Goal: Communication & Community: Share content

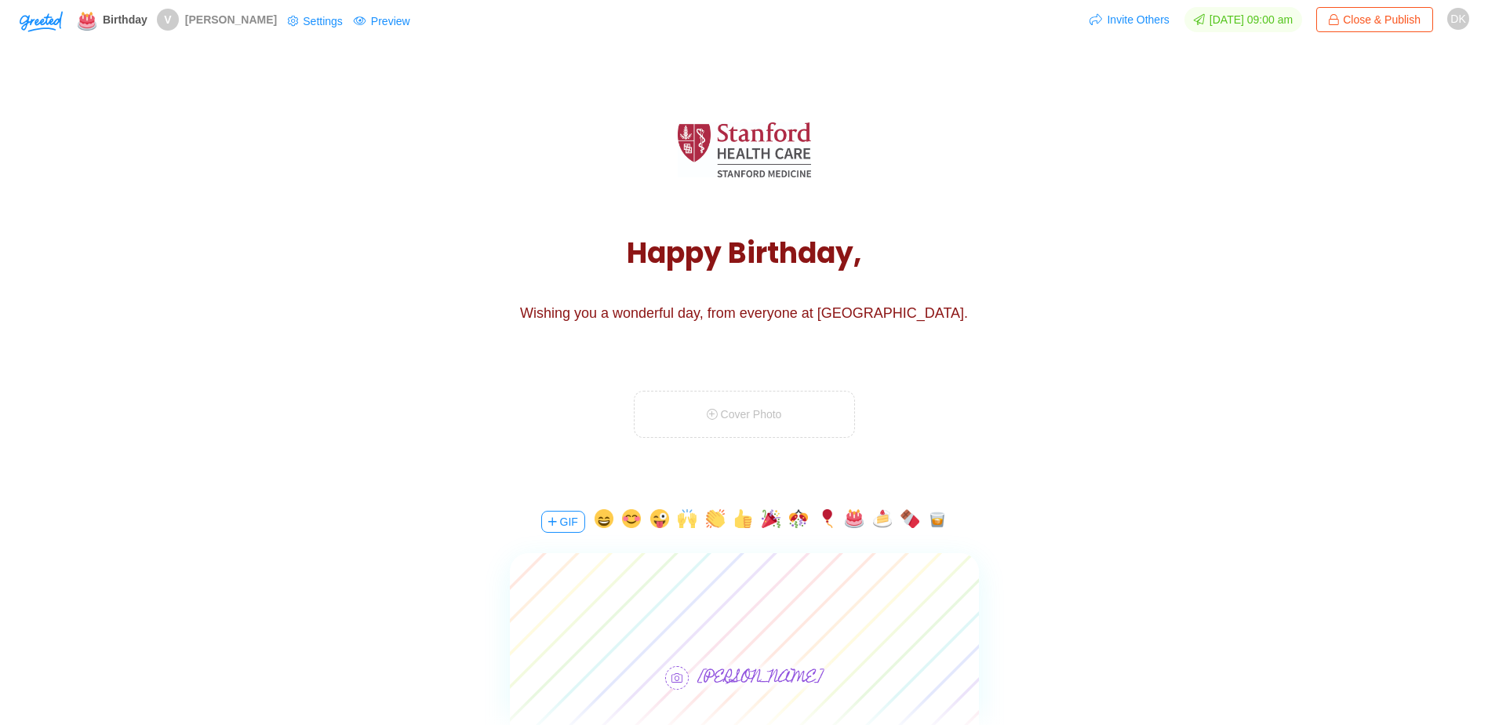
click at [565, 519] on button "GIF" at bounding box center [563, 522] width 44 height 22
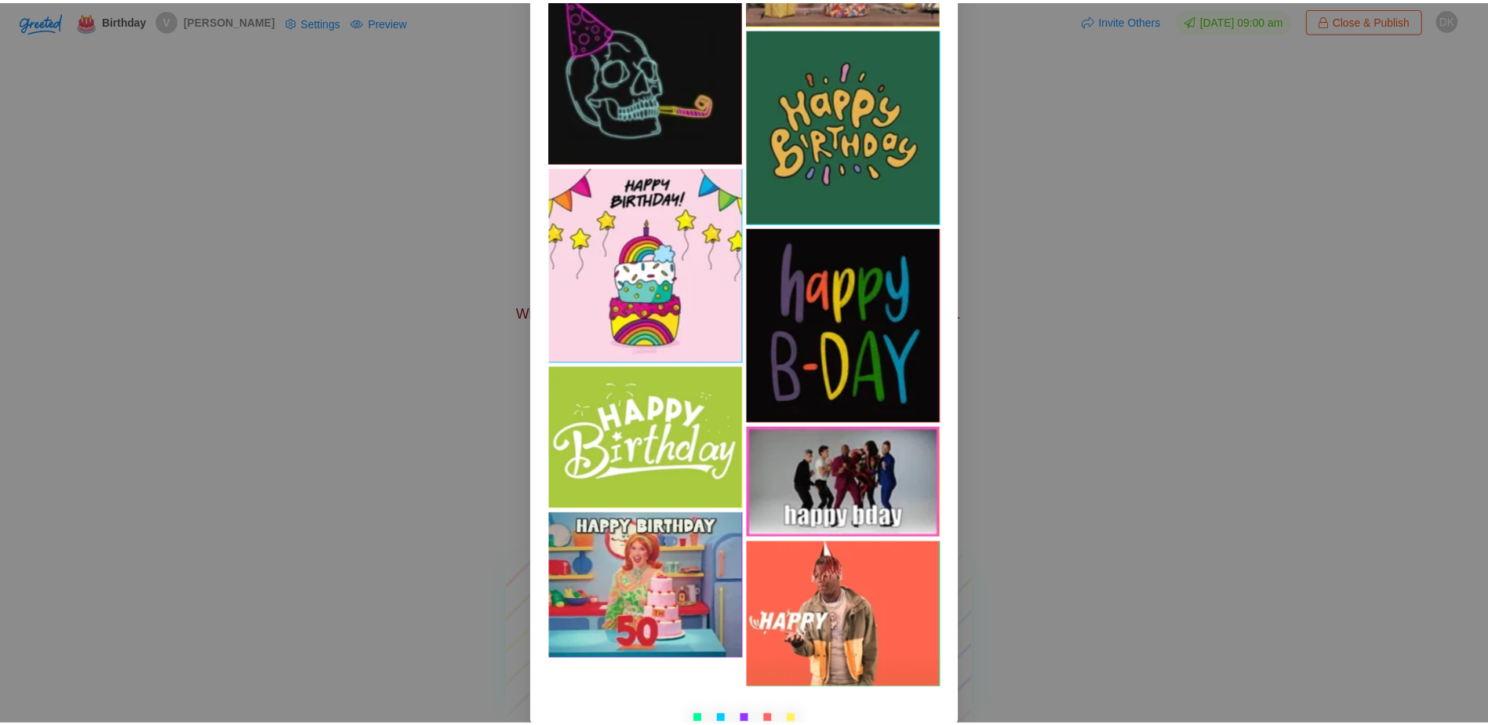
scroll to position [14006, 0]
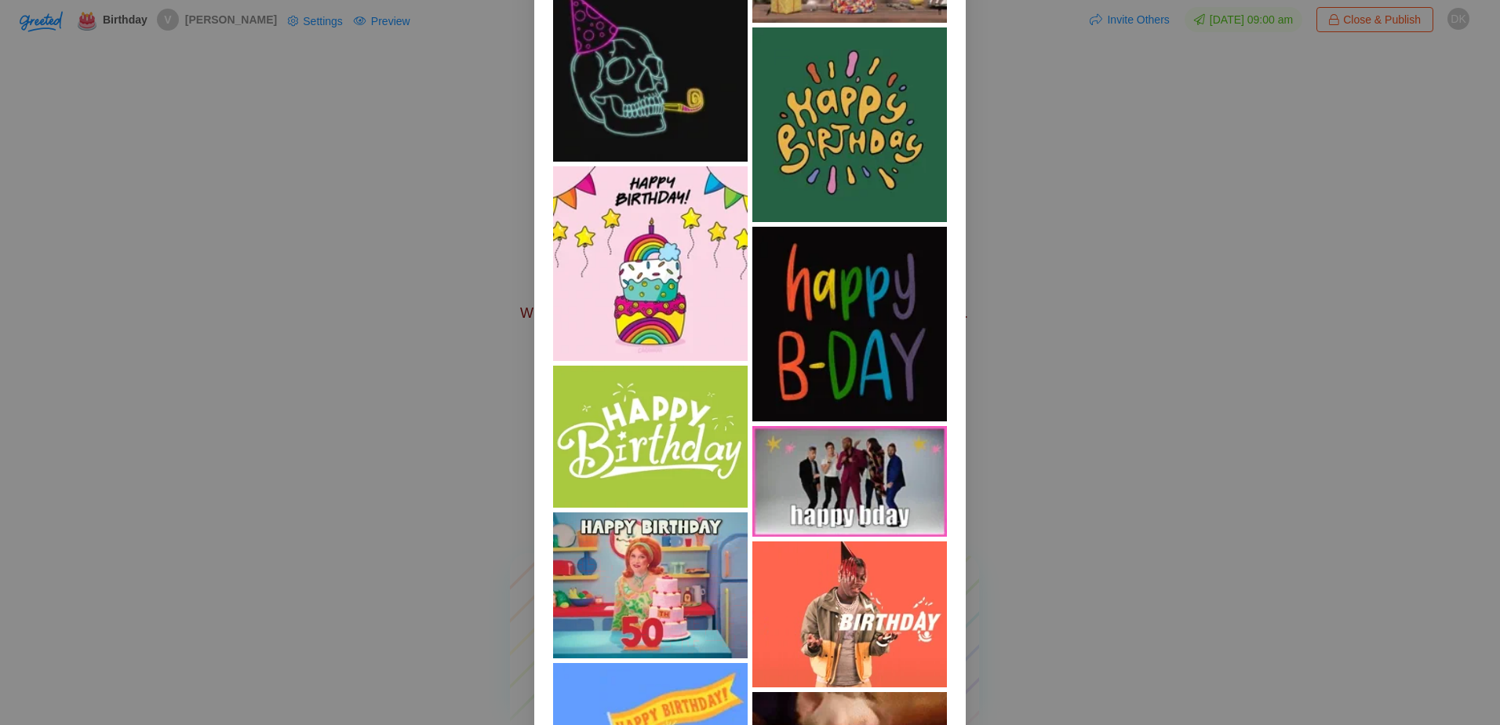
click at [888, 457] on img at bounding box center [849, 481] width 195 height 111
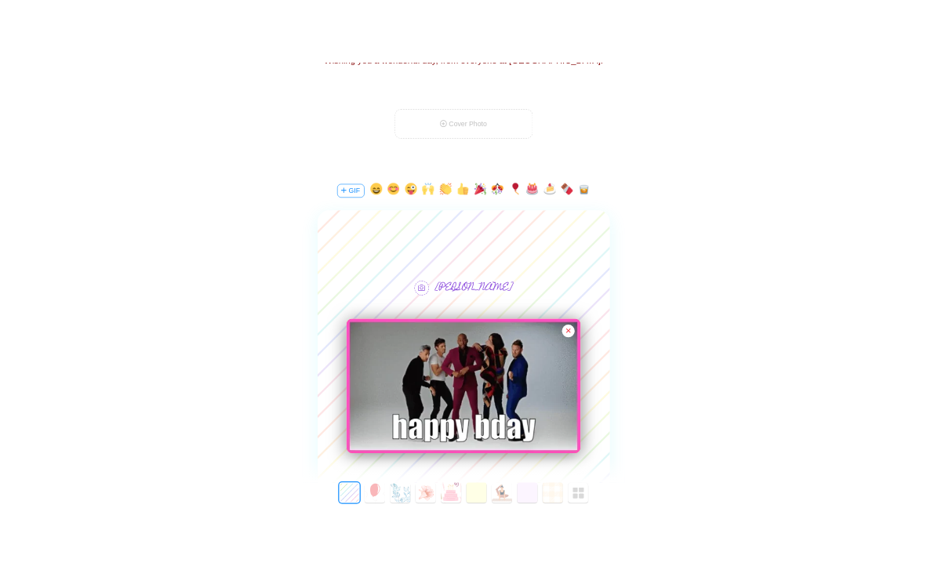
scroll to position [392, 0]
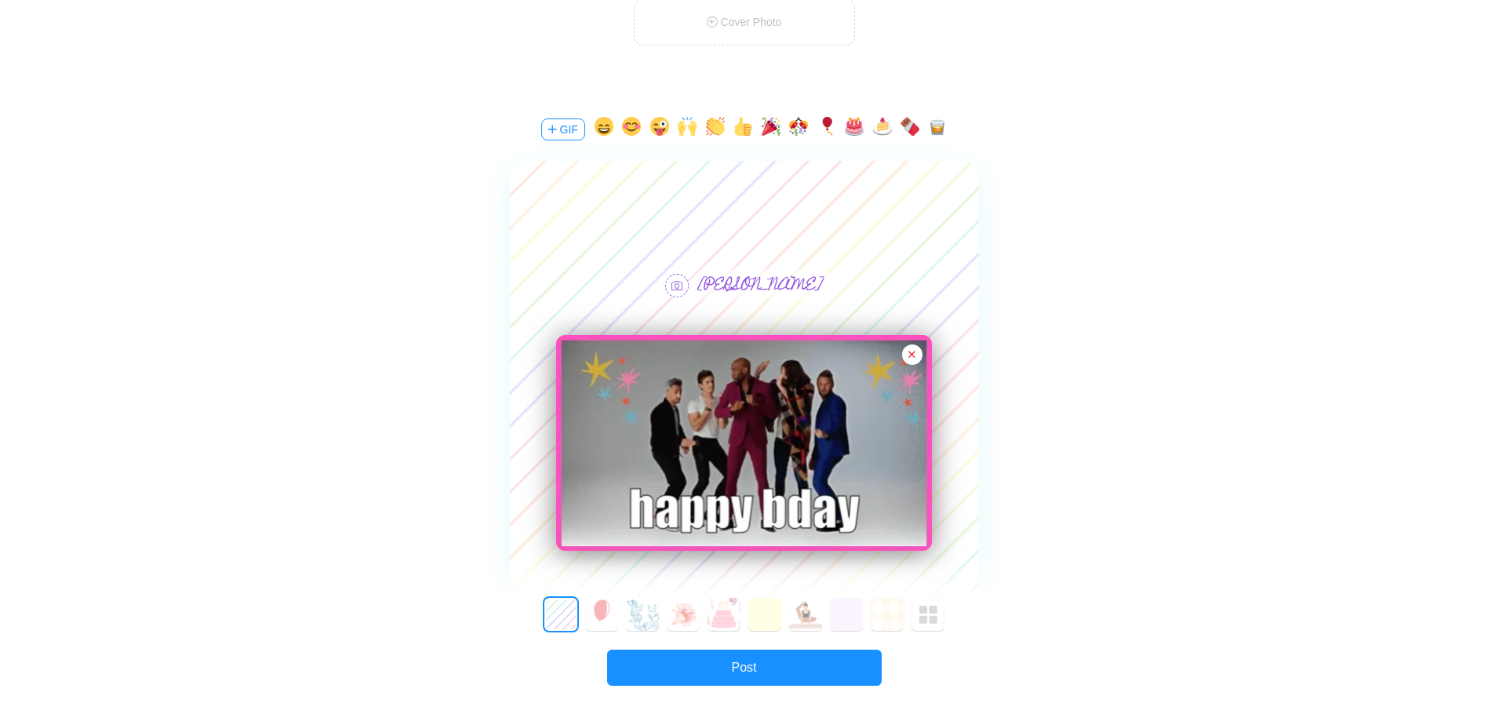
click at [796, 193] on div at bounding box center [744, 206] width 469 height 91
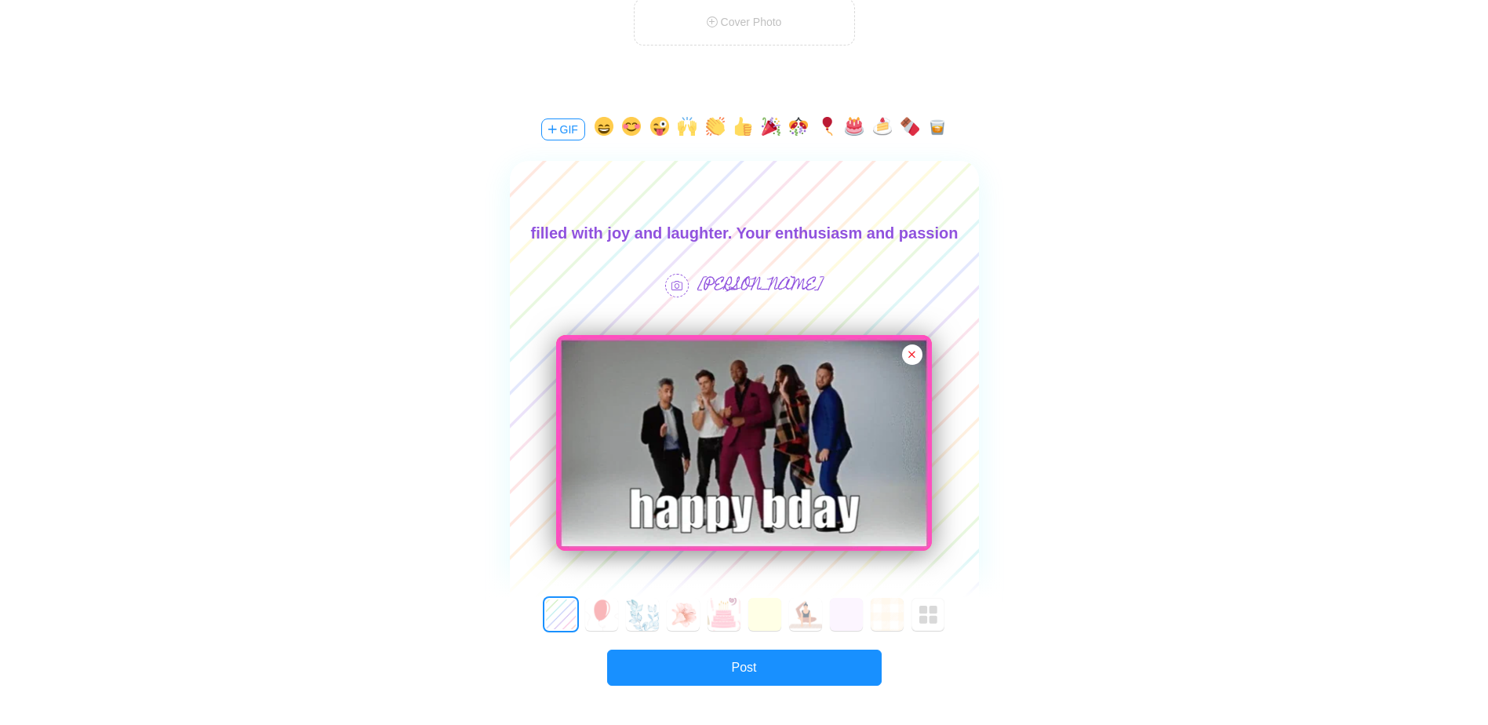
scroll to position [2, 0]
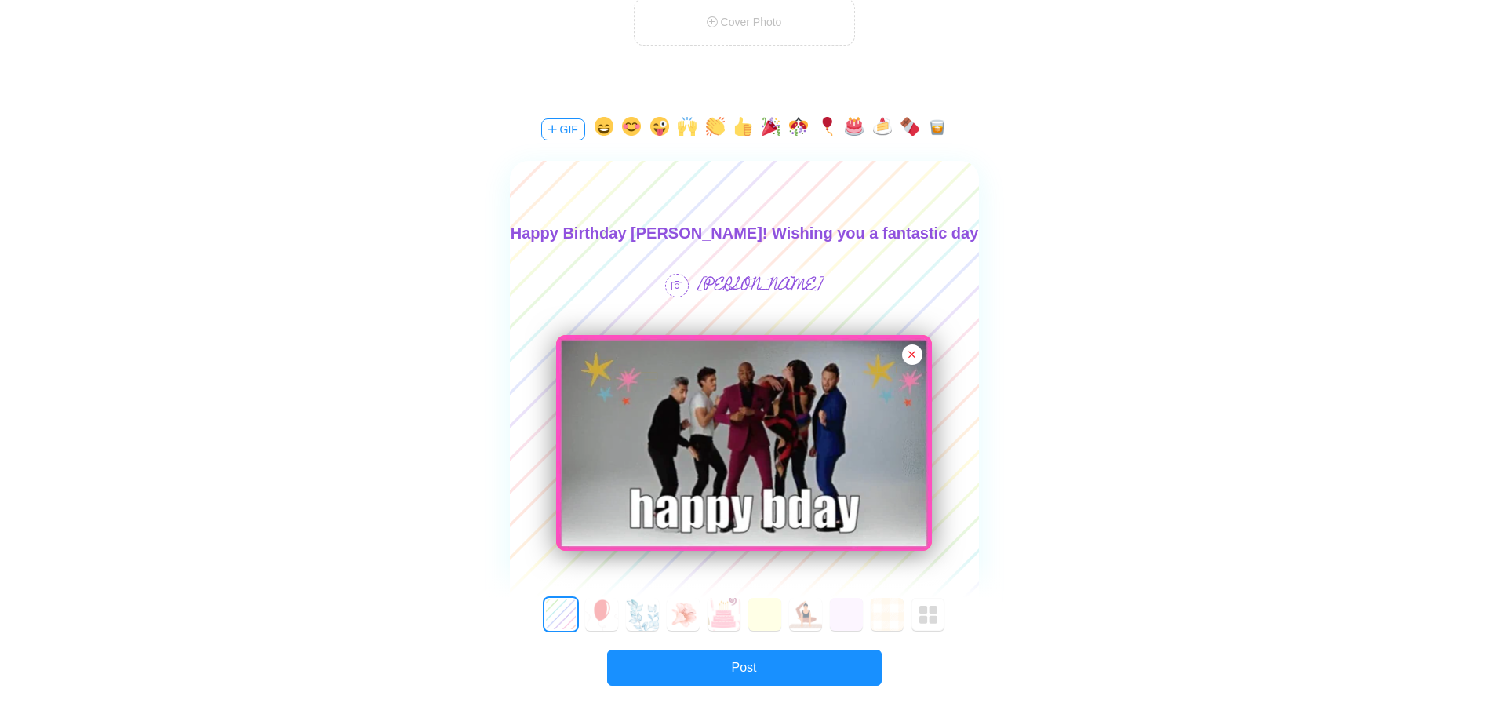
click at [685, 234] on body "Happy Birthday [PERSON_NAME]! Wishing you a fantastic day filled with joy and l…" at bounding box center [743, 283] width 469 height 126
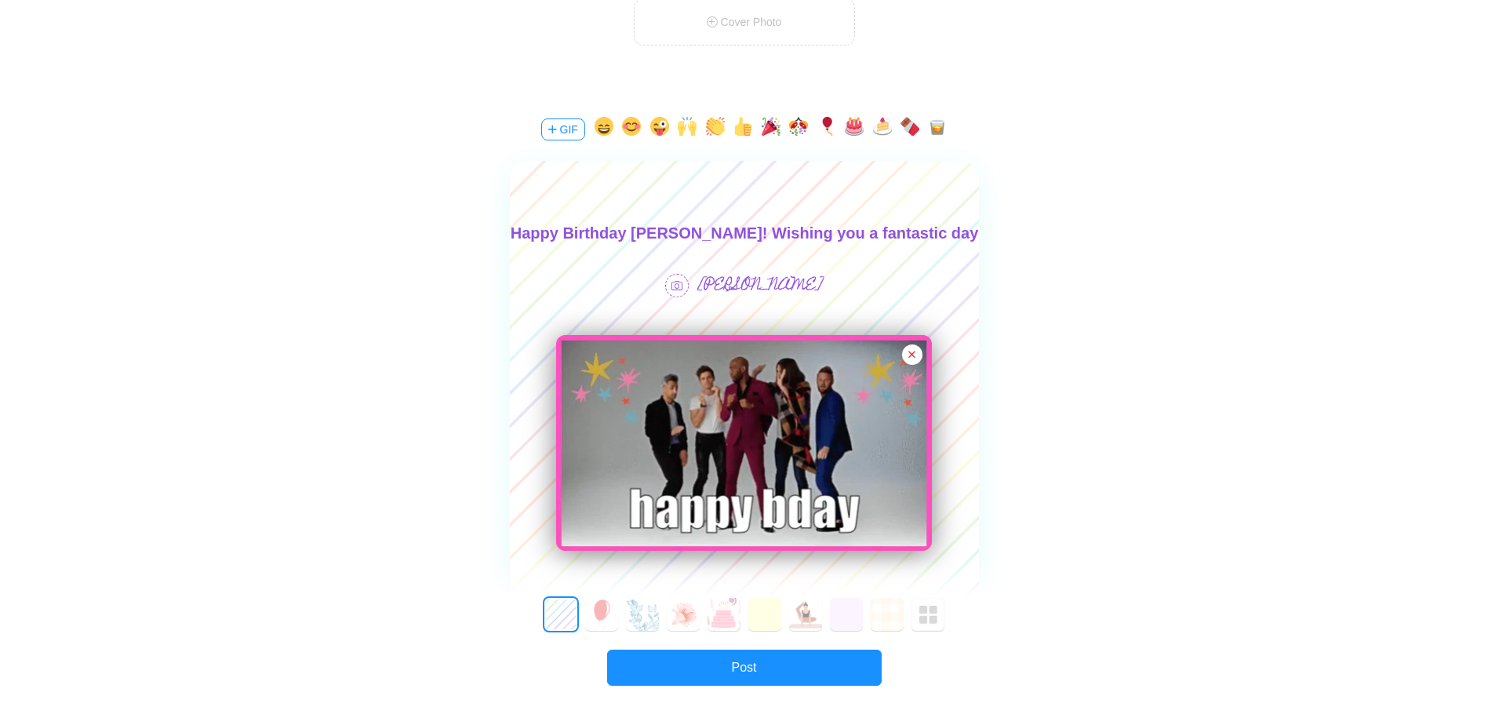
scroll to position [0, 0]
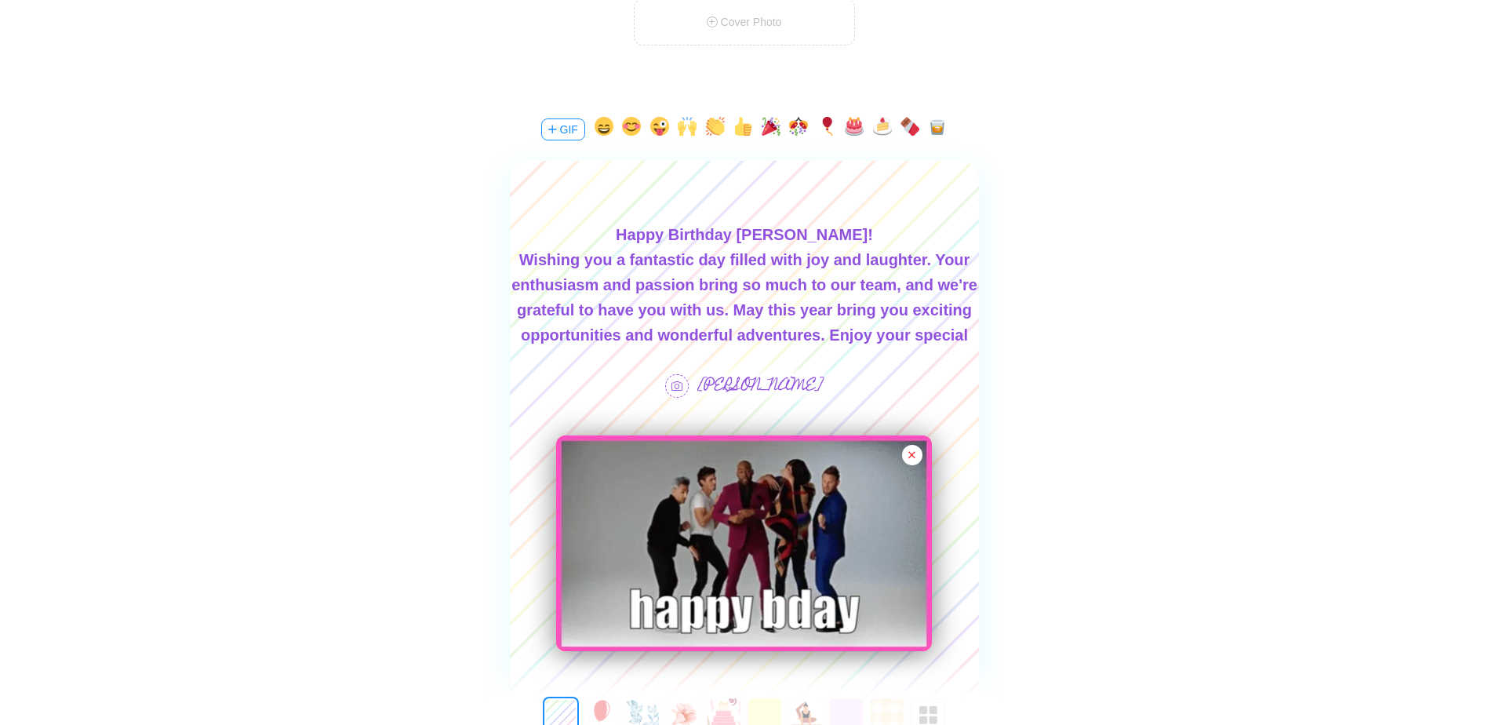
click at [606, 267] on div "Wishing you a fantastic day filled with joy and laughter. Your enthusiasm and p…" at bounding box center [743, 310] width 469 height 126
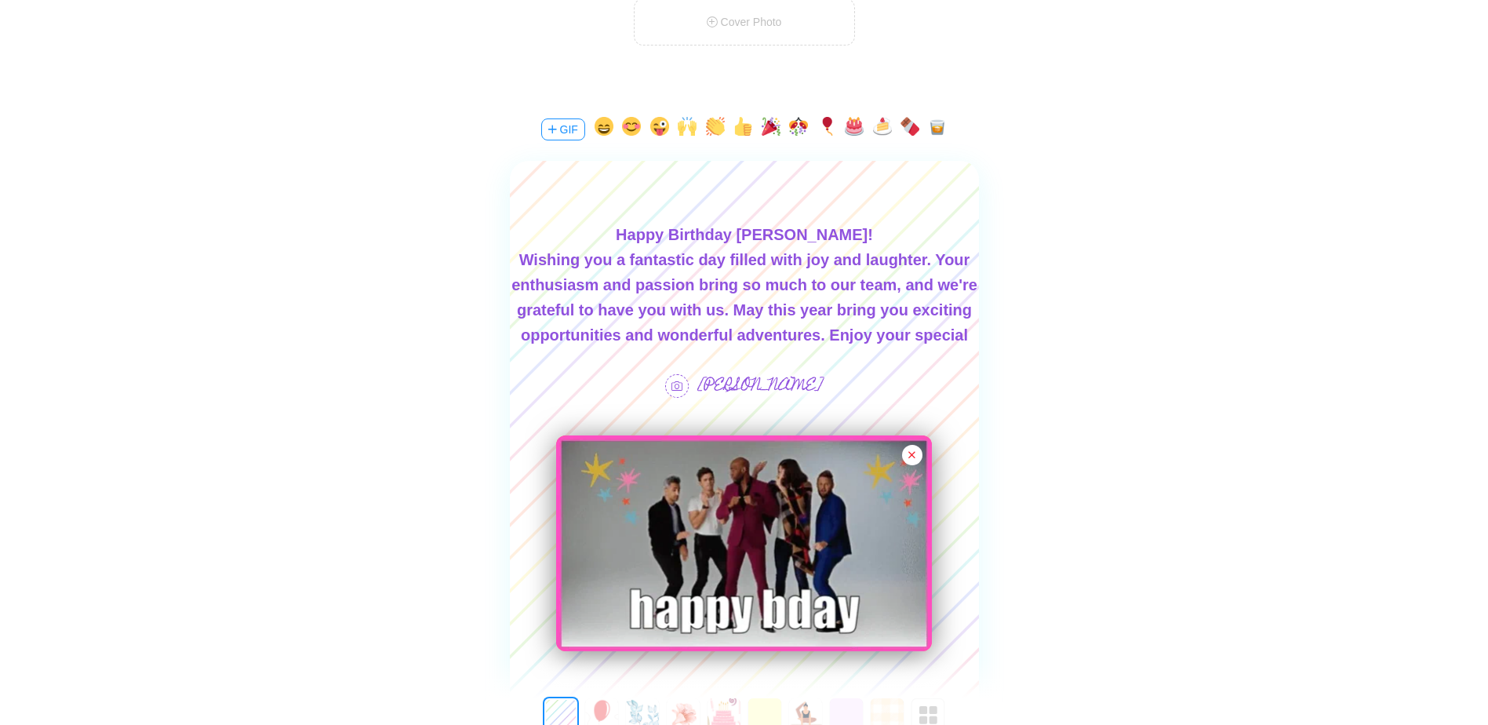
click at [720, 268] on div "Wishing you a fantastic day filled with joy and laughter. Your enthusiasm and p…" at bounding box center [743, 310] width 469 height 126
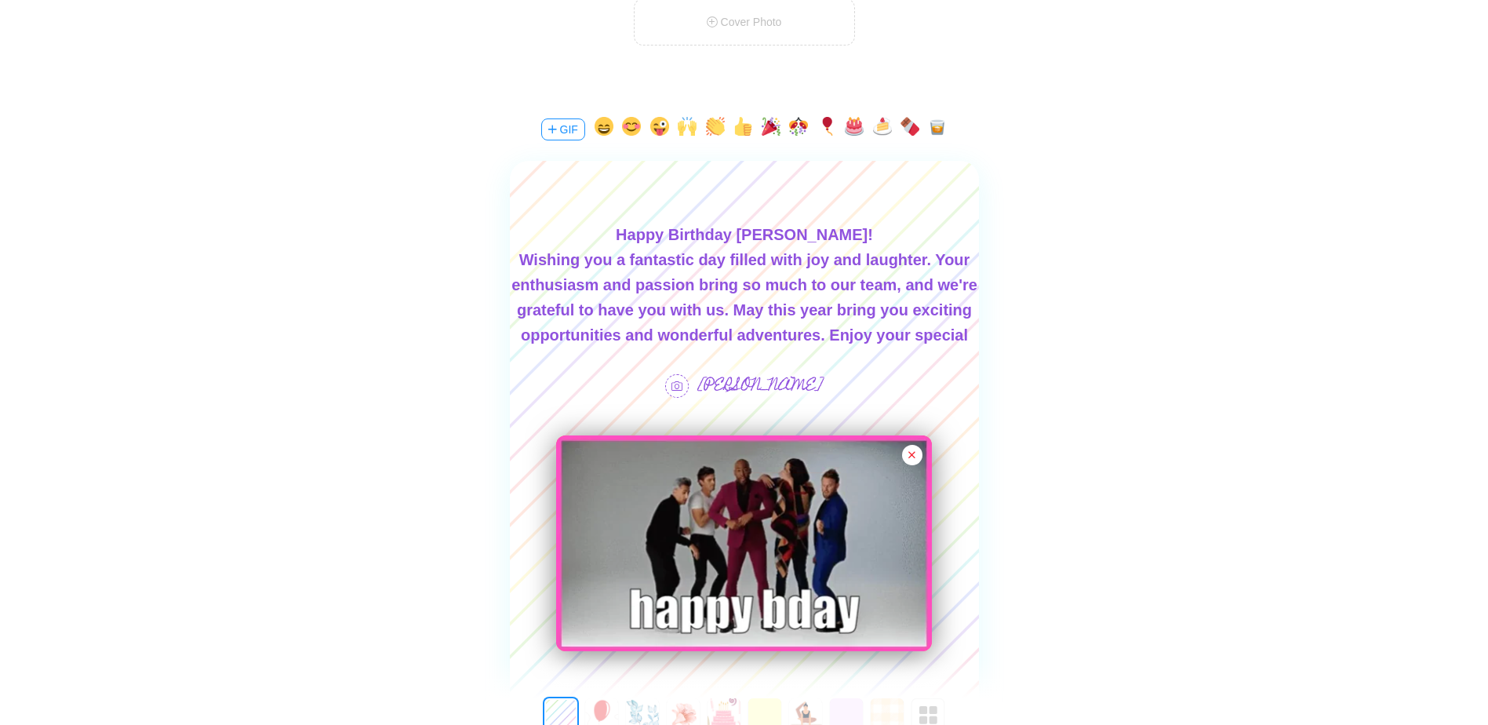
click at [863, 261] on div "Wishing you a fantastic day filled with joy and laughter. Your enthusiasm and p…" at bounding box center [743, 310] width 469 height 126
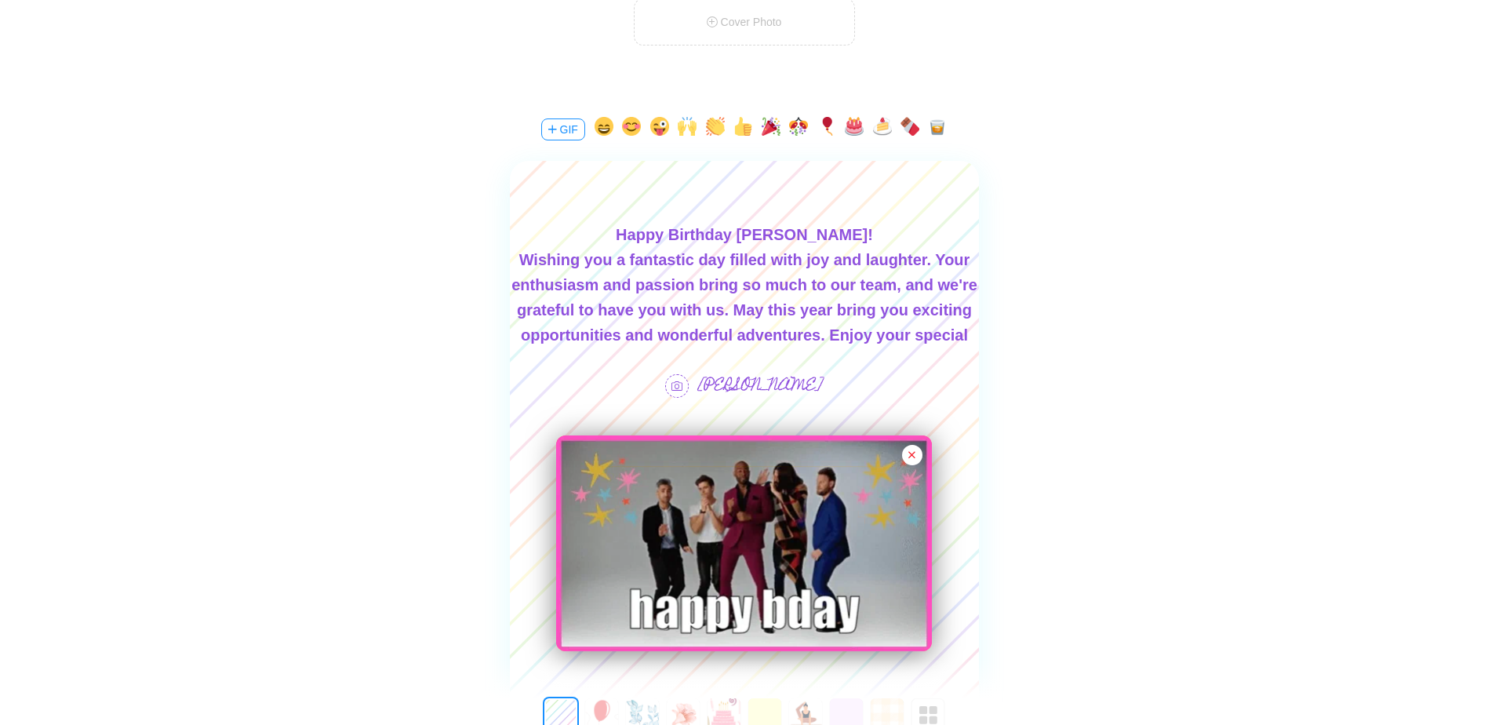
click at [927, 263] on div "Wishing you a fantastic day filled with joy and laughter. Your enthusiasm and p…" at bounding box center [743, 310] width 469 height 126
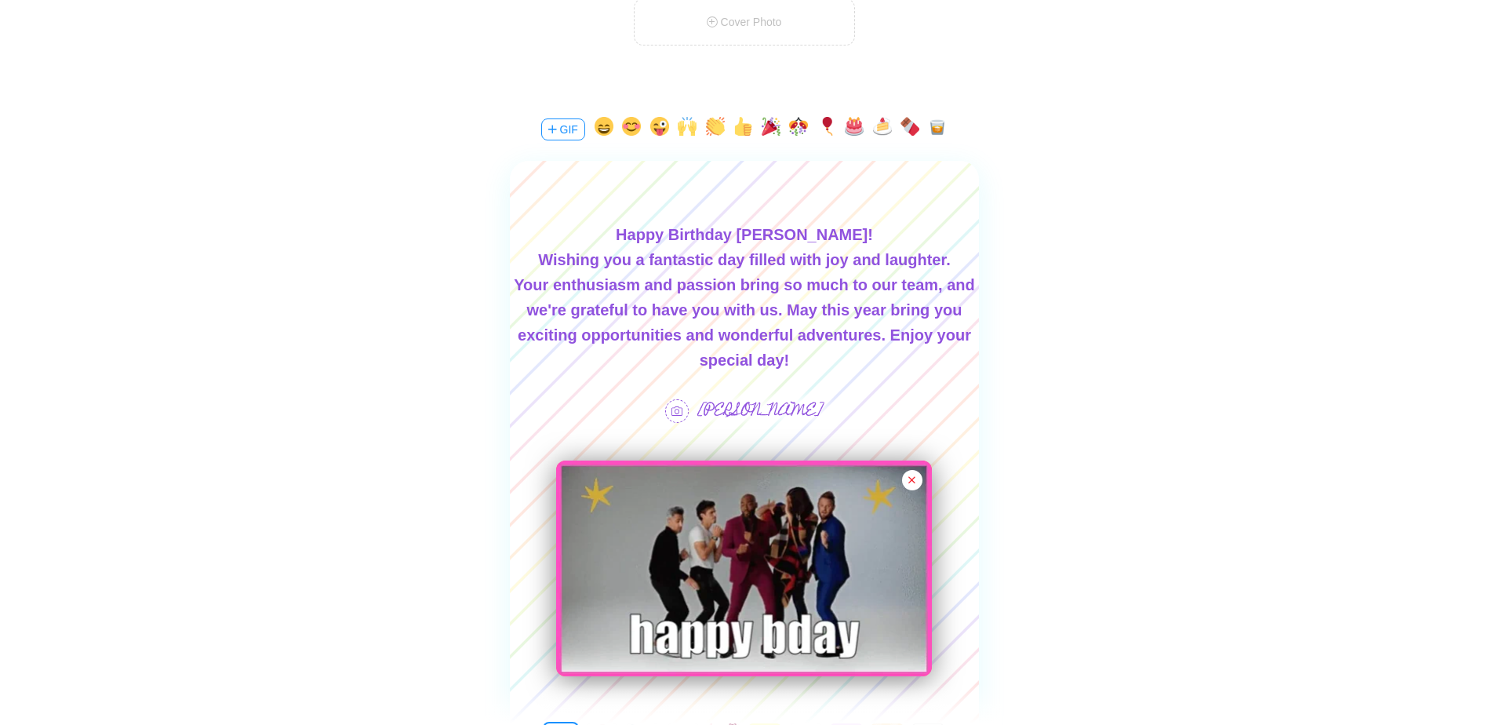
click at [883, 331] on div "Your enthusiasm and passion bring so much to our team, and we're grateful to ha…" at bounding box center [743, 322] width 469 height 100
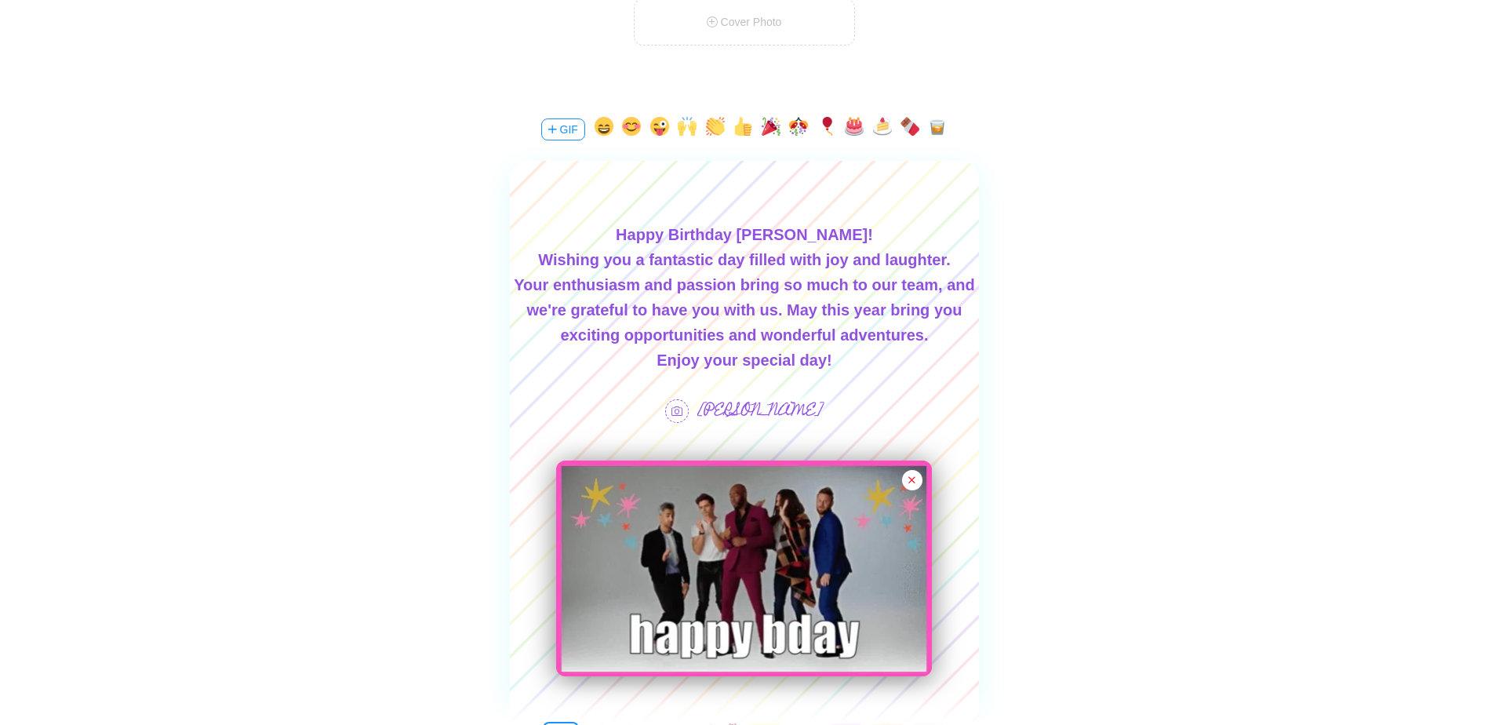
click at [858, 354] on div "Enjoy your special day!" at bounding box center [743, 360] width 469 height 25
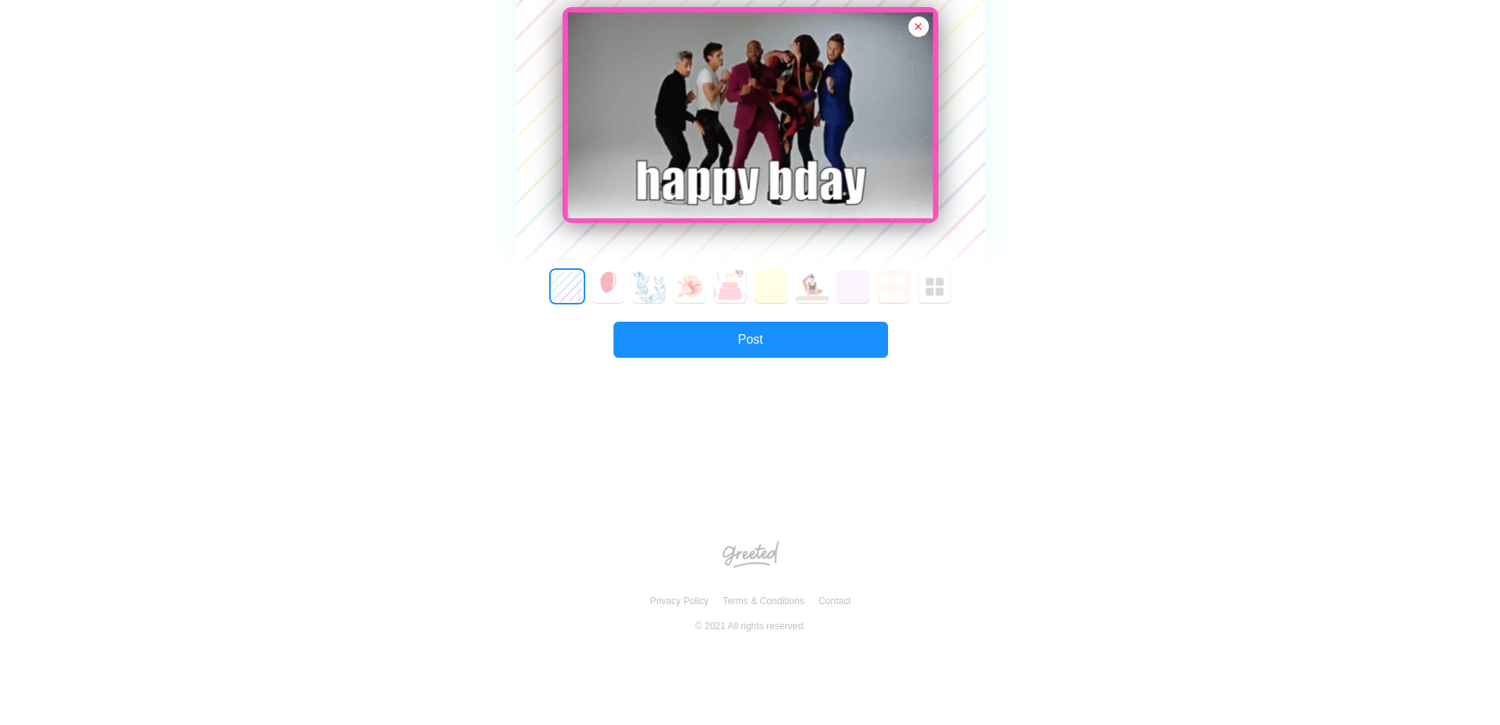
scroll to position [610, 0]
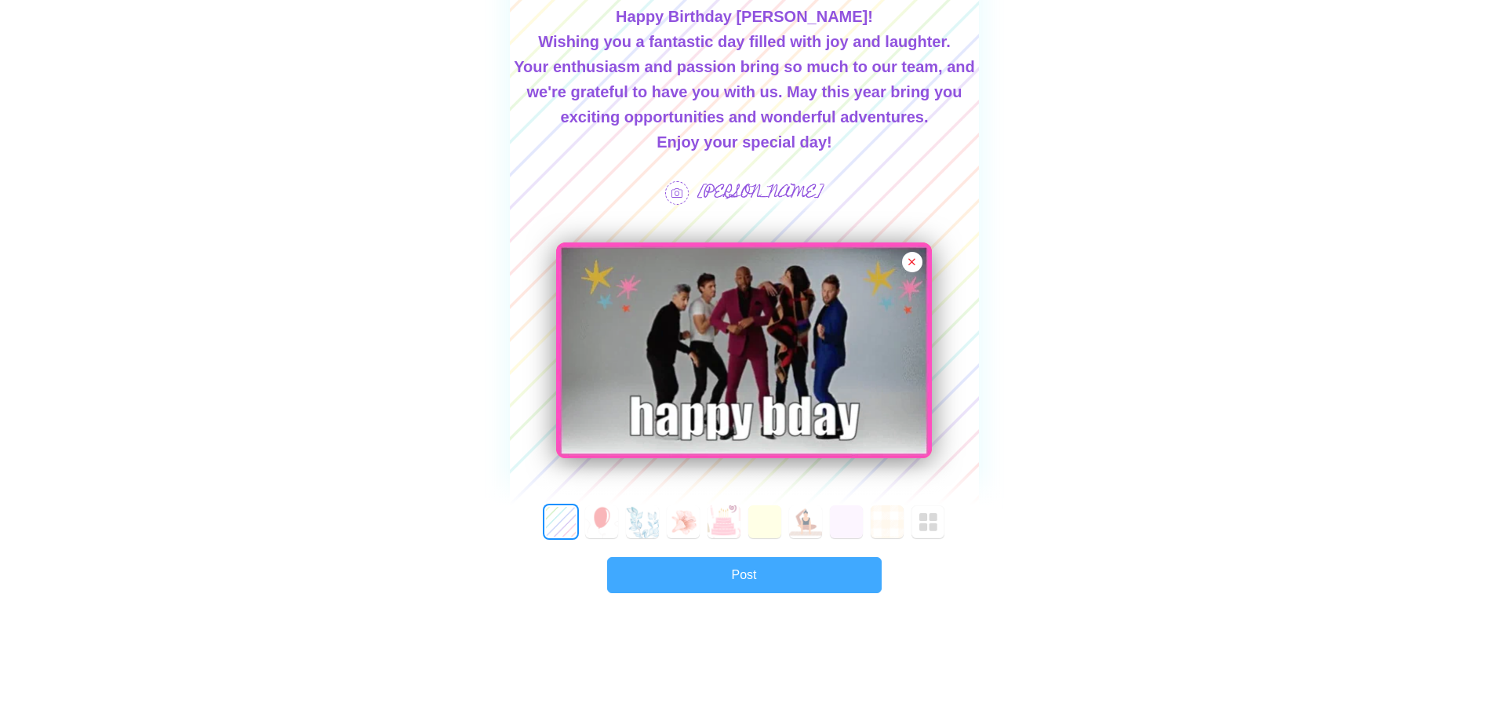
click at [827, 567] on button "Post" at bounding box center [744, 575] width 275 height 36
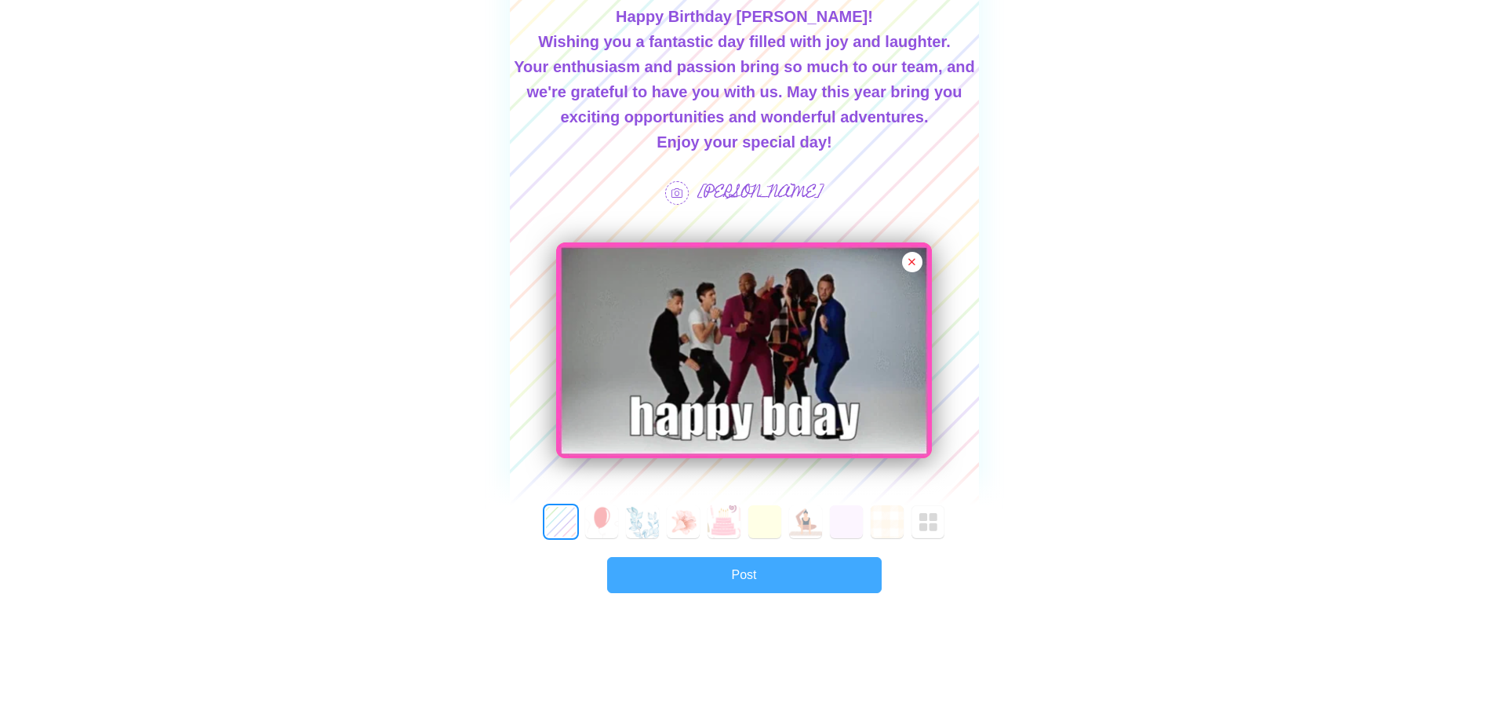
click at [827, 567] on div "Post" at bounding box center [744, 575] width 275 height 36
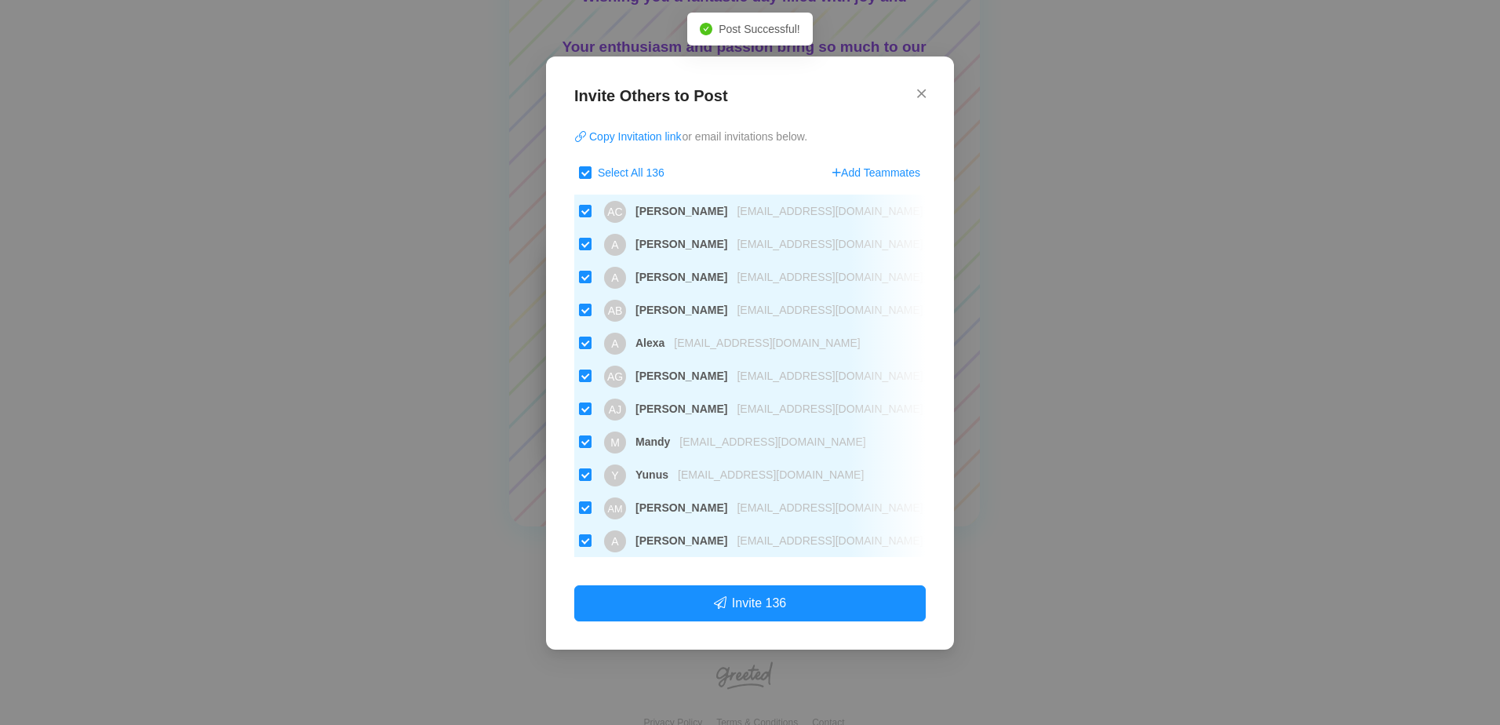
click at [581, 170] on input "Select All 136" at bounding box center [585, 172] width 13 height 13
checkbox input "false"
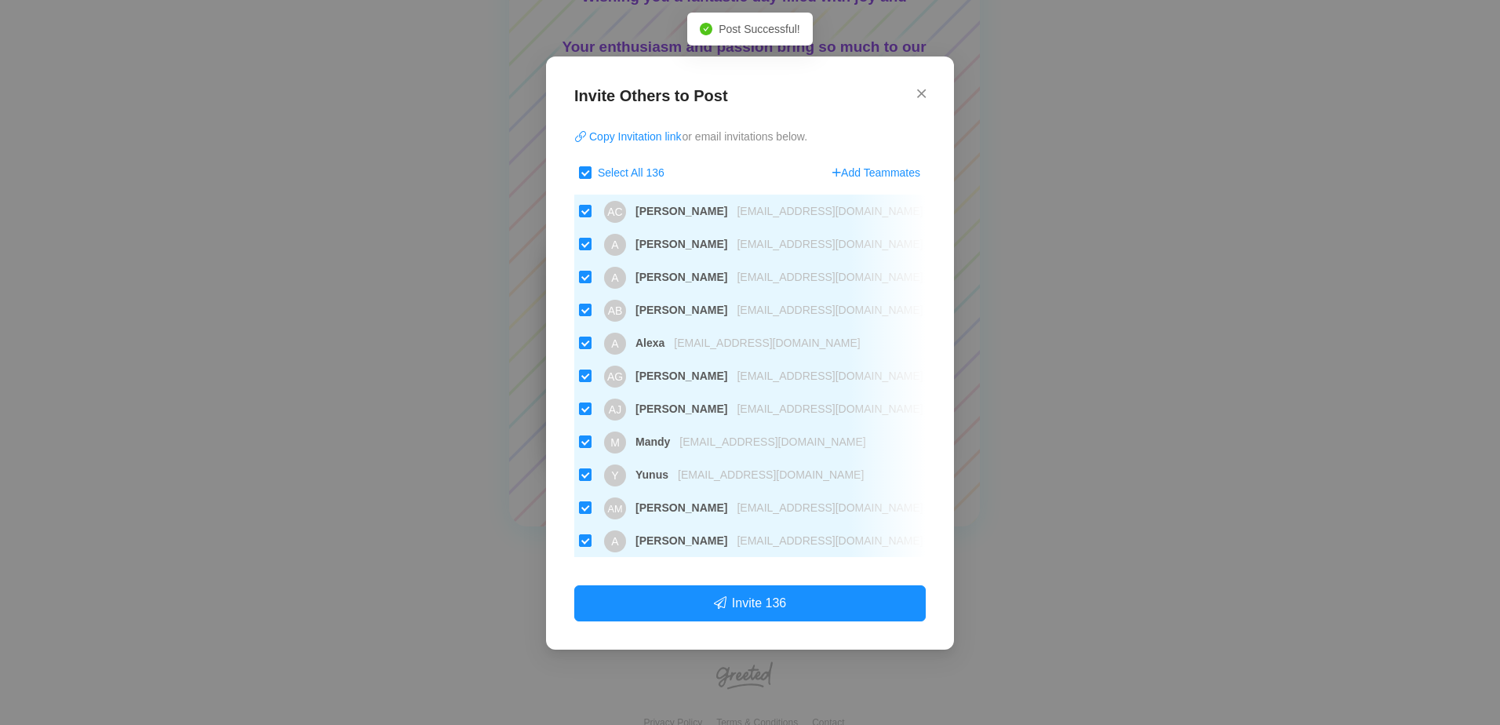
checkbox input "false"
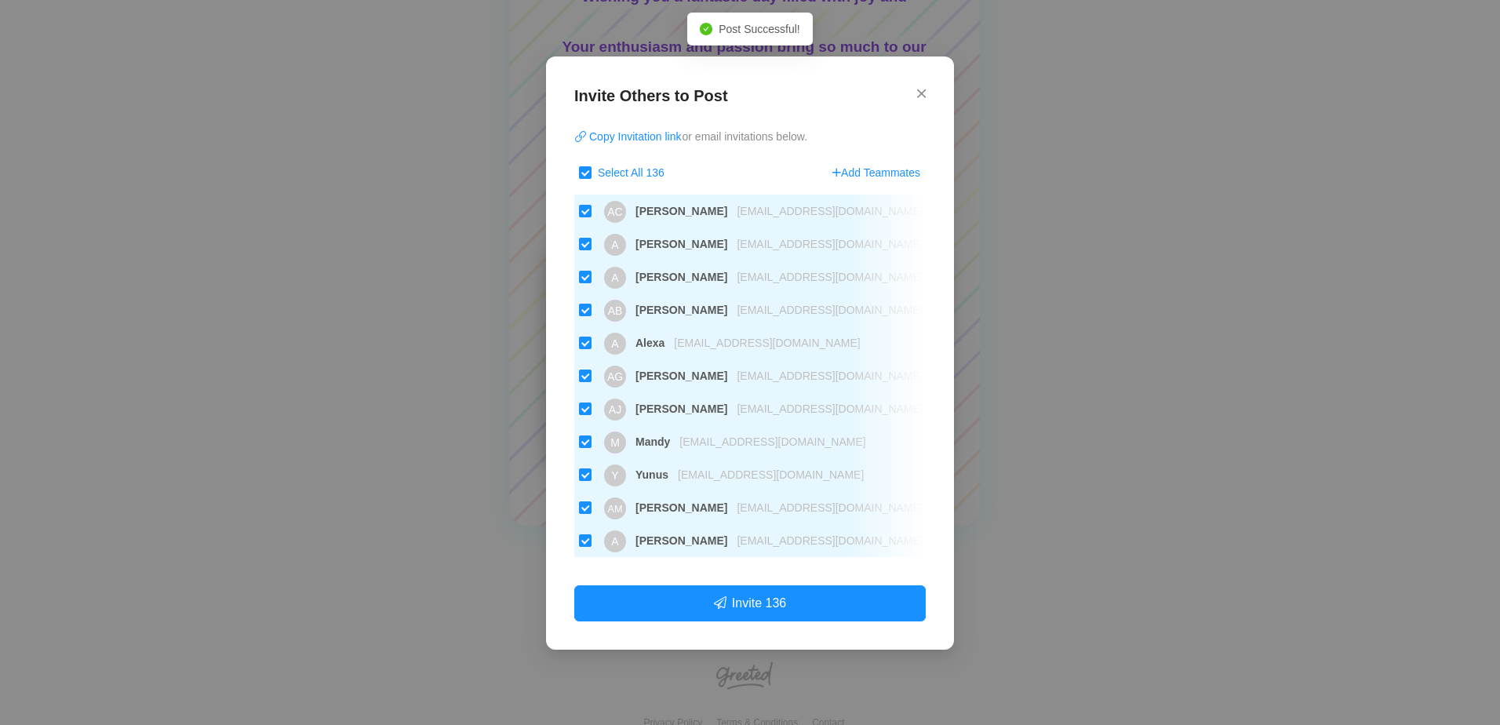
checkbox input "false"
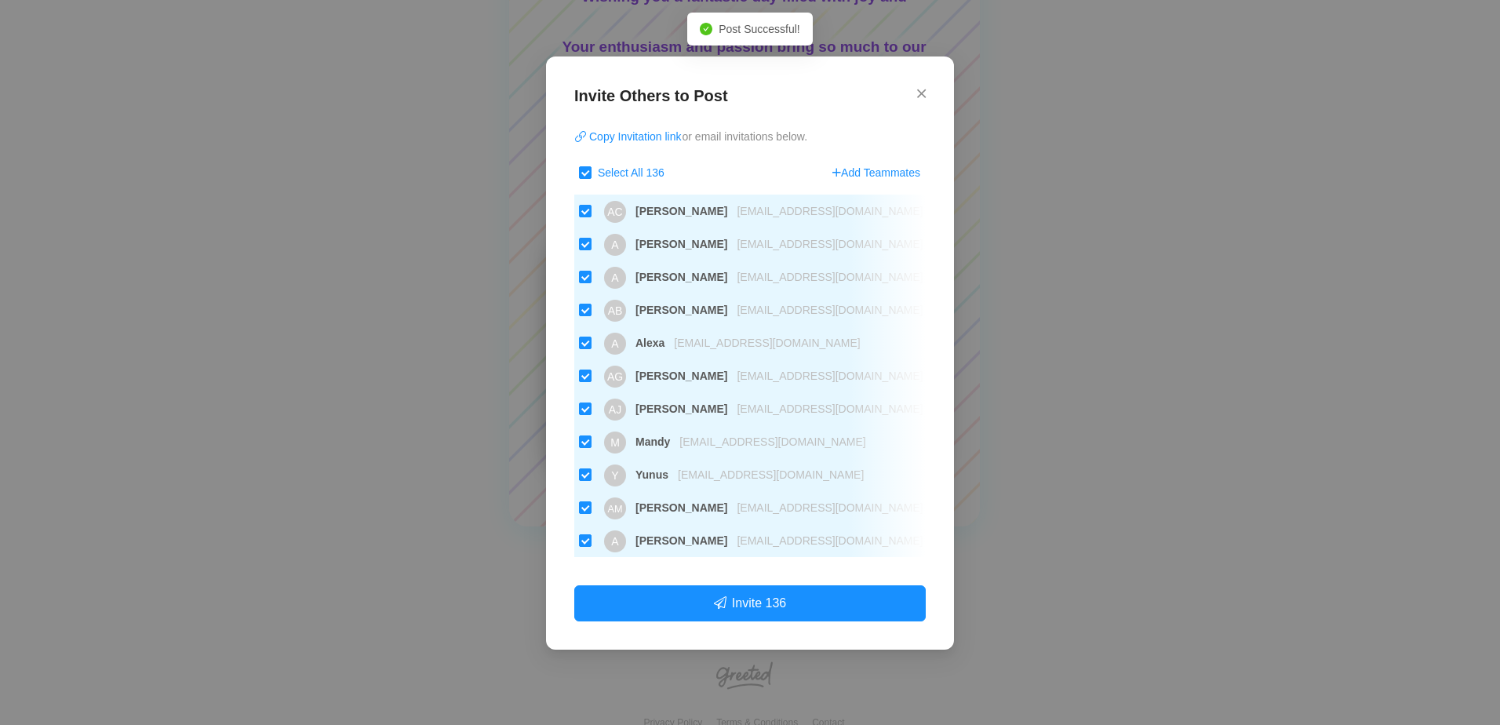
checkbox input "false"
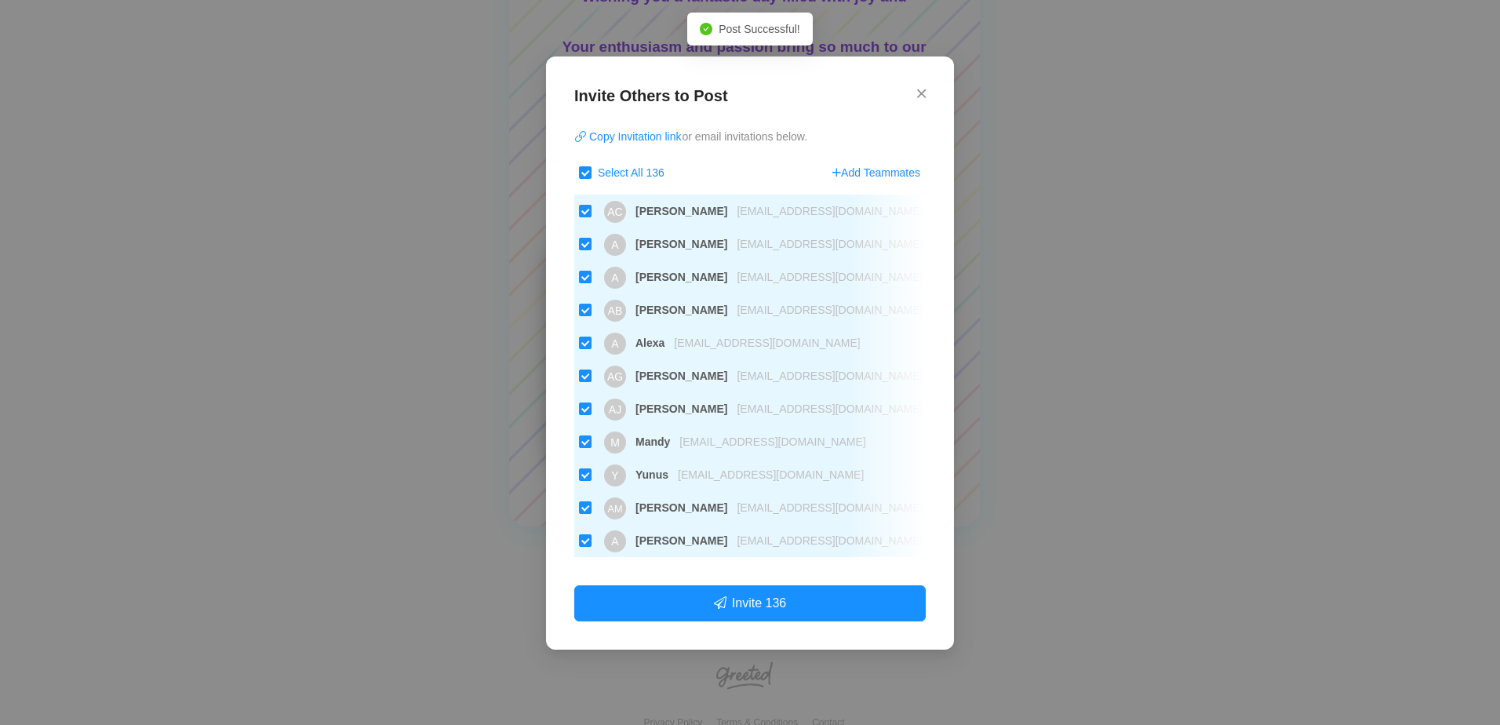
checkbox input "false"
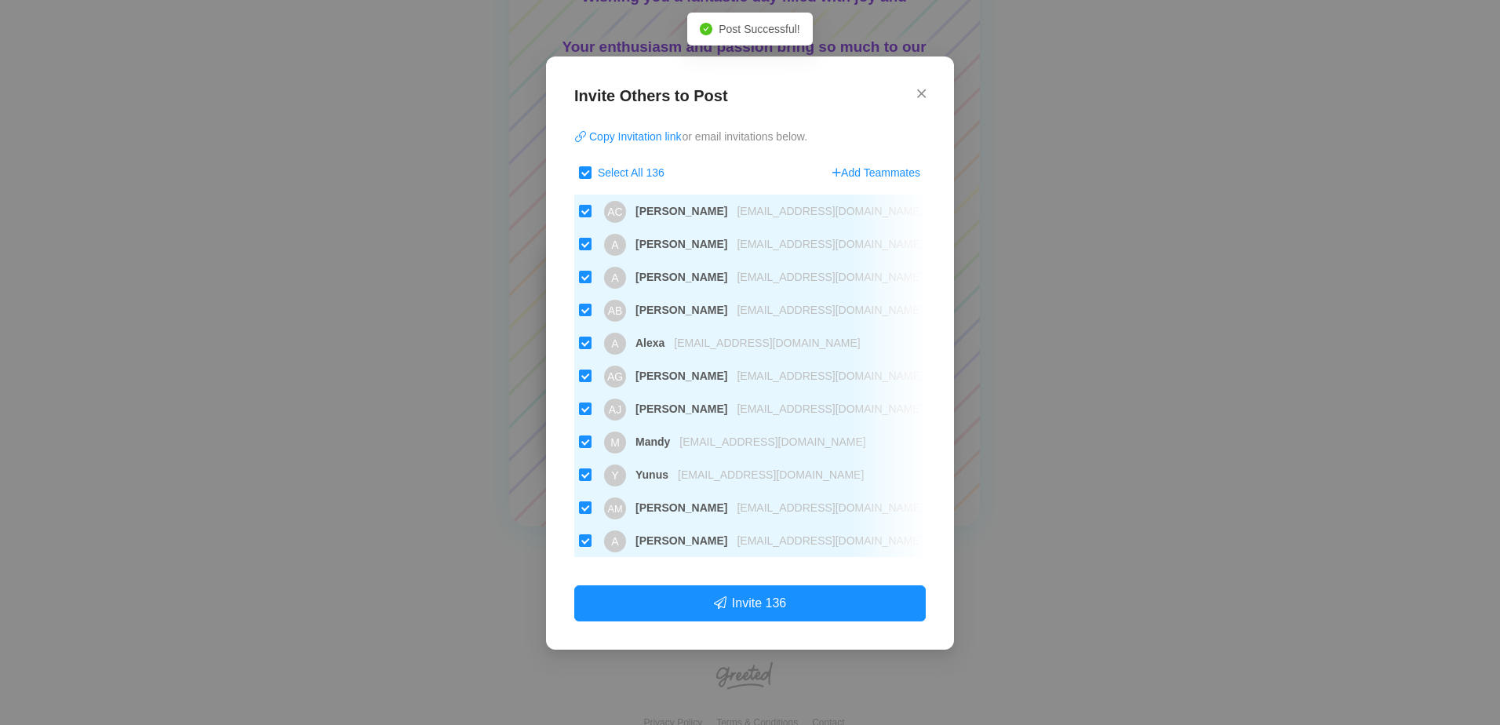
checkbox input "false"
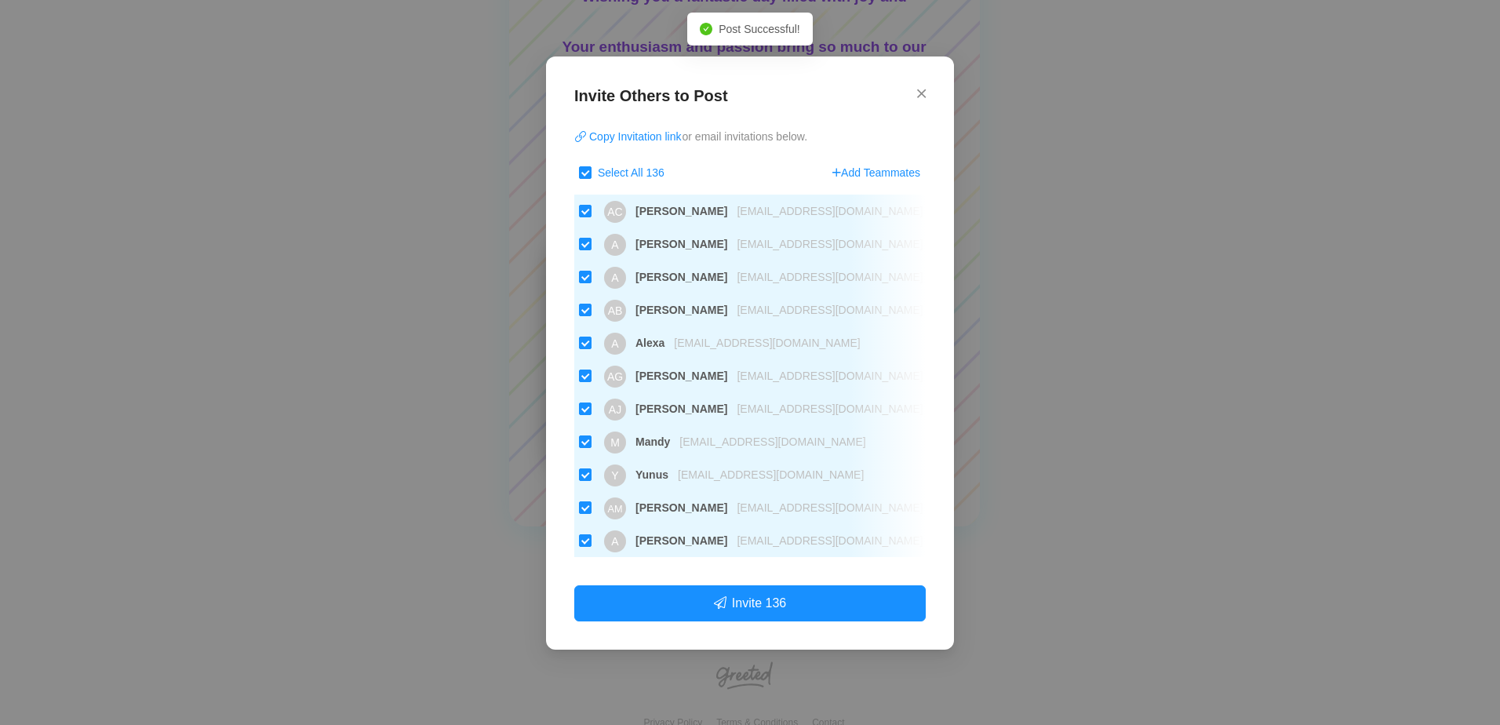
checkbox input "false"
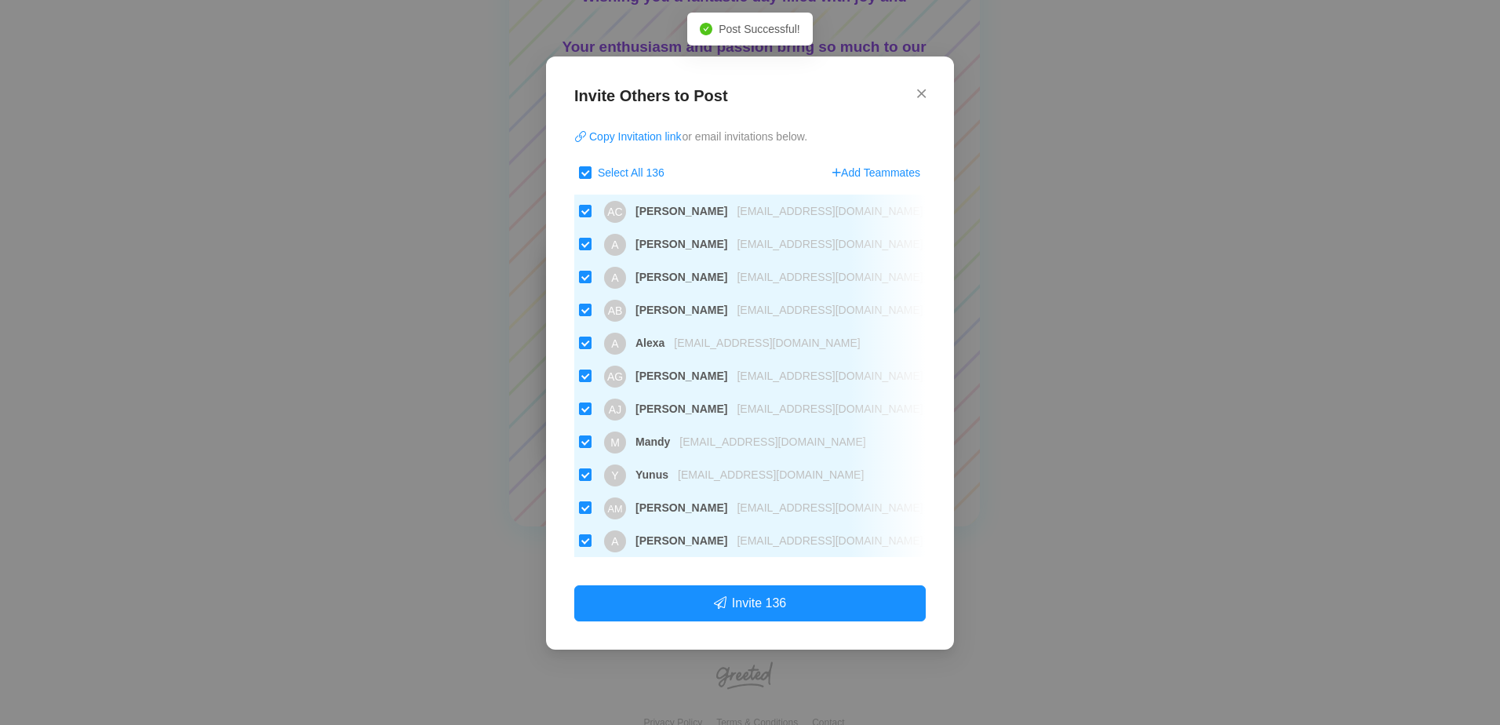
checkbox input "false"
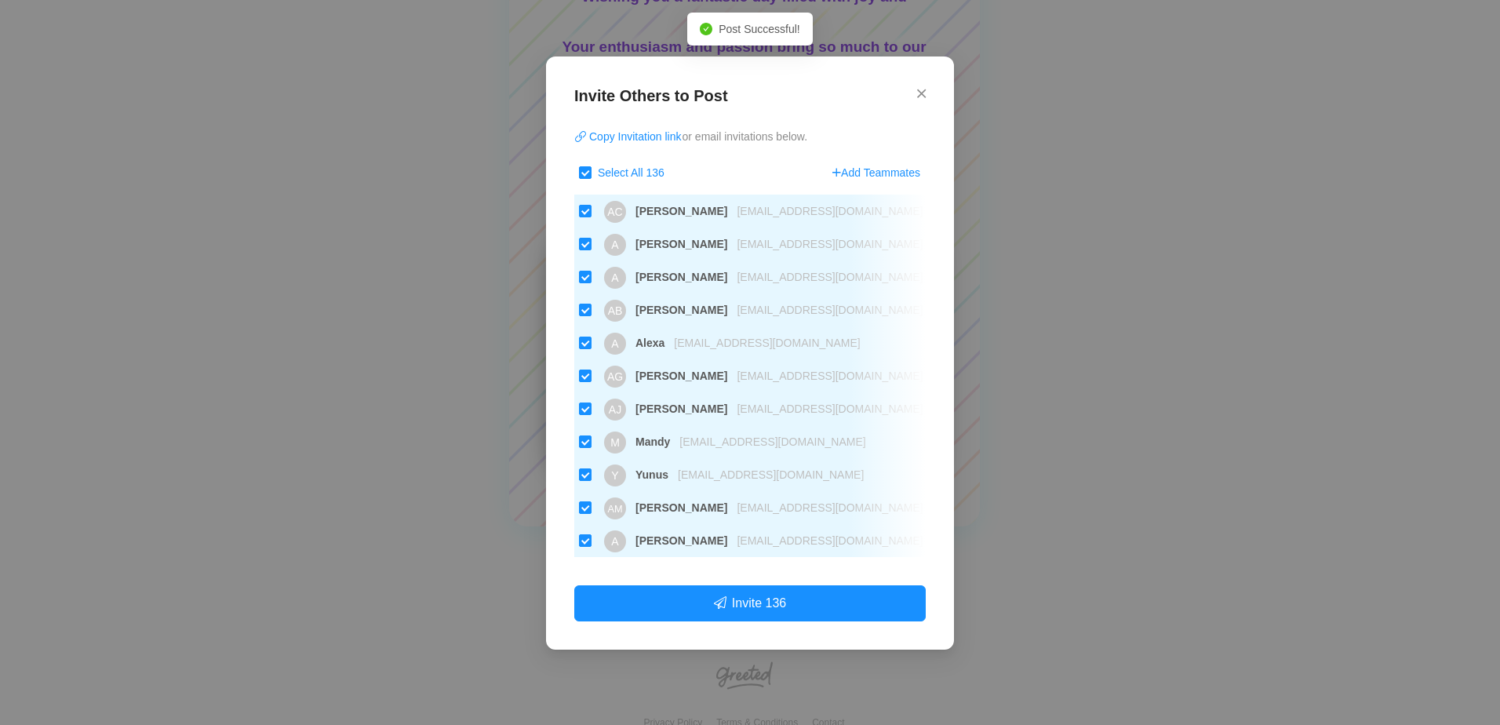
checkbox input "false"
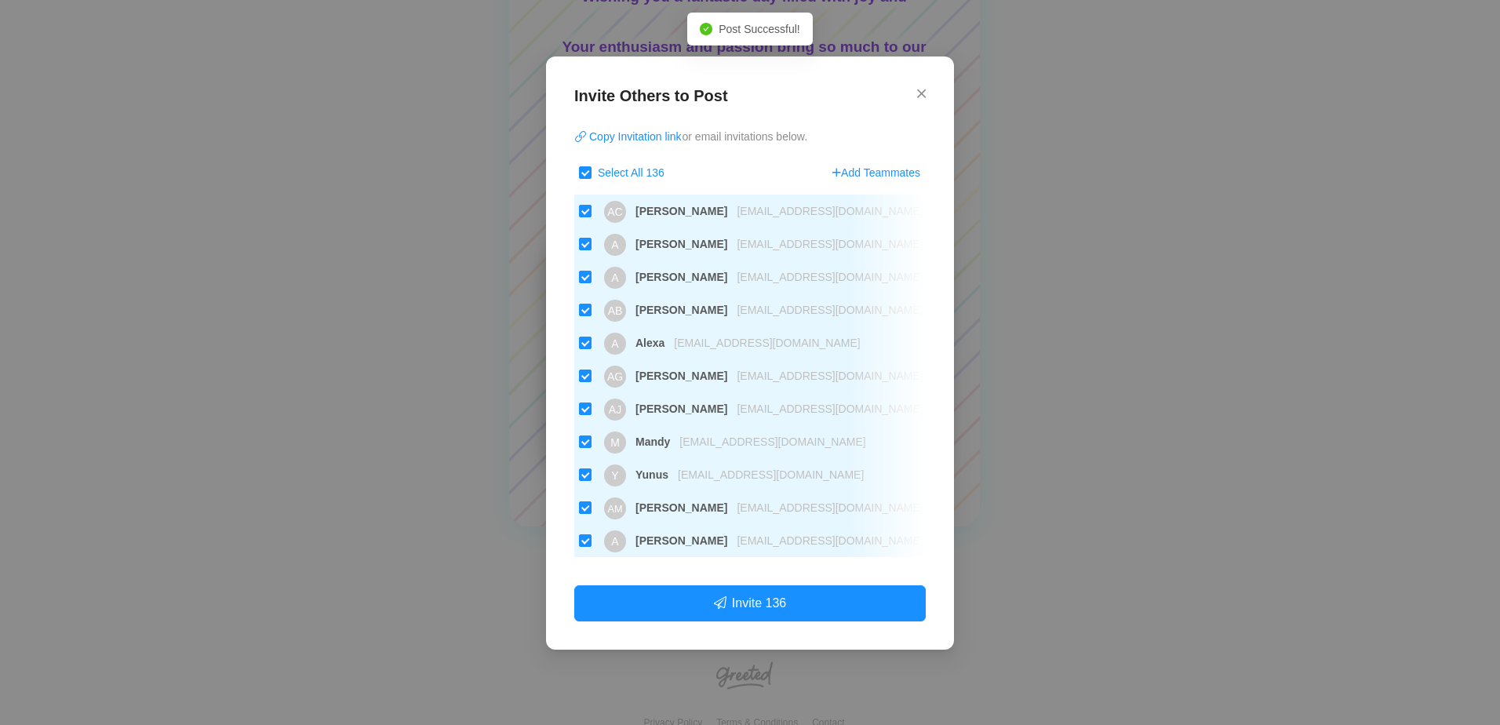
checkbox input "false"
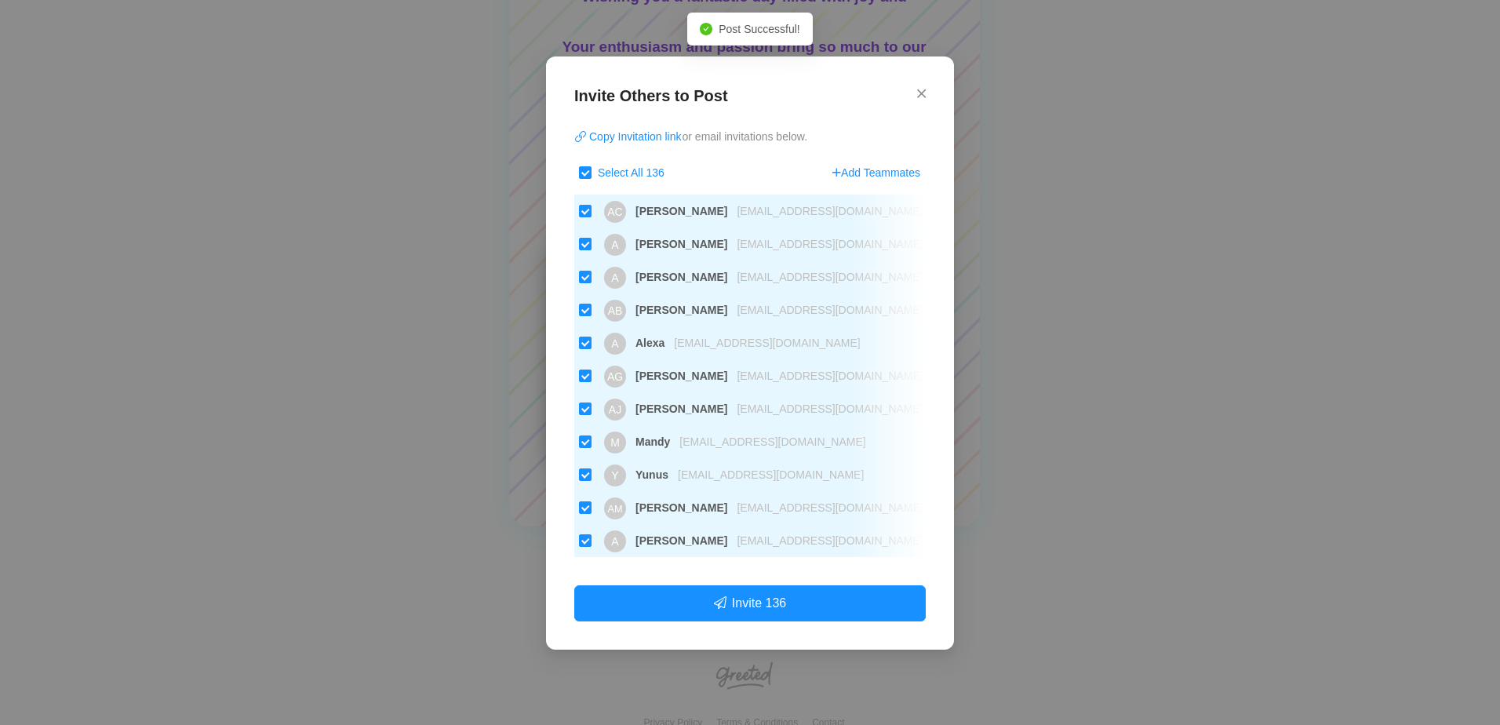
checkbox input "false"
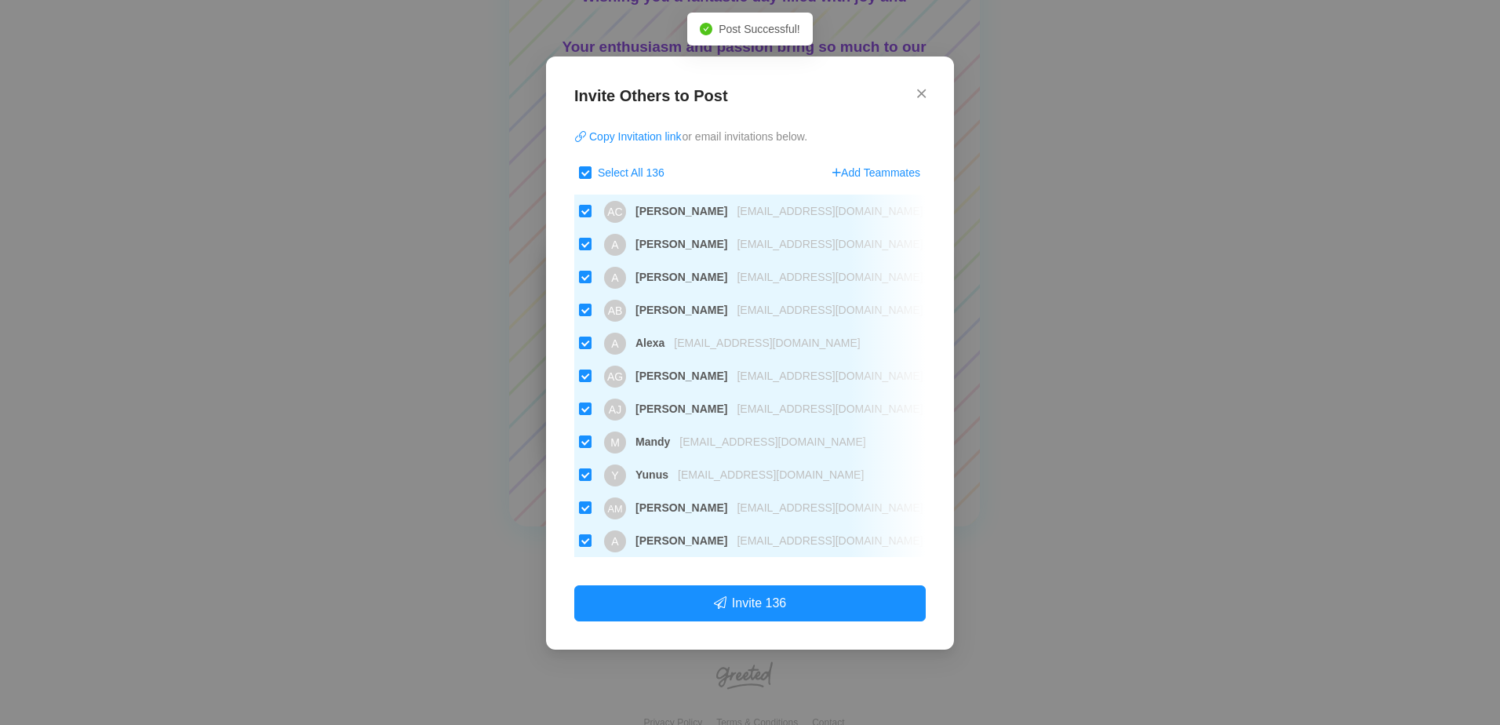
checkbox input "false"
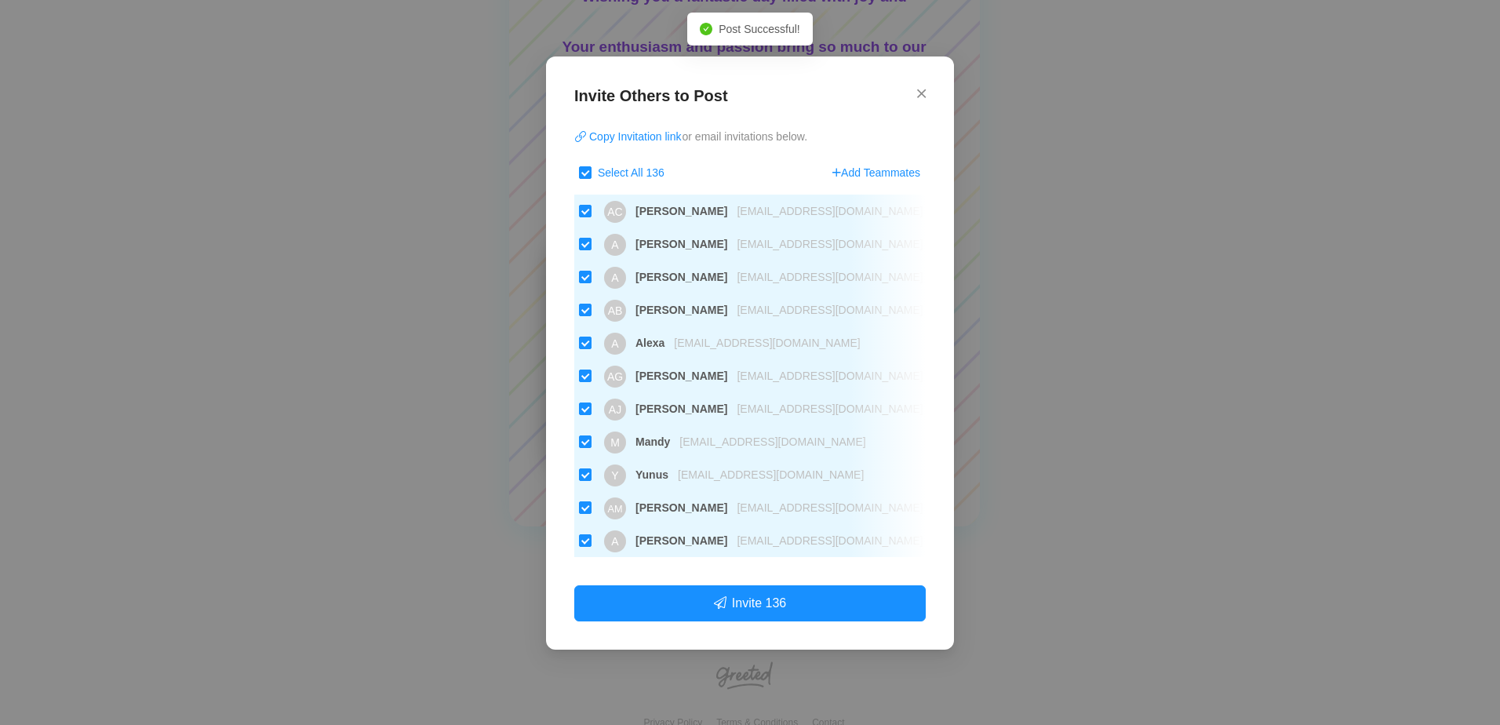
checkbox input "false"
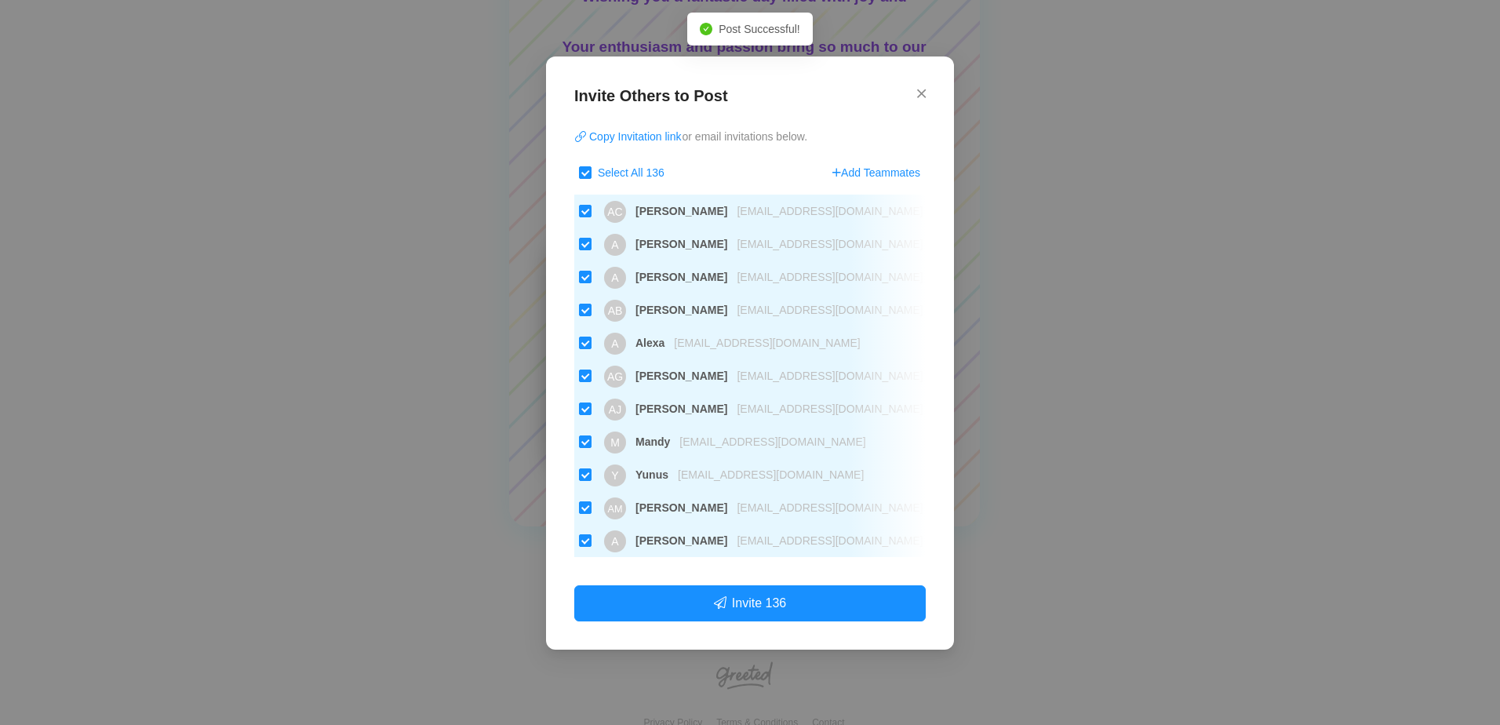
checkbox input "false"
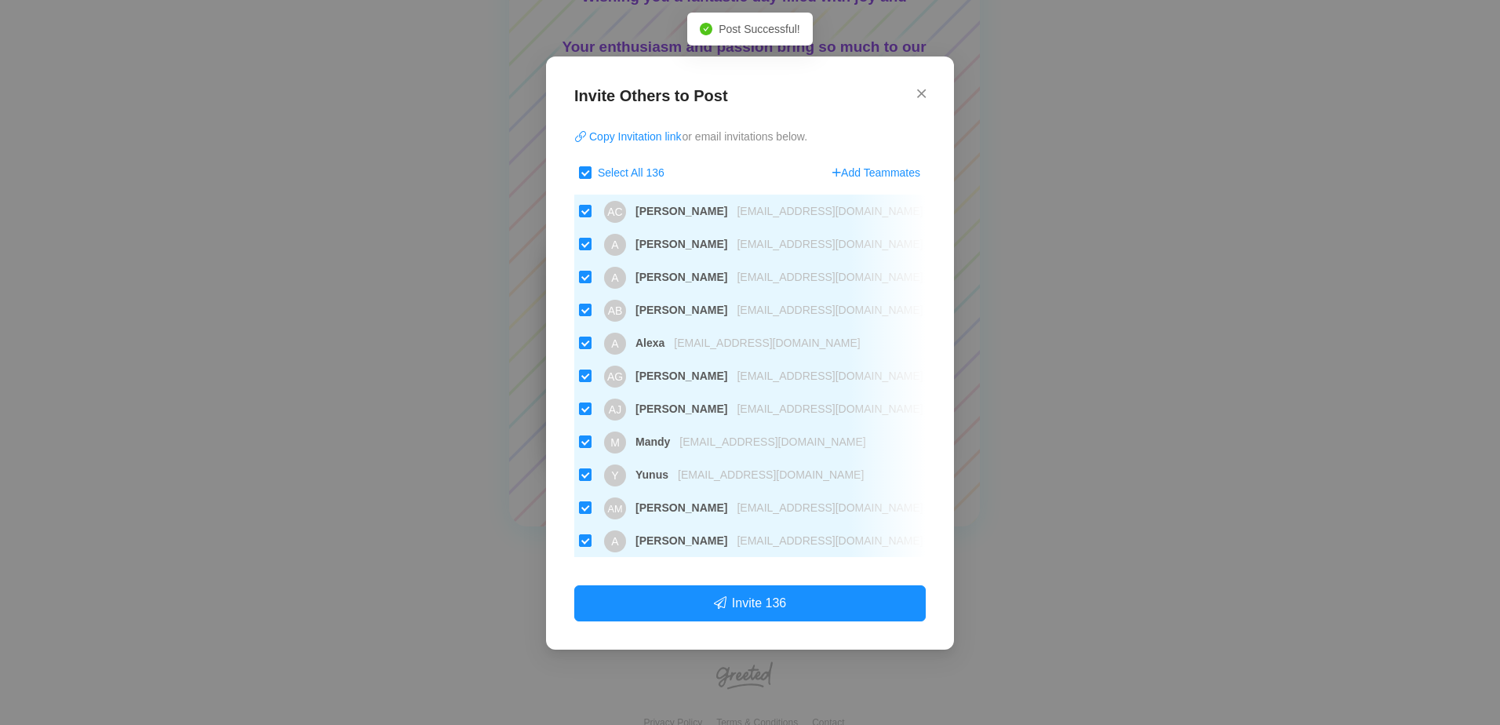
checkbox input "false"
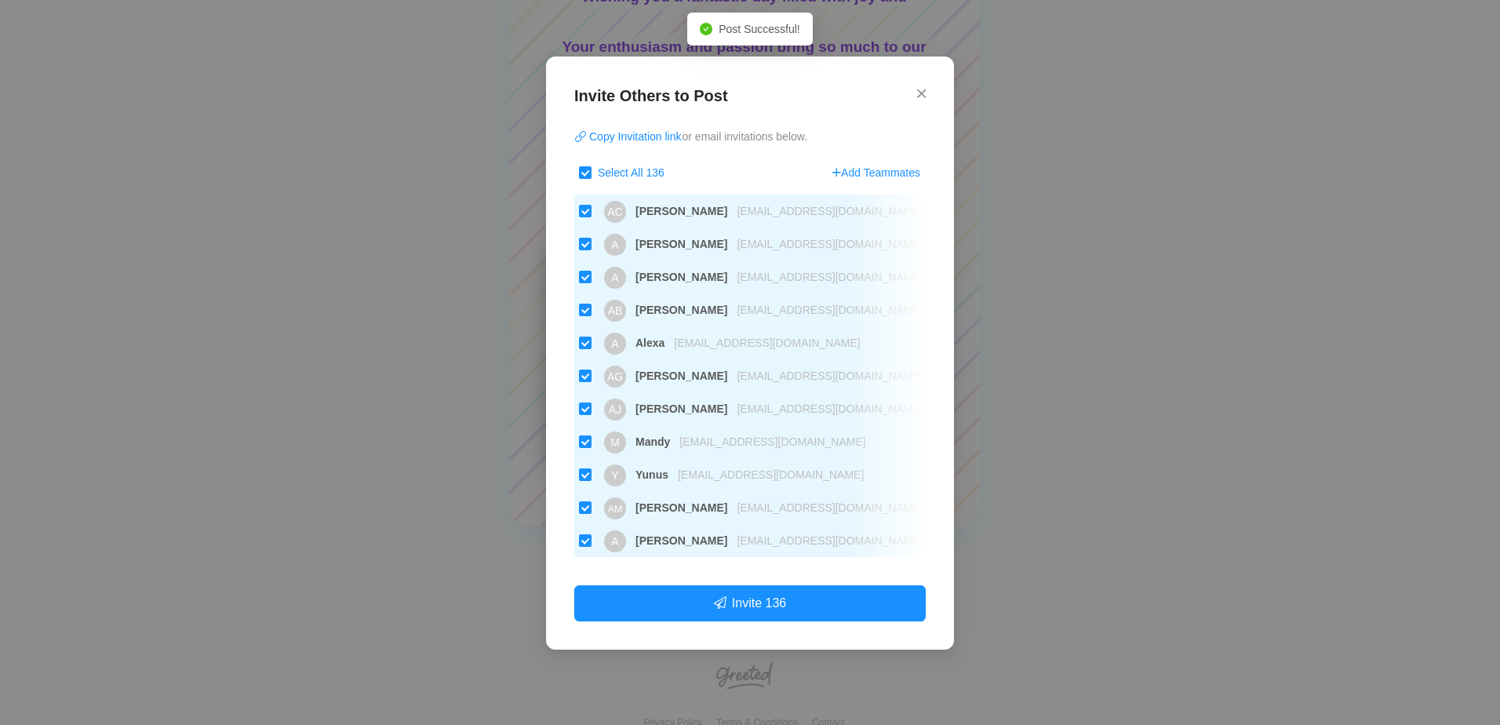
checkbox input "false"
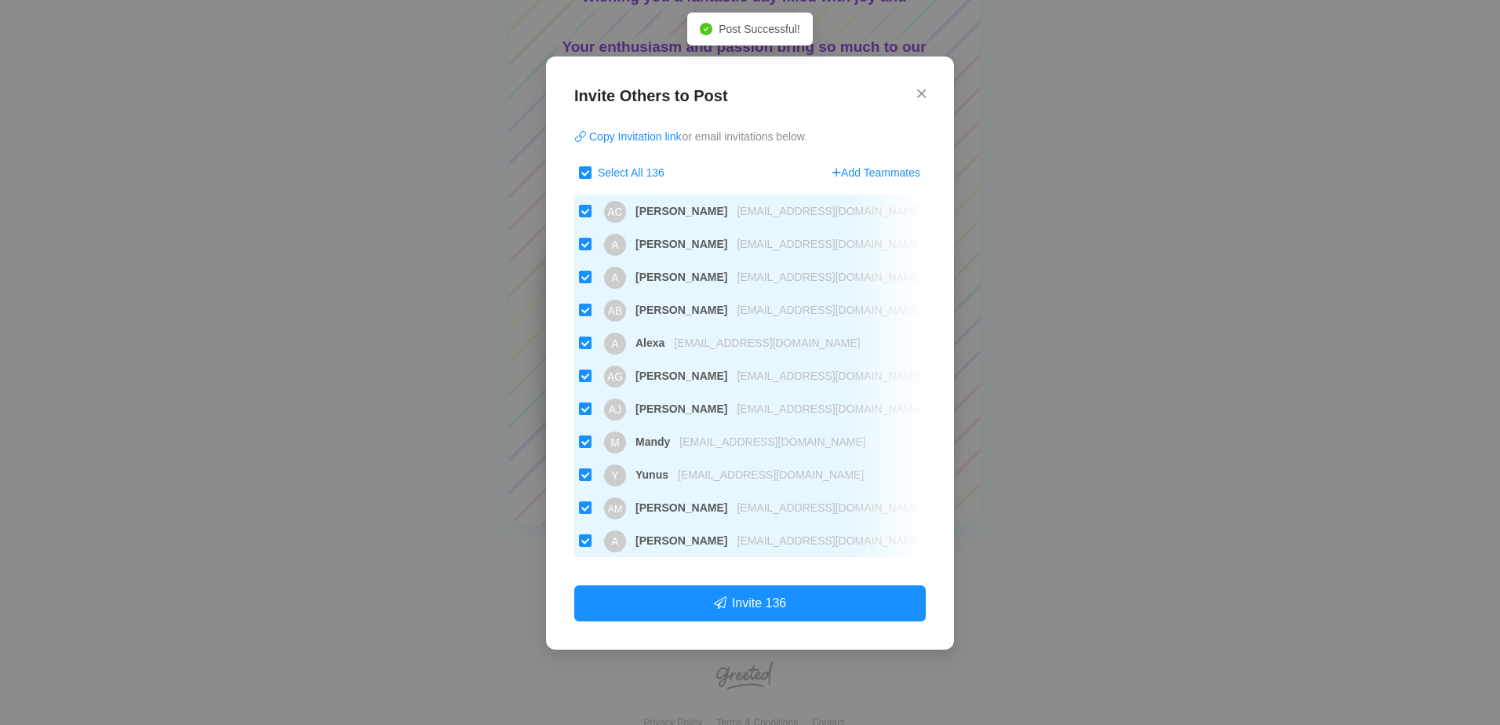
checkbox input "false"
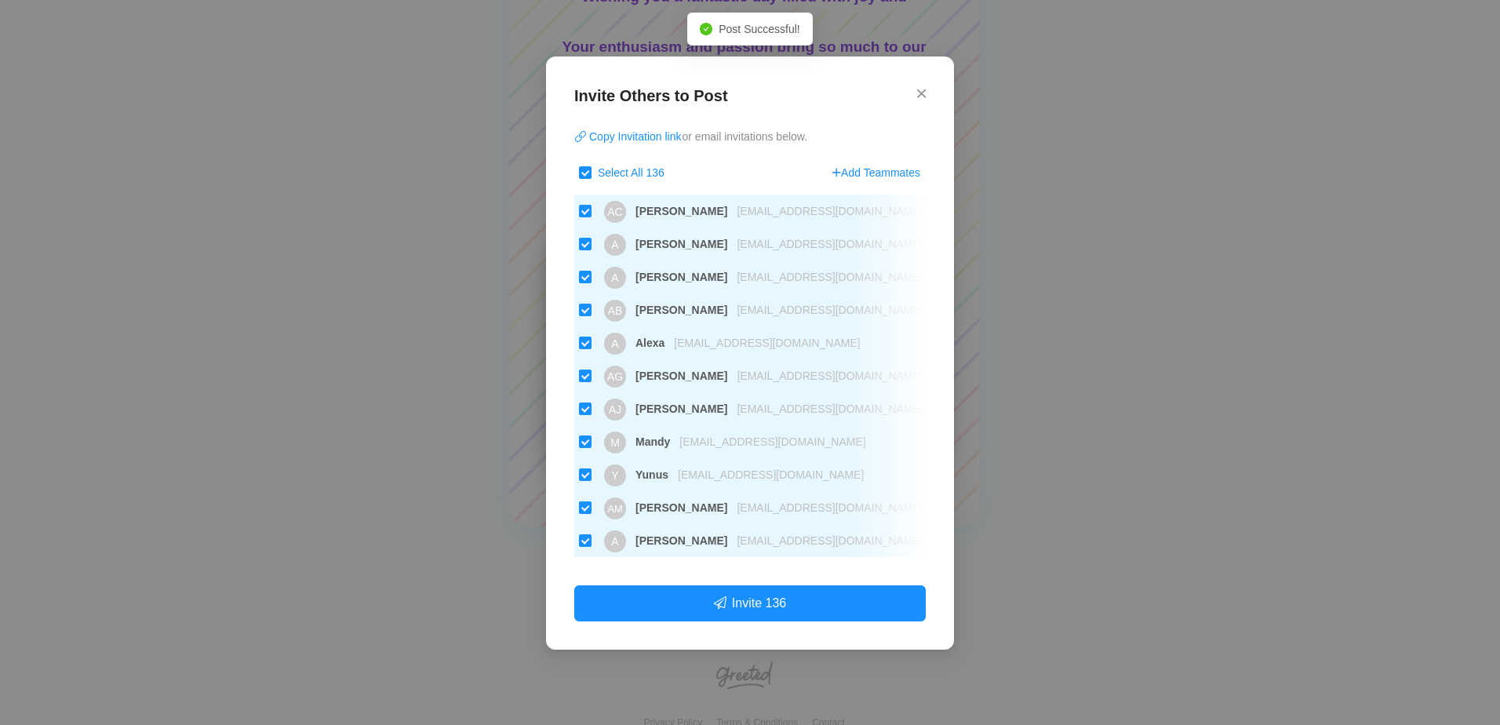
checkbox input "false"
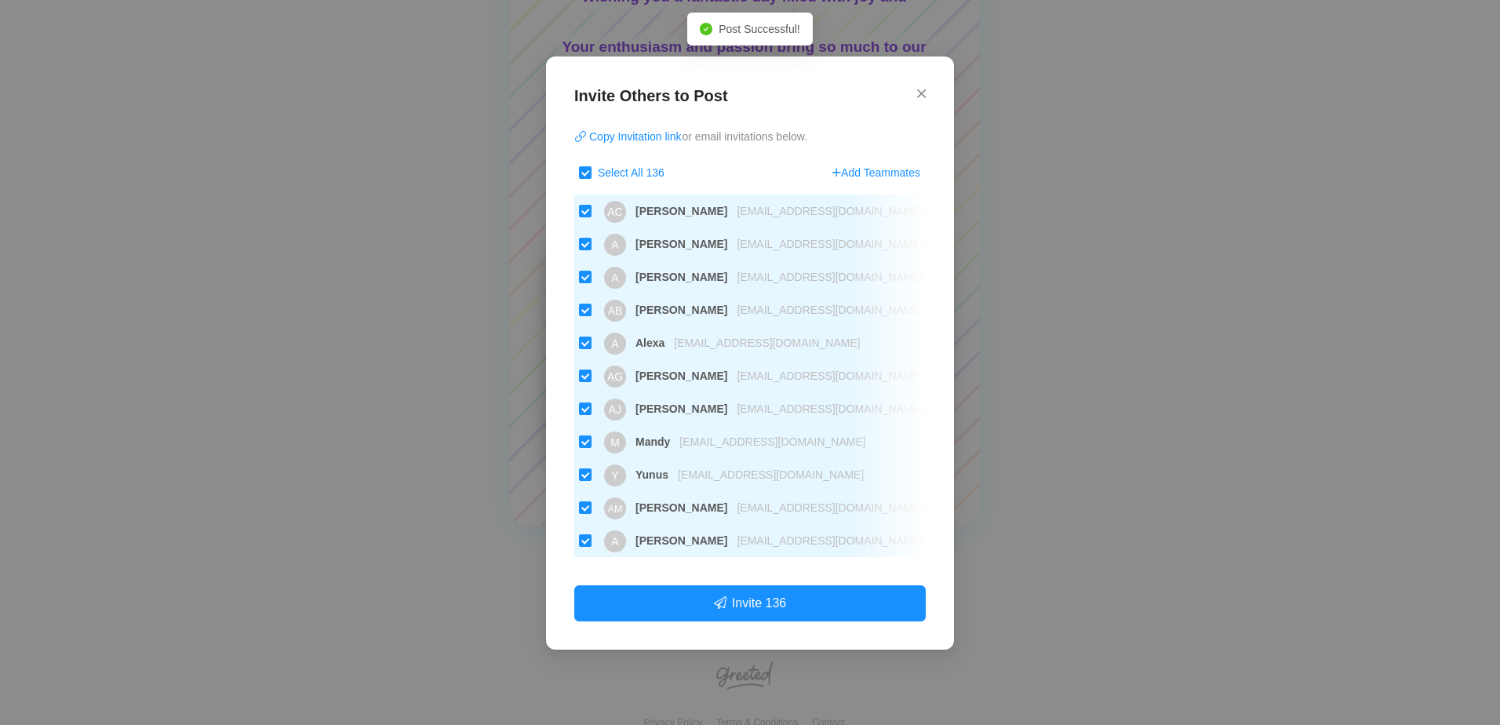
checkbox input "false"
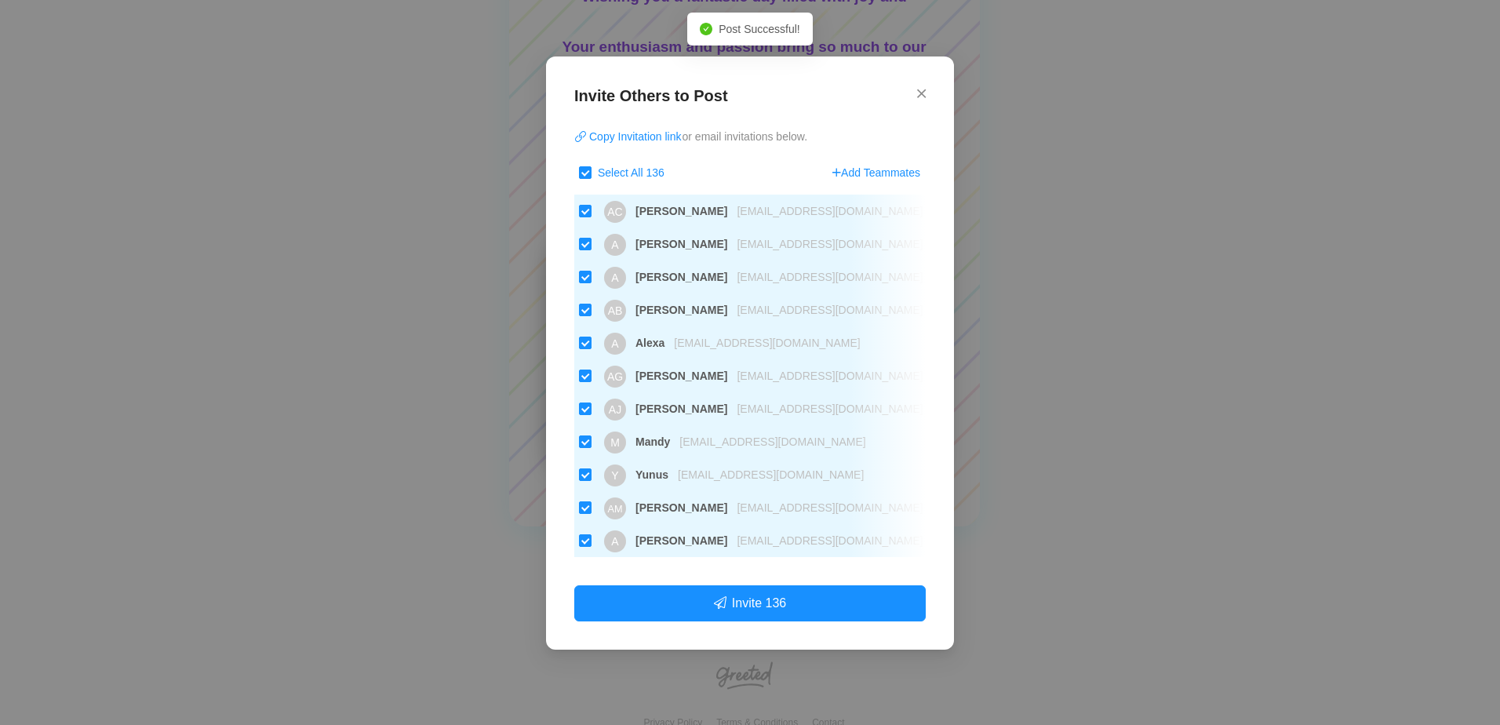
checkbox input "false"
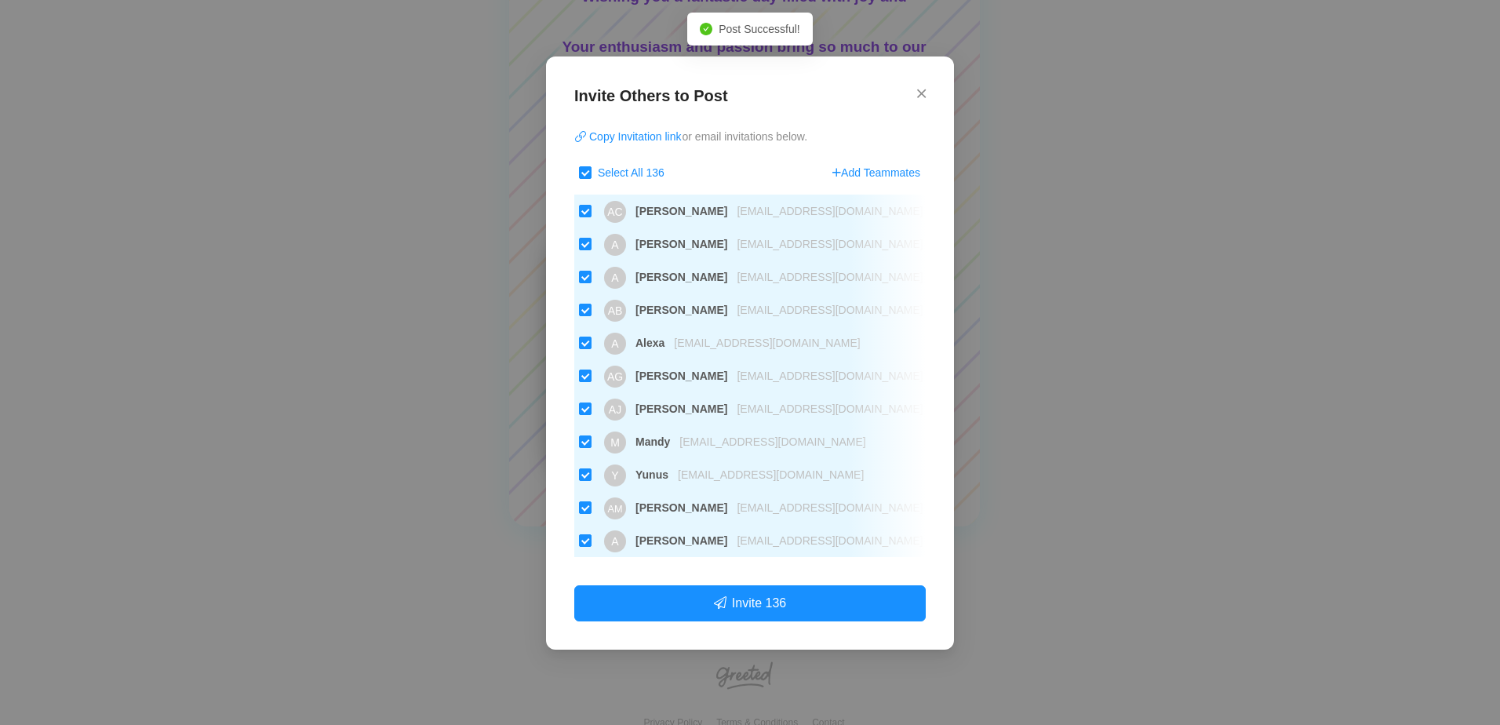
checkbox input "false"
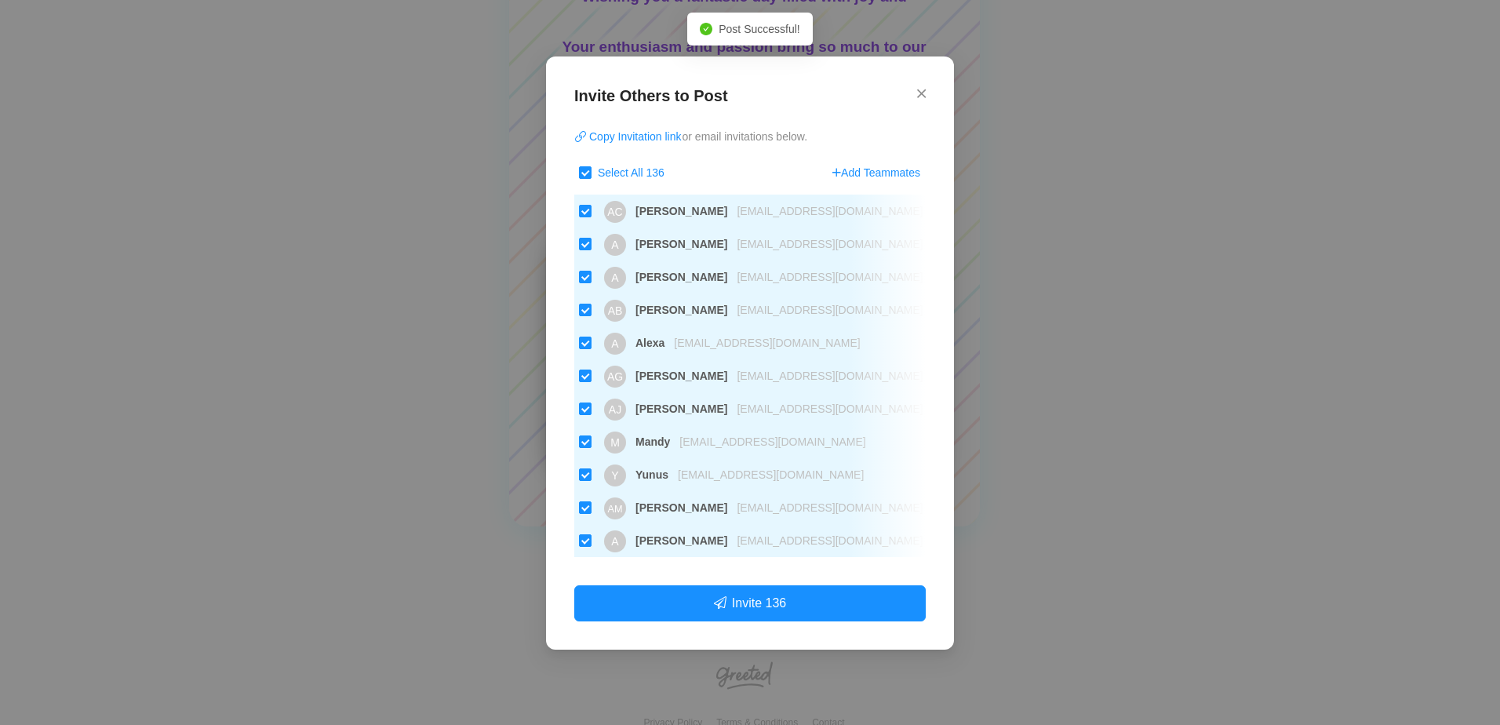
checkbox input "false"
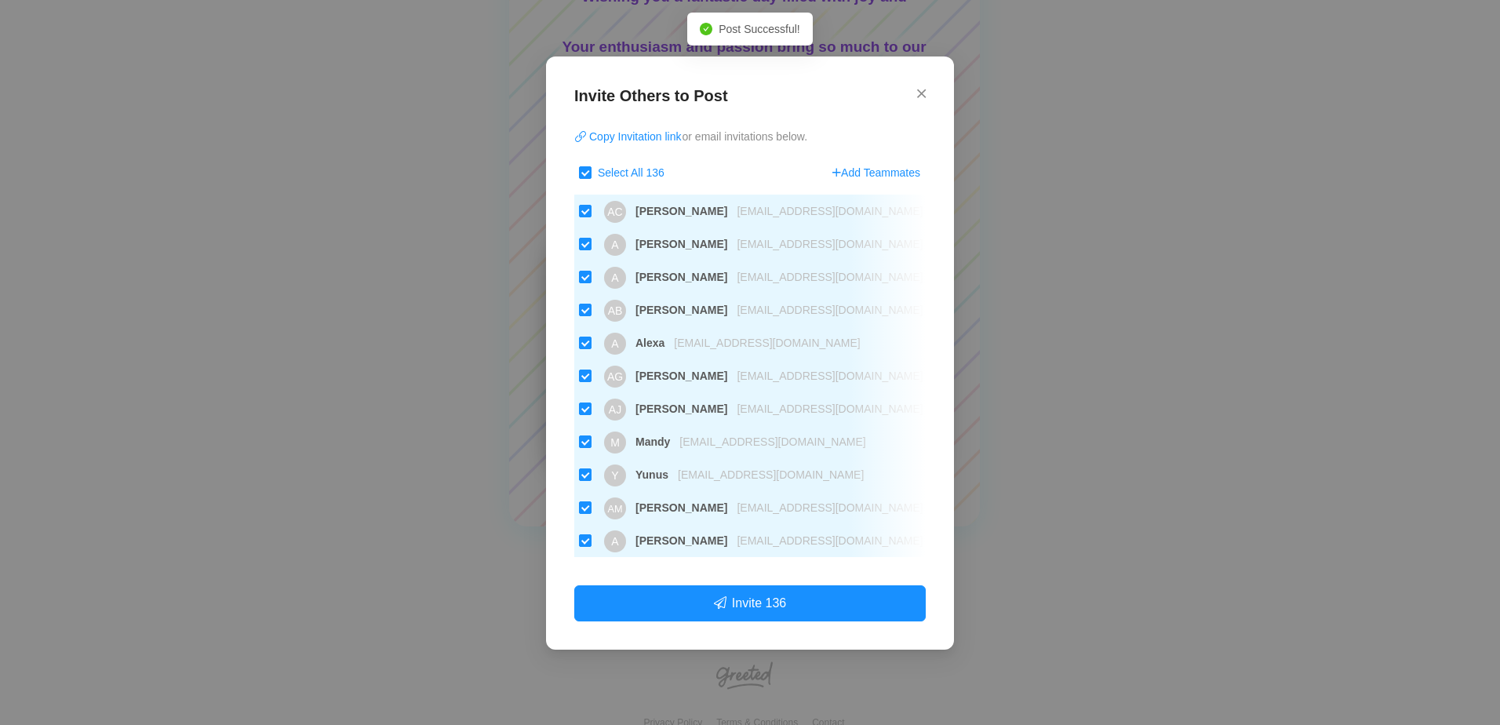
checkbox input "false"
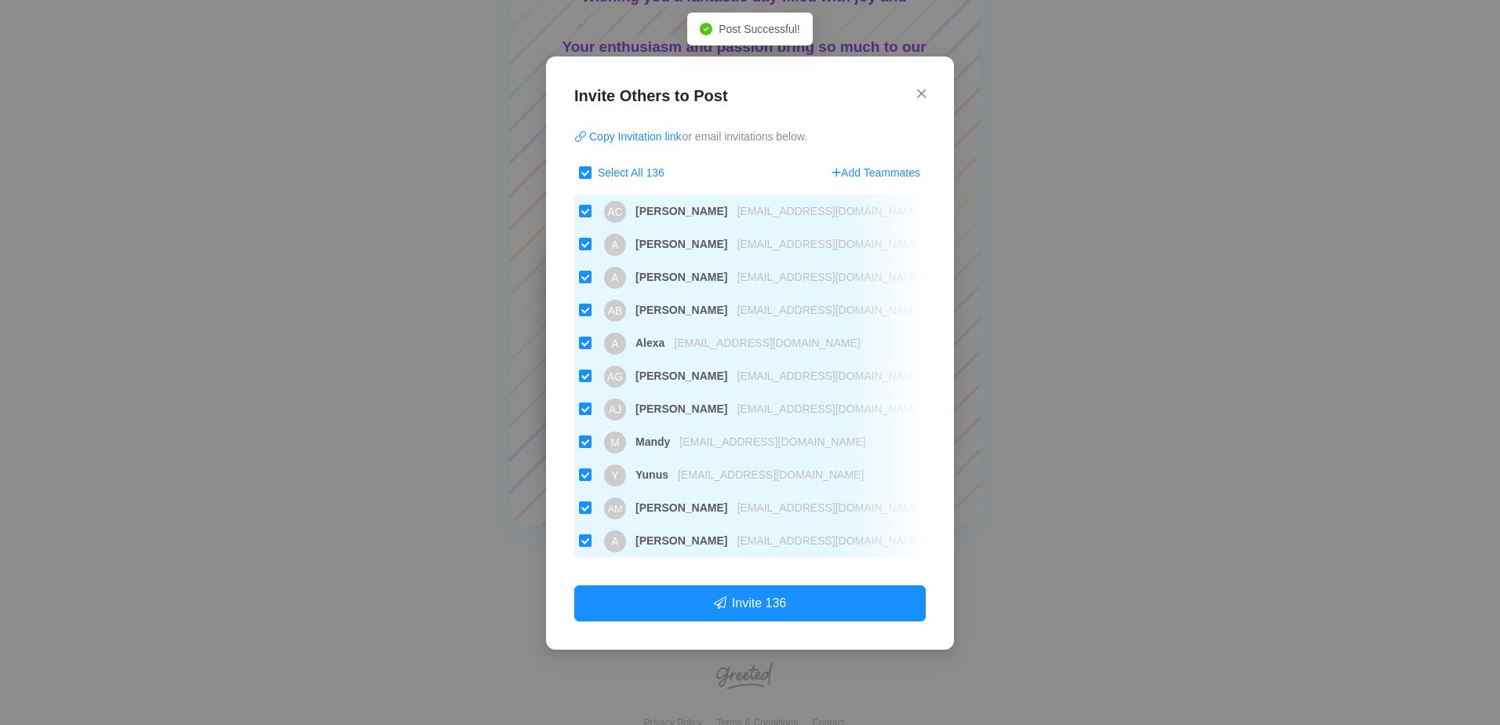
checkbox input "false"
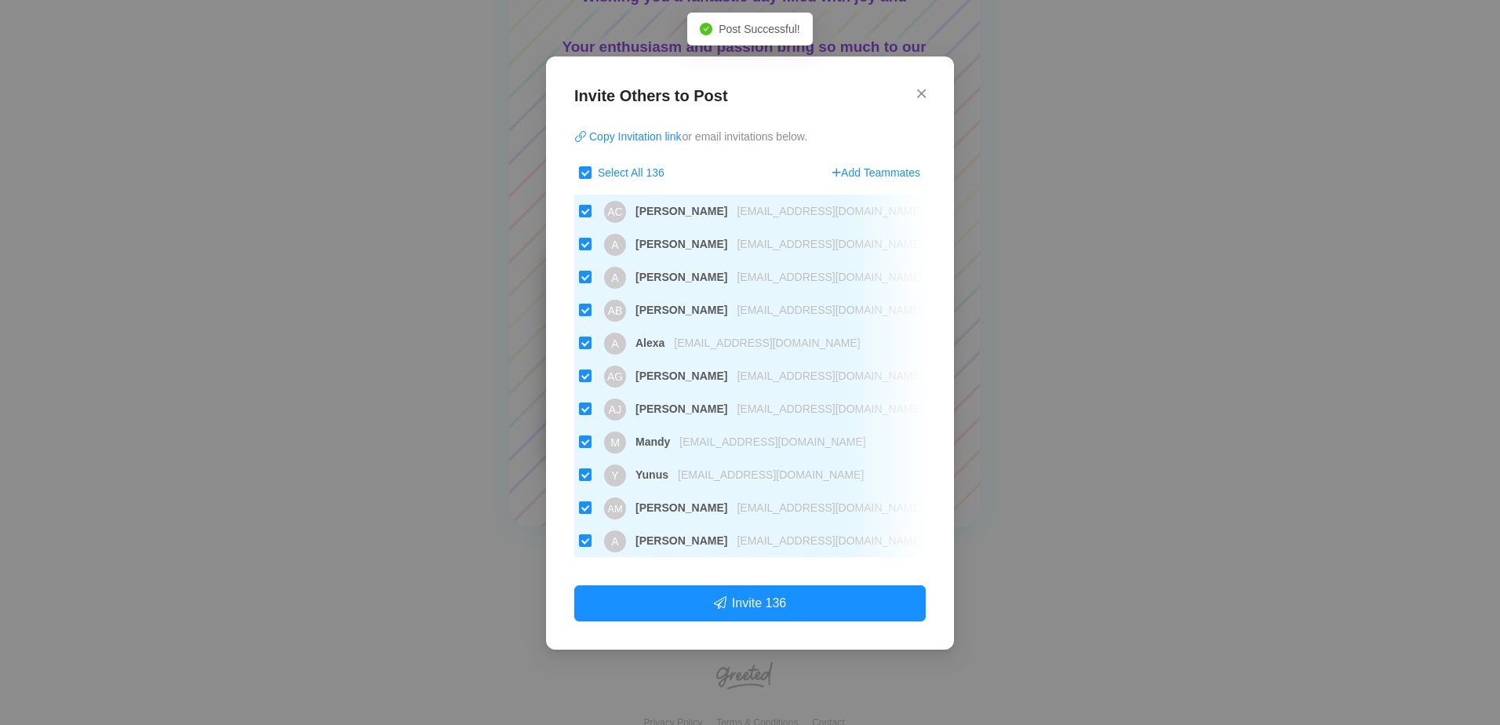
checkbox input "false"
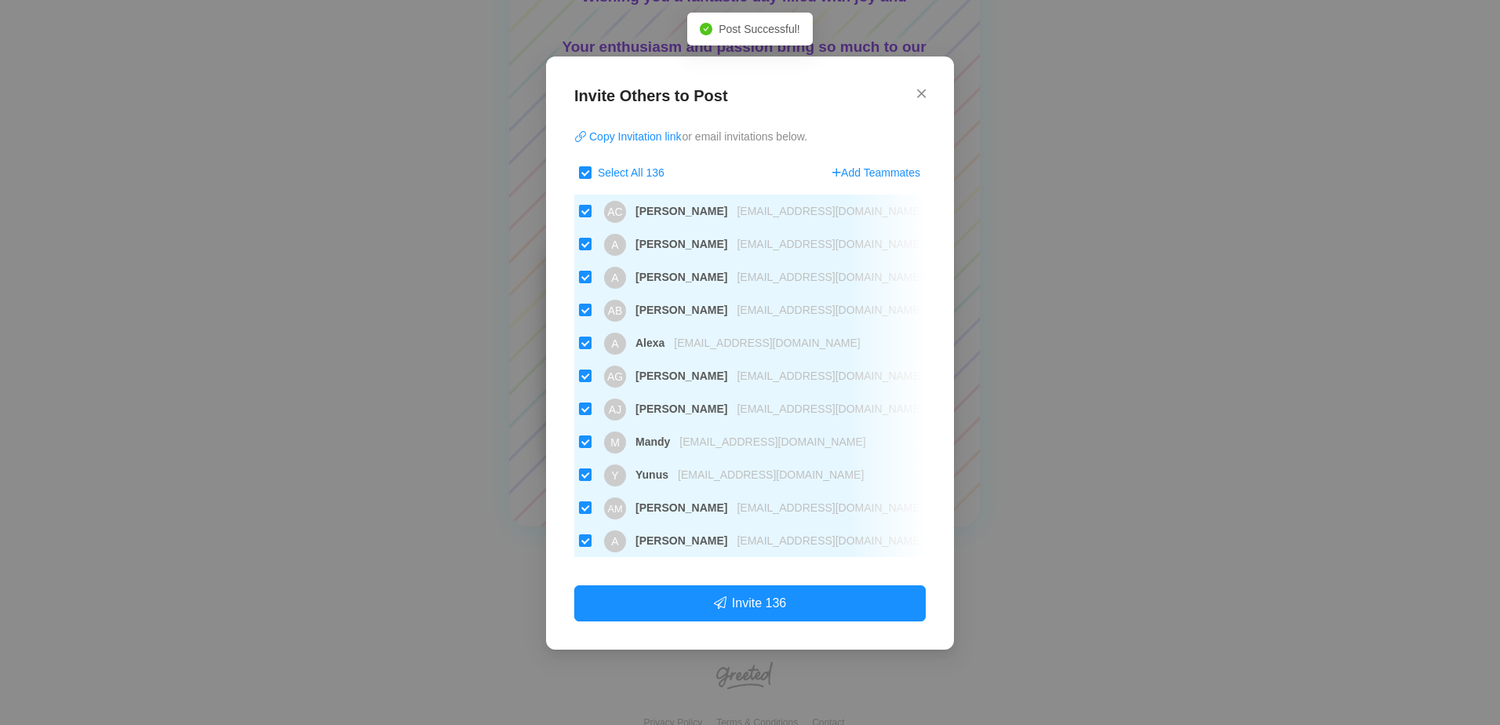
checkbox input "false"
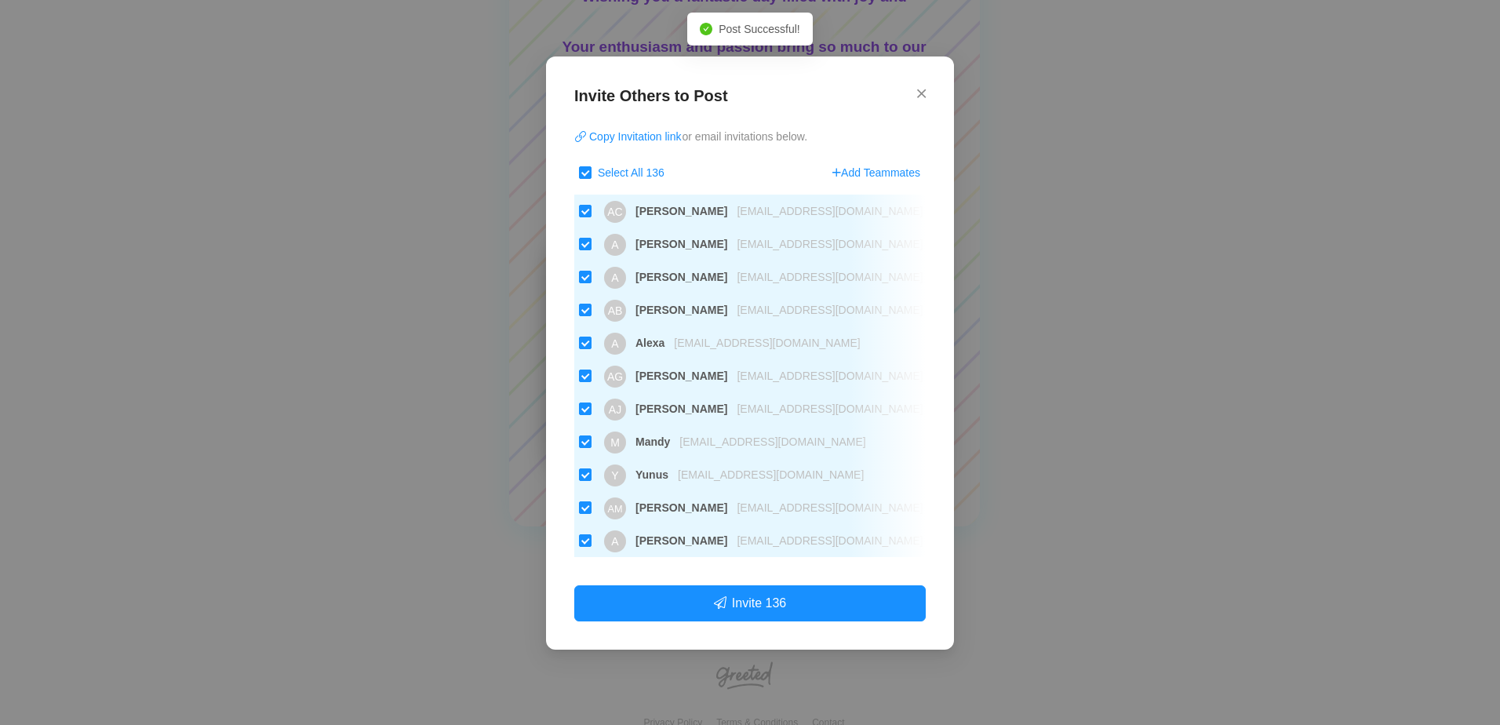
checkbox input "false"
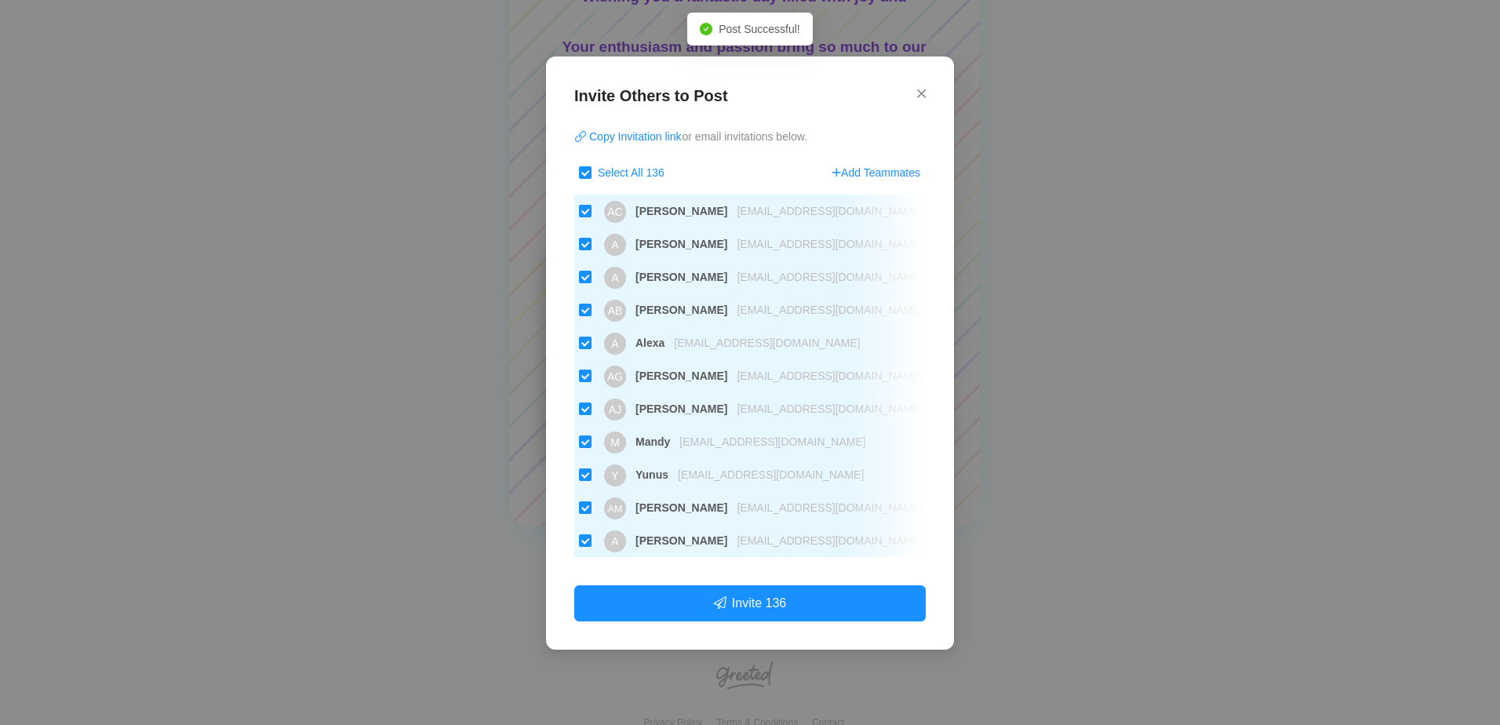
checkbox input "false"
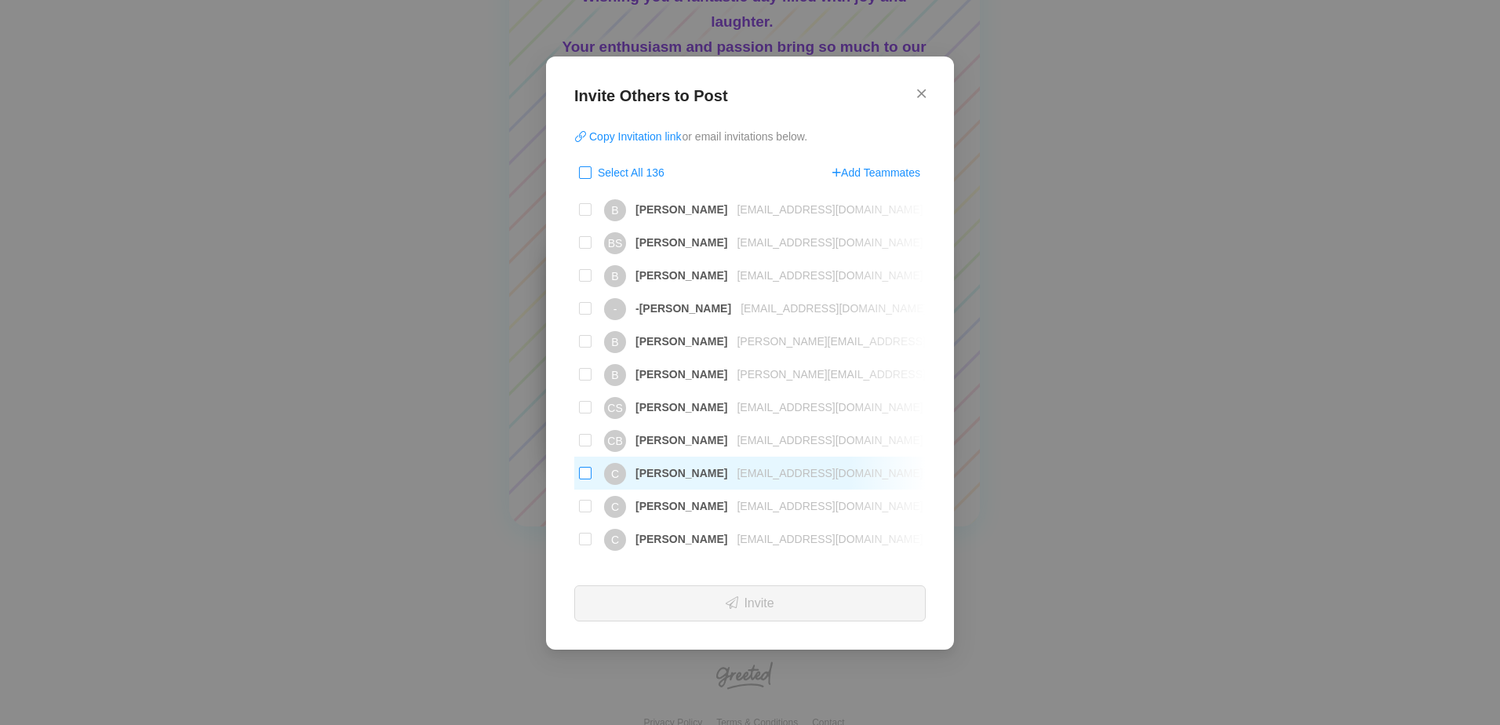
scroll to position [706, 0]
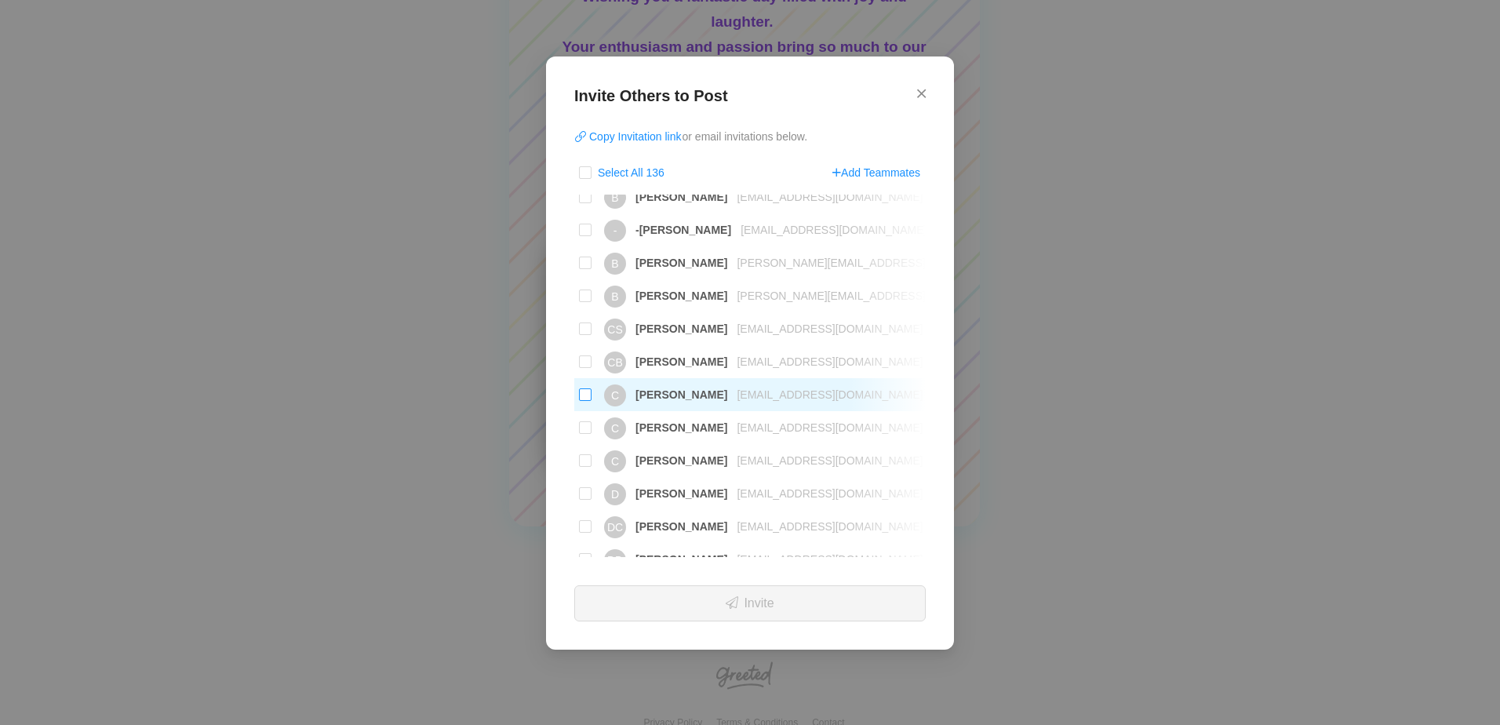
click at [585, 394] on input "C [PERSON_NAME] [PERSON_NAME][EMAIL_ADDRESS][DOMAIN_NAME]" at bounding box center [585, 394] width 13 height 13
checkbox input "true"
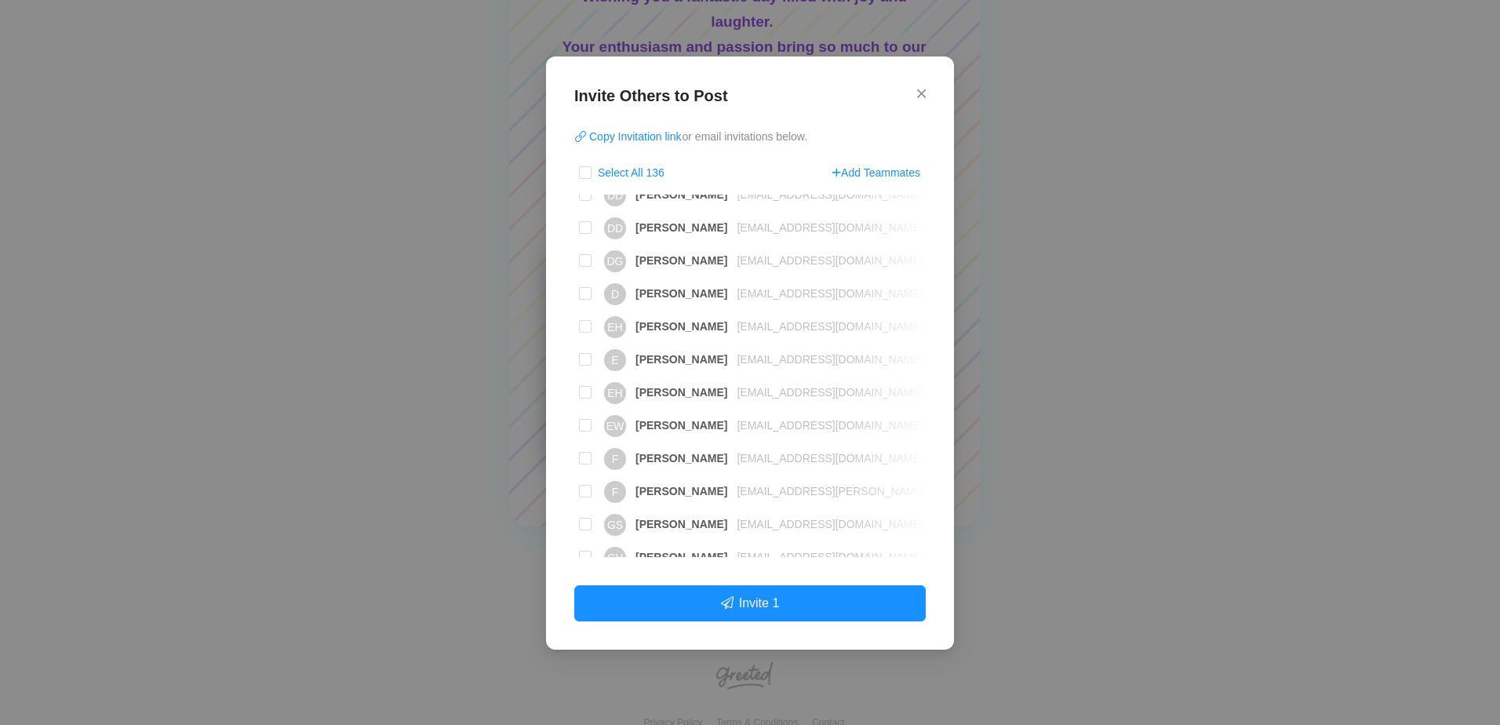
scroll to position [1098, 0]
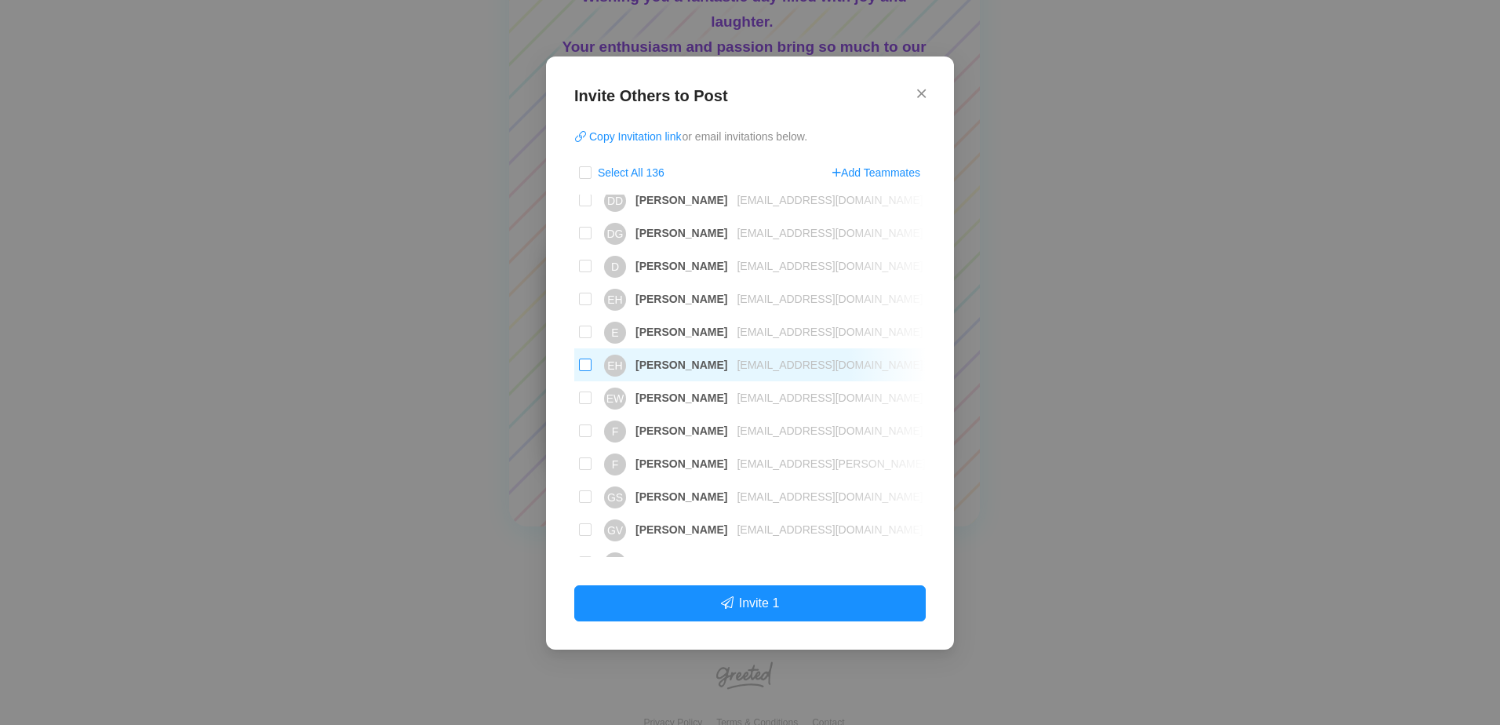
click at [582, 363] on input "[PERSON_NAME] [PERSON_NAME][EMAIL_ADDRESS][DOMAIN_NAME]" at bounding box center [585, 365] width 13 height 13
checkbox input "true"
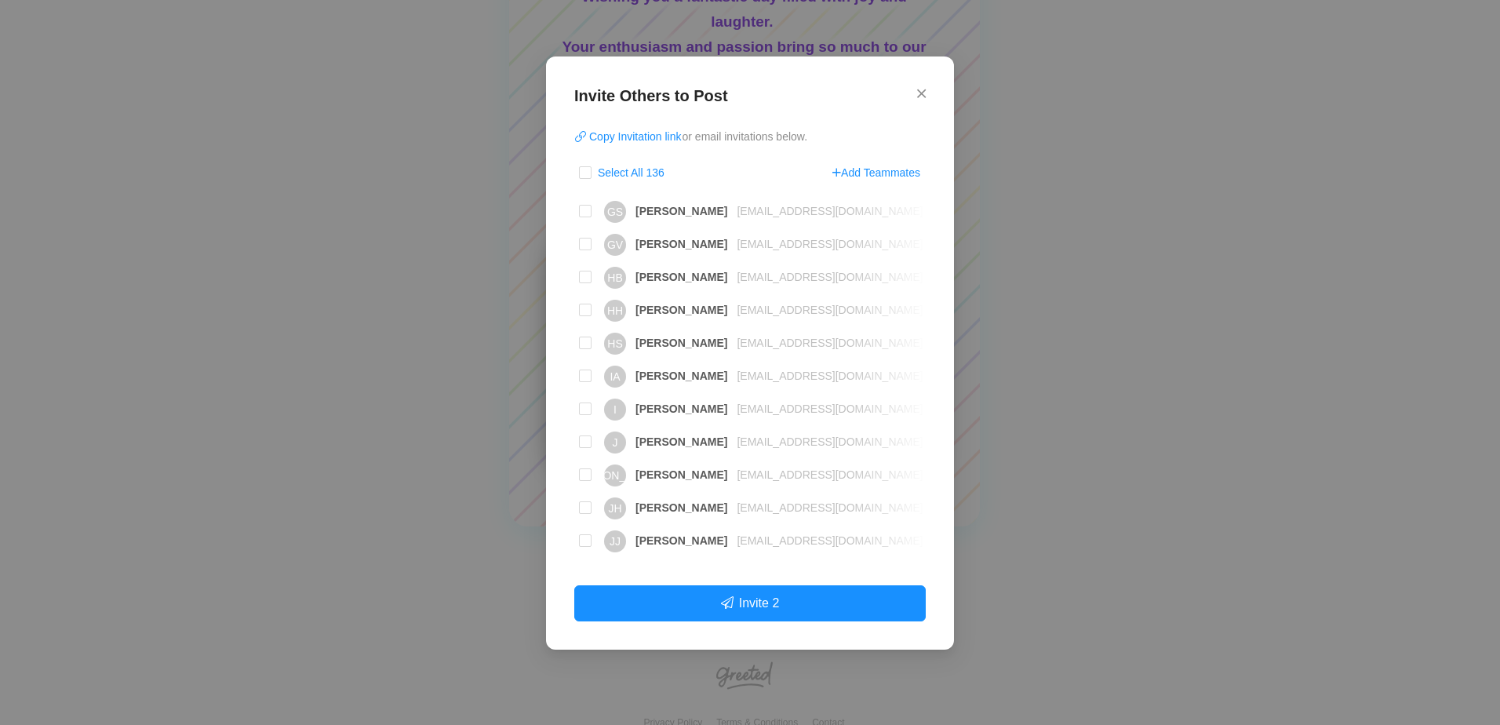
scroll to position [1412, 0]
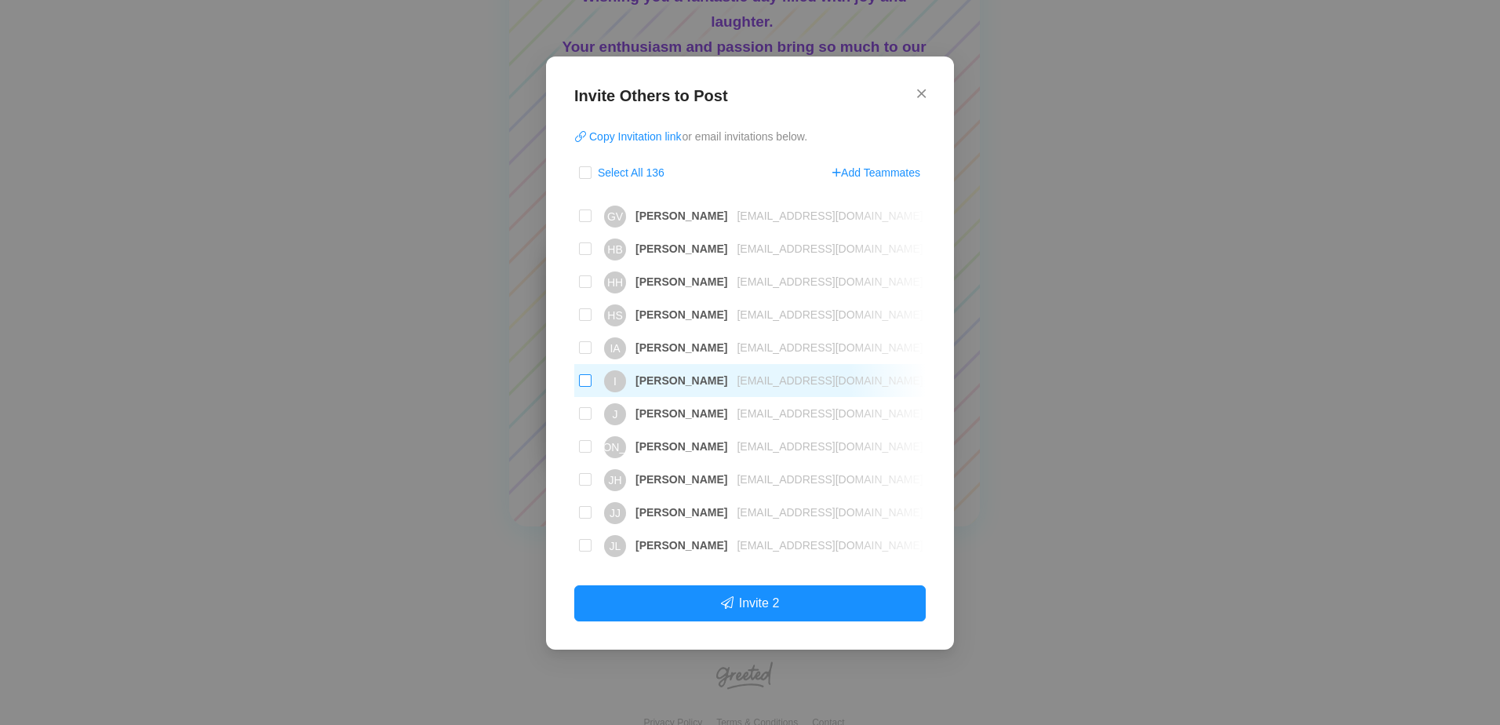
click at [587, 384] on input "I [PERSON_NAME] [EMAIL_ADDRESS][DOMAIN_NAME]" at bounding box center [585, 380] width 13 height 13
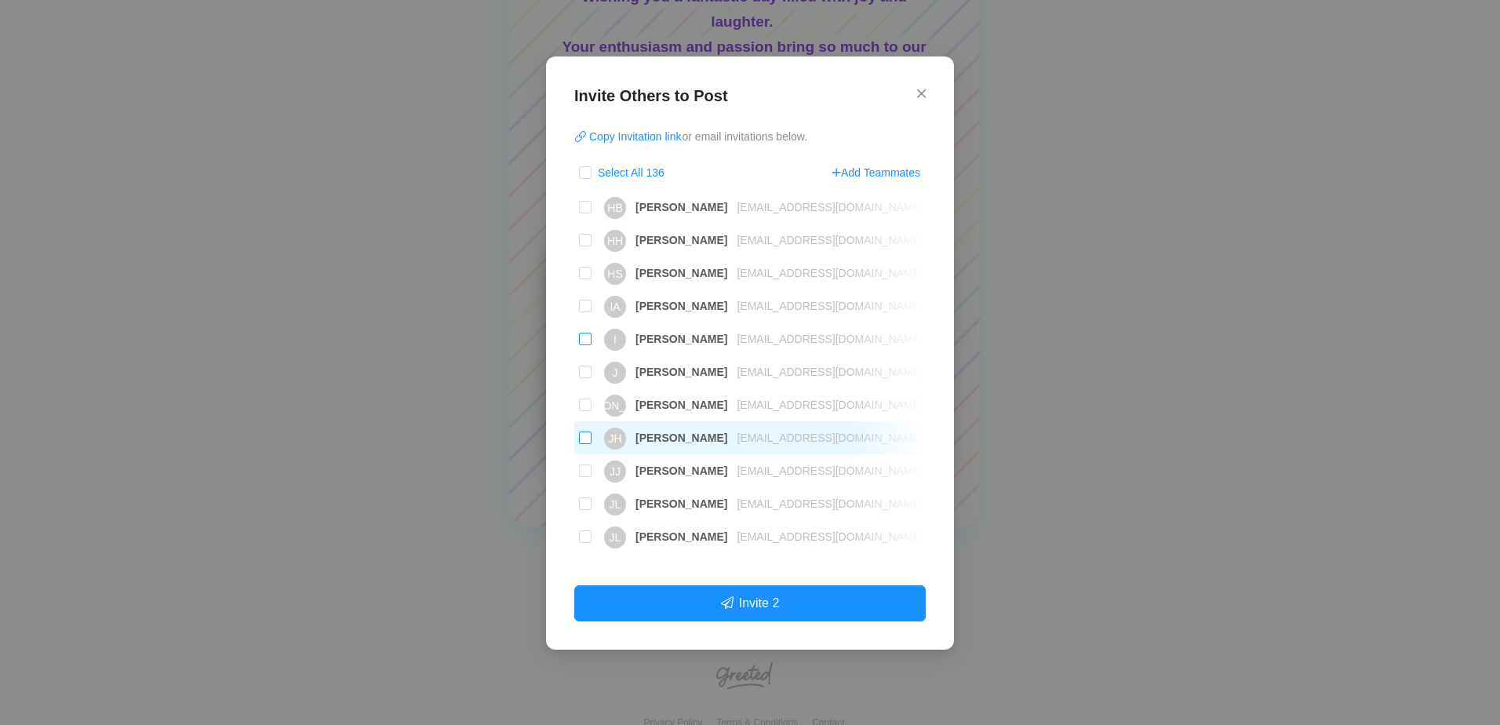
scroll to position [1491, 0]
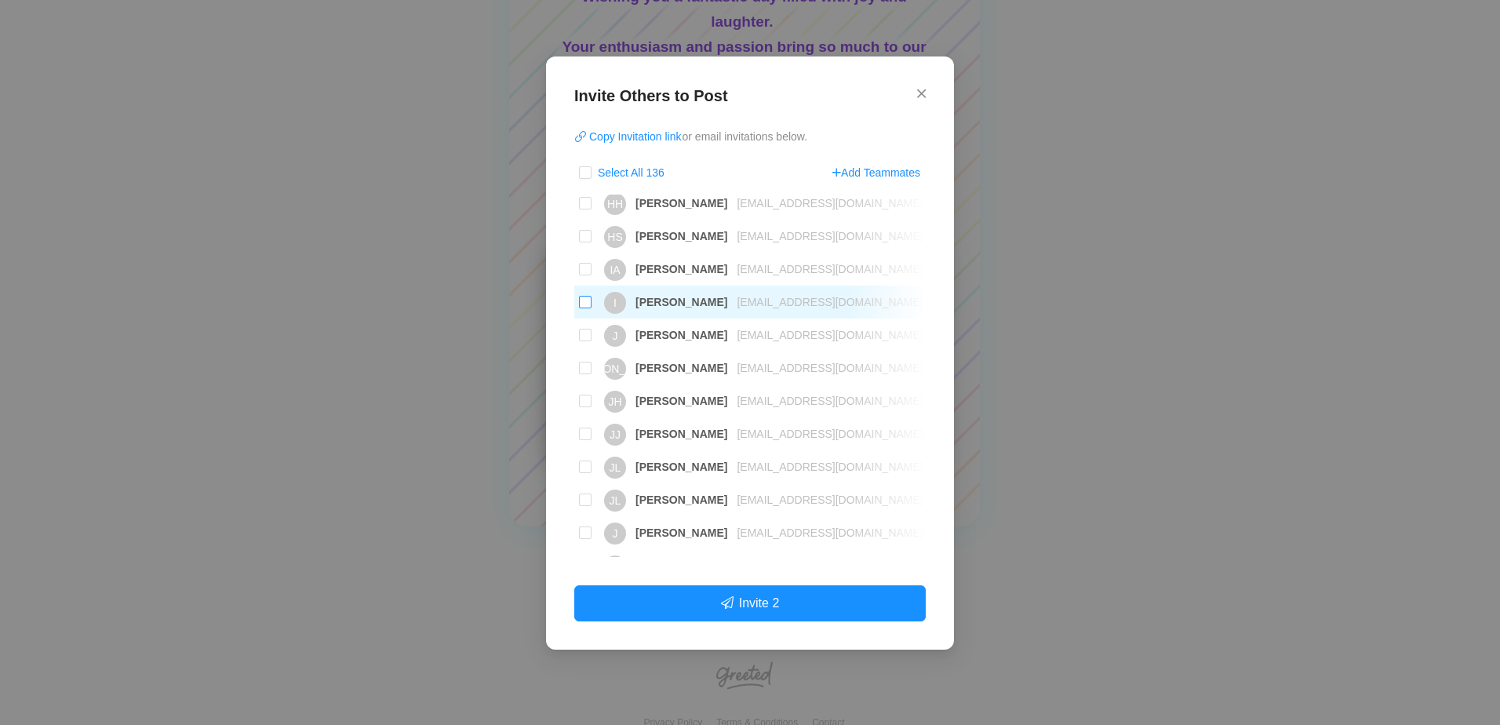
click at [582, 303] on input "I [PERSON_NAME] [EMAIL_ADDRESS][DOMAIN_NAME]" at bounding box center [585, 302] width 13 height 13
checkbox input "true"
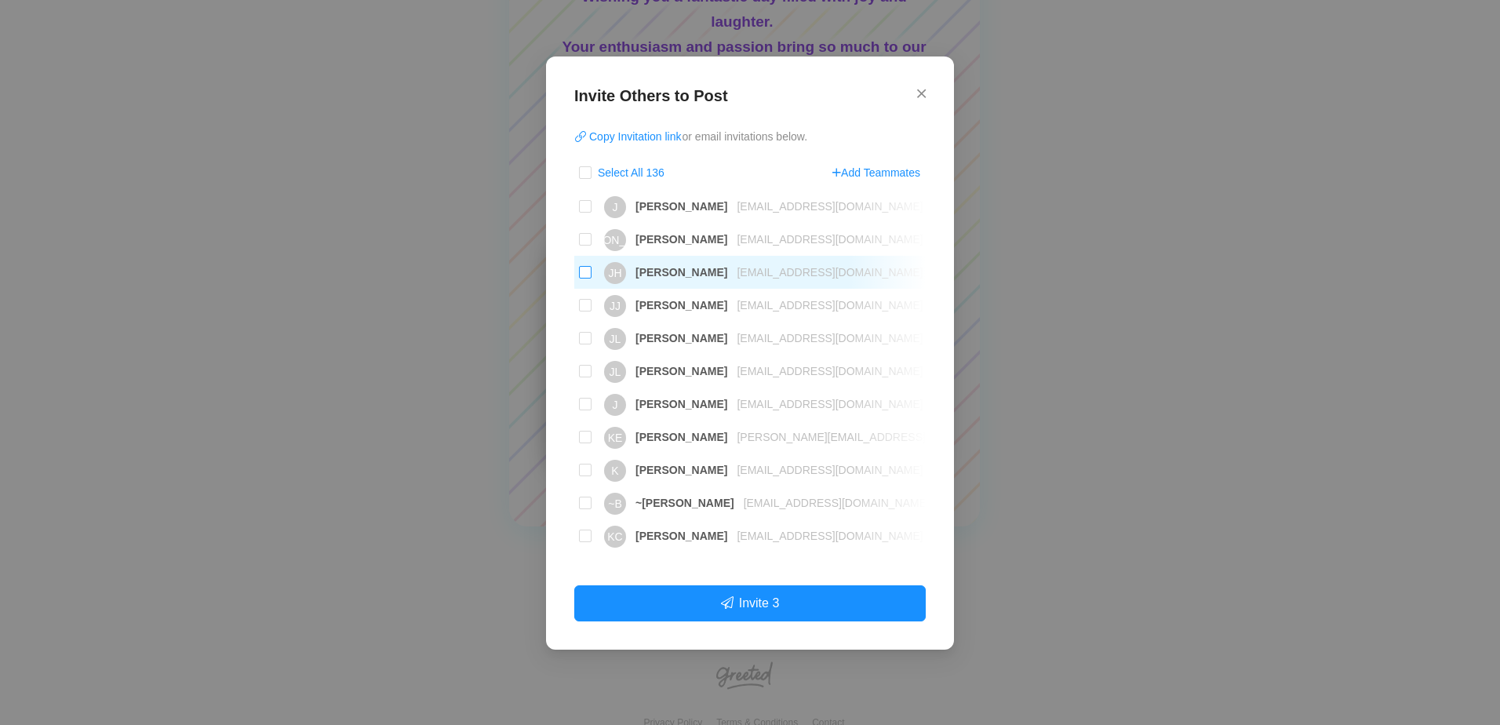
scroll to position [1648, 0]
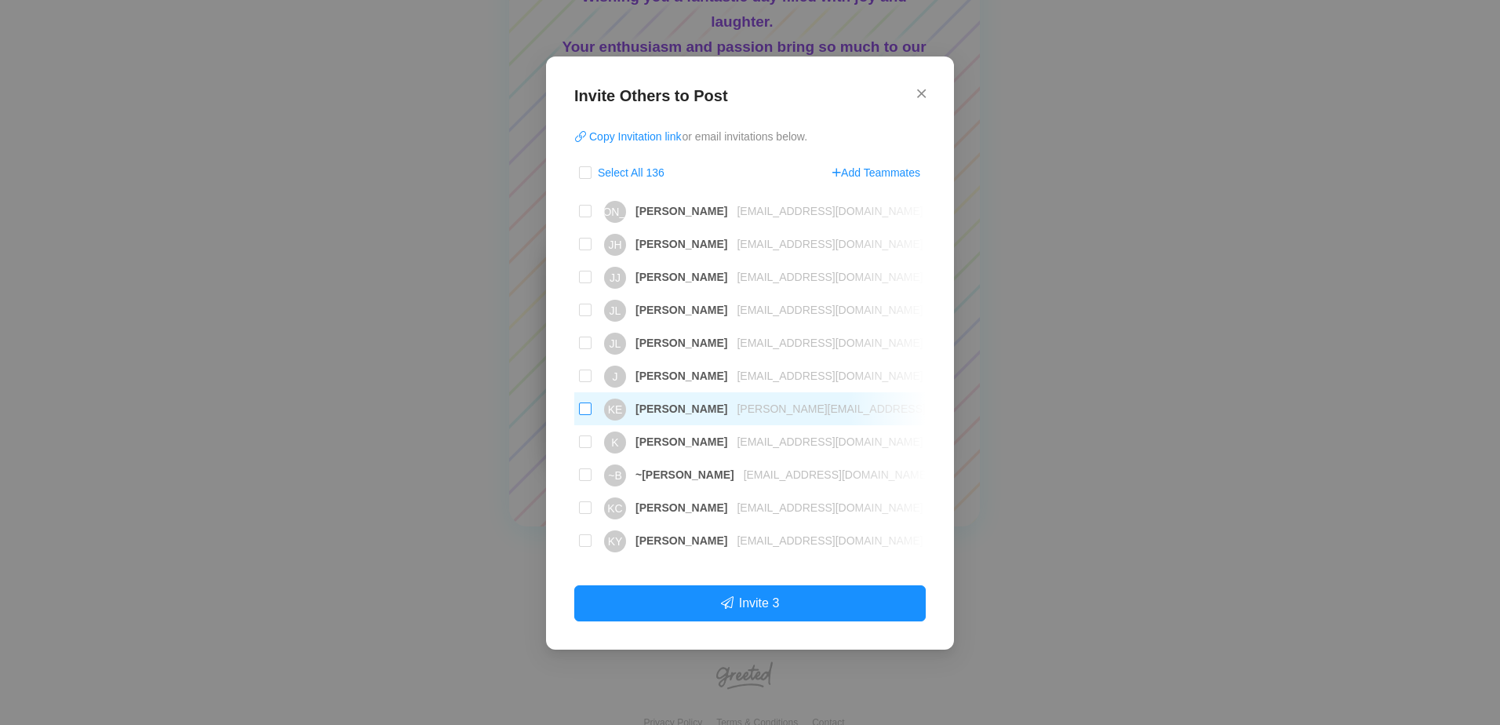
click at [588, 412] on input "KE [PERSON_NAME] [PERSON_NAME][EMAIL_ADDRESS][DOMAIN_NAME]" at bounding box center [585, 408] width 13 height 13
checkbox input "true"
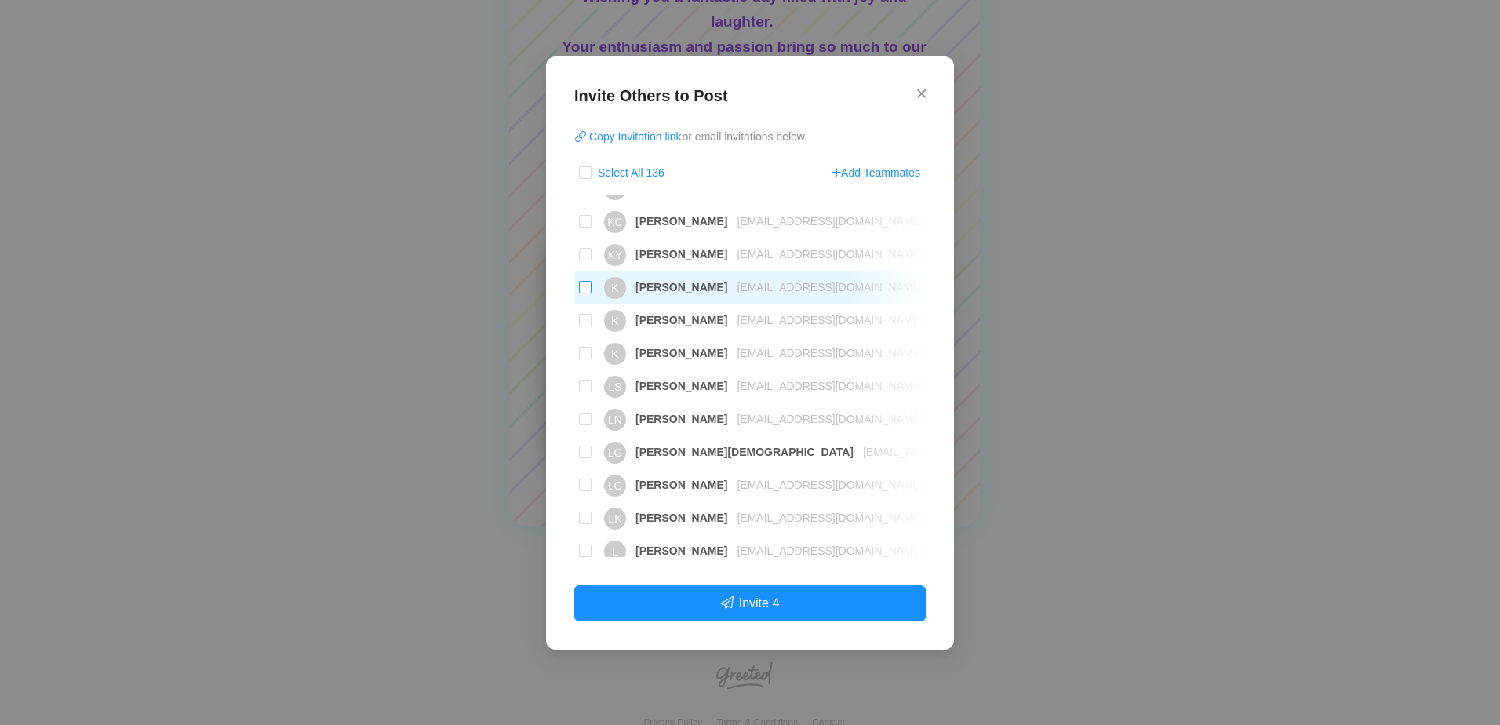
scroll to position [1961, 0]
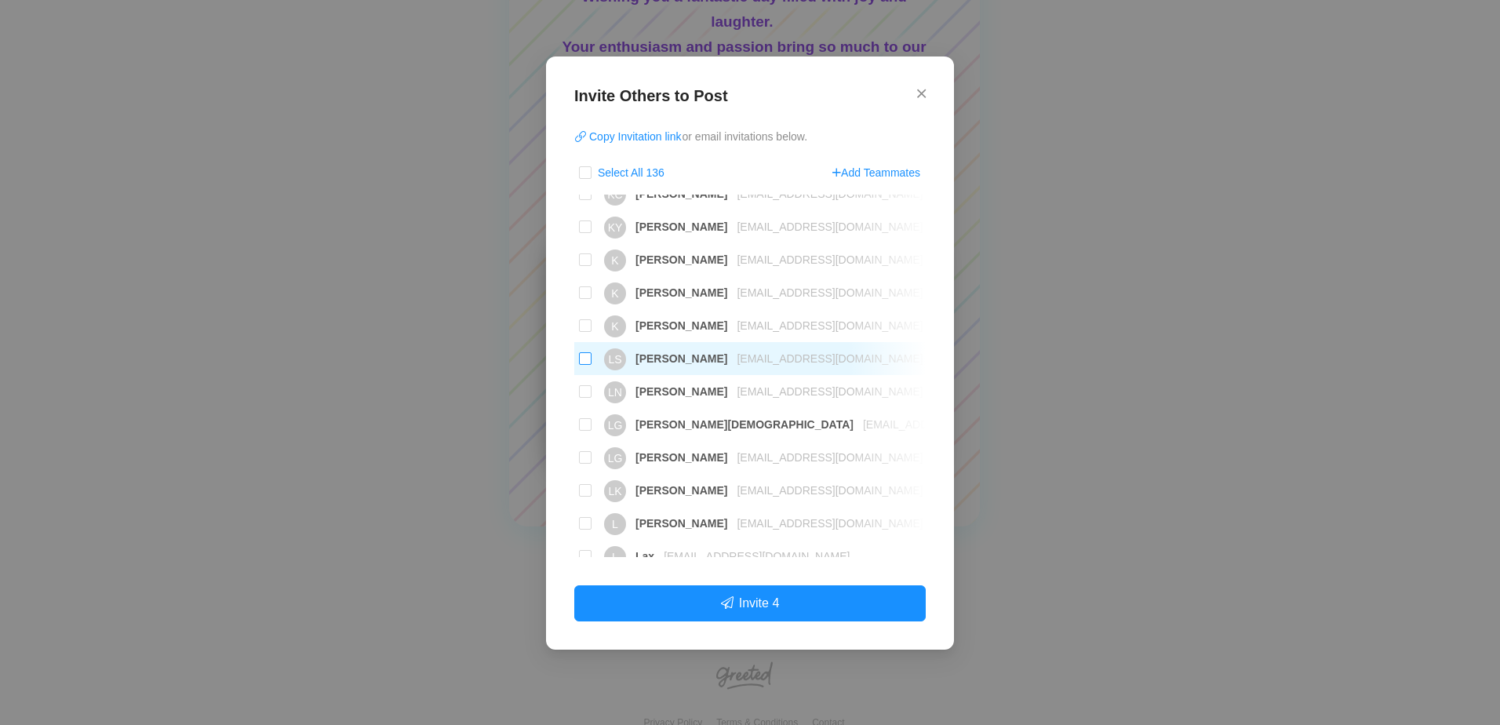
click at [586, 361] on input "LS [PERSON_NAME] [EMAIL_ADDRESS][DOMAIN_NAME]" at bounding box center [585, 358] width 13 height 13
checkbox input "true"
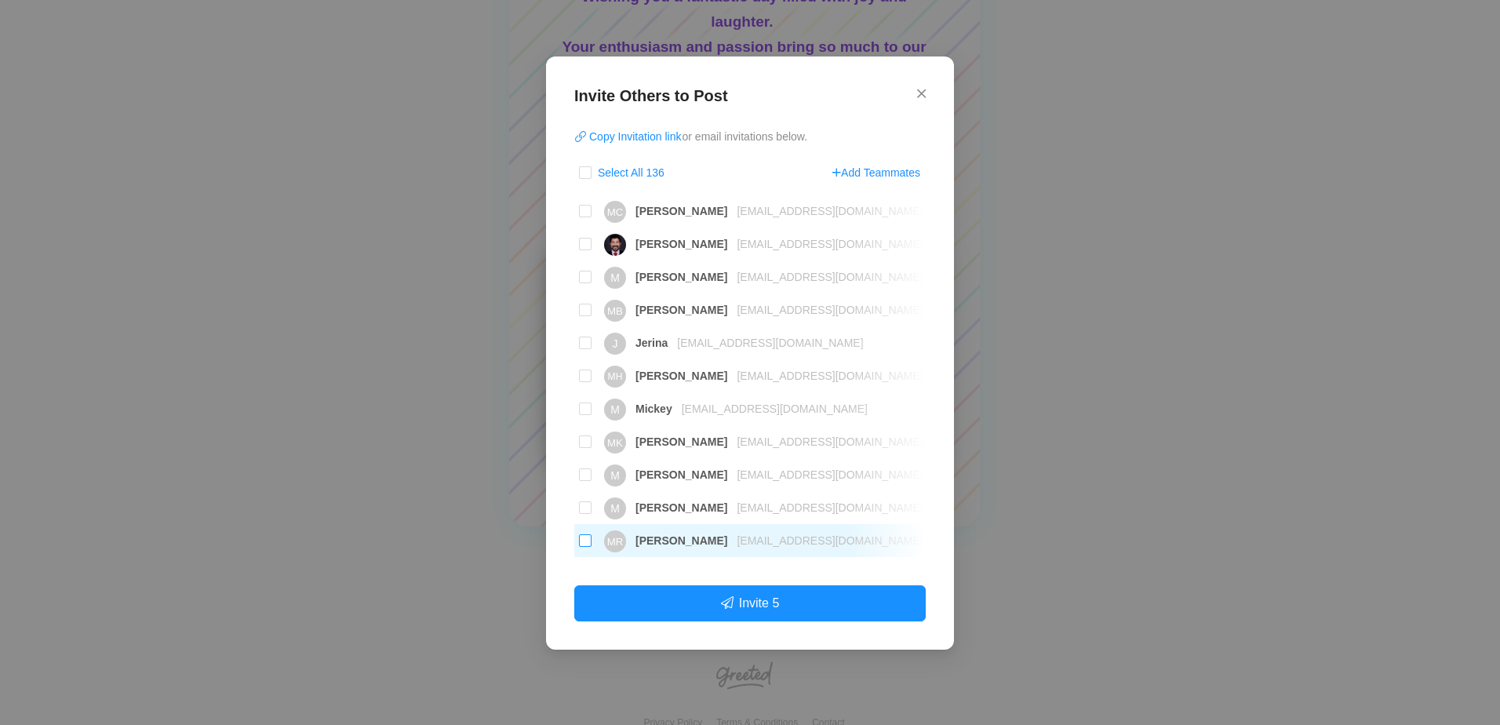
scroll to position [2432, 0]
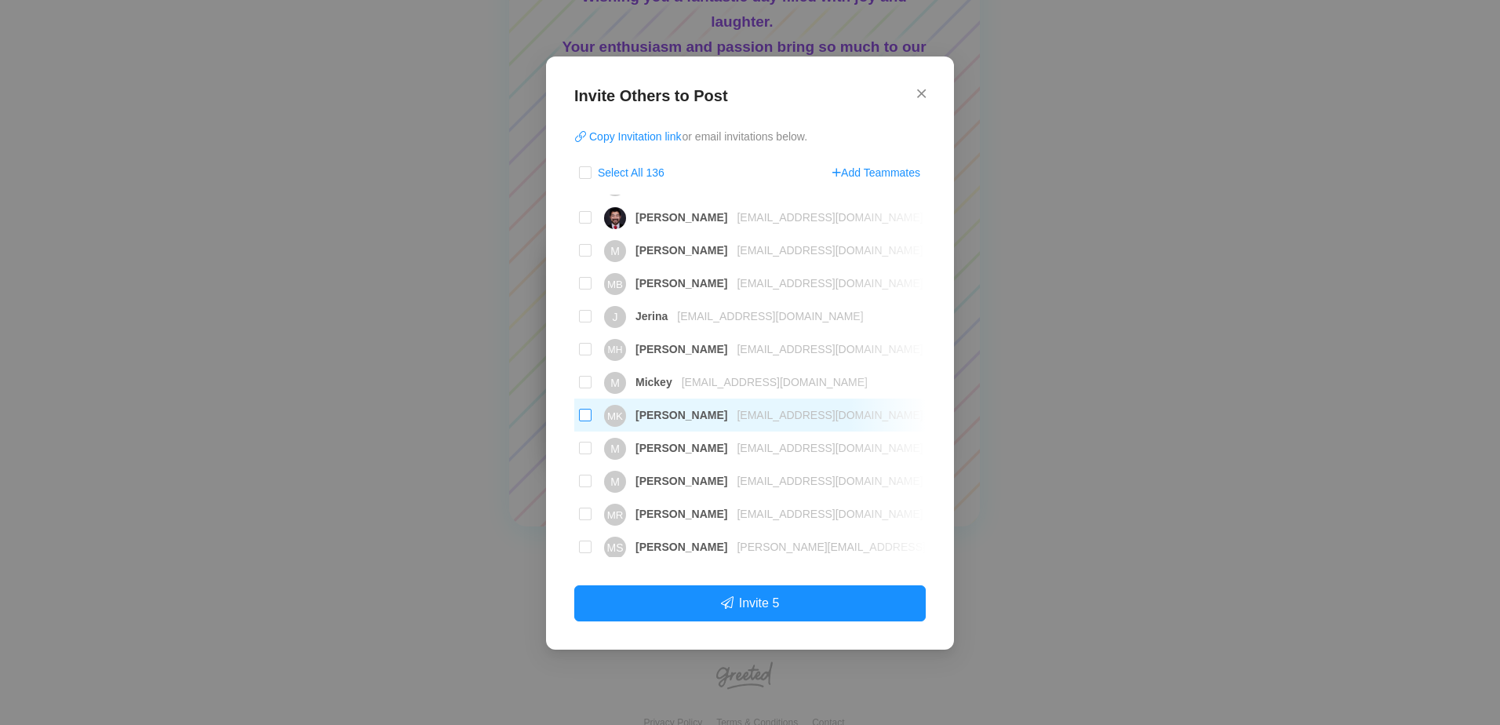
click at [577, 419] on label "MK [PERSON_NAME] [EMAIL_ADDRESS][DOMAIN_NAME]" at bounding box center [749, 415] width 351 height 33
click at [579, 419] on input "MK [PERSON_NAME] [EMAIL_ADDRESS][DOMAIN_NAME]" at bounding box center [585, 415] width 13 height 13
checkbox input "true"
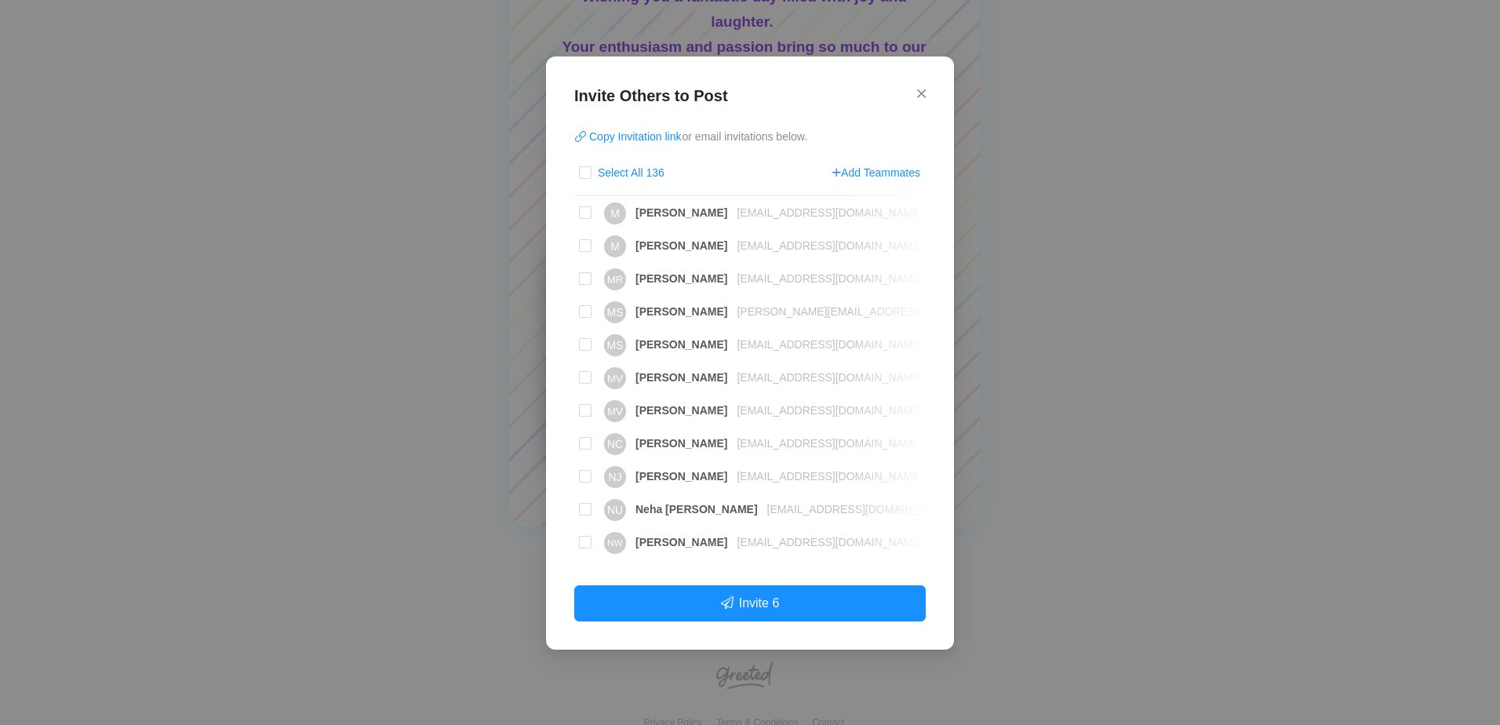
scroll to position [2746, 0]
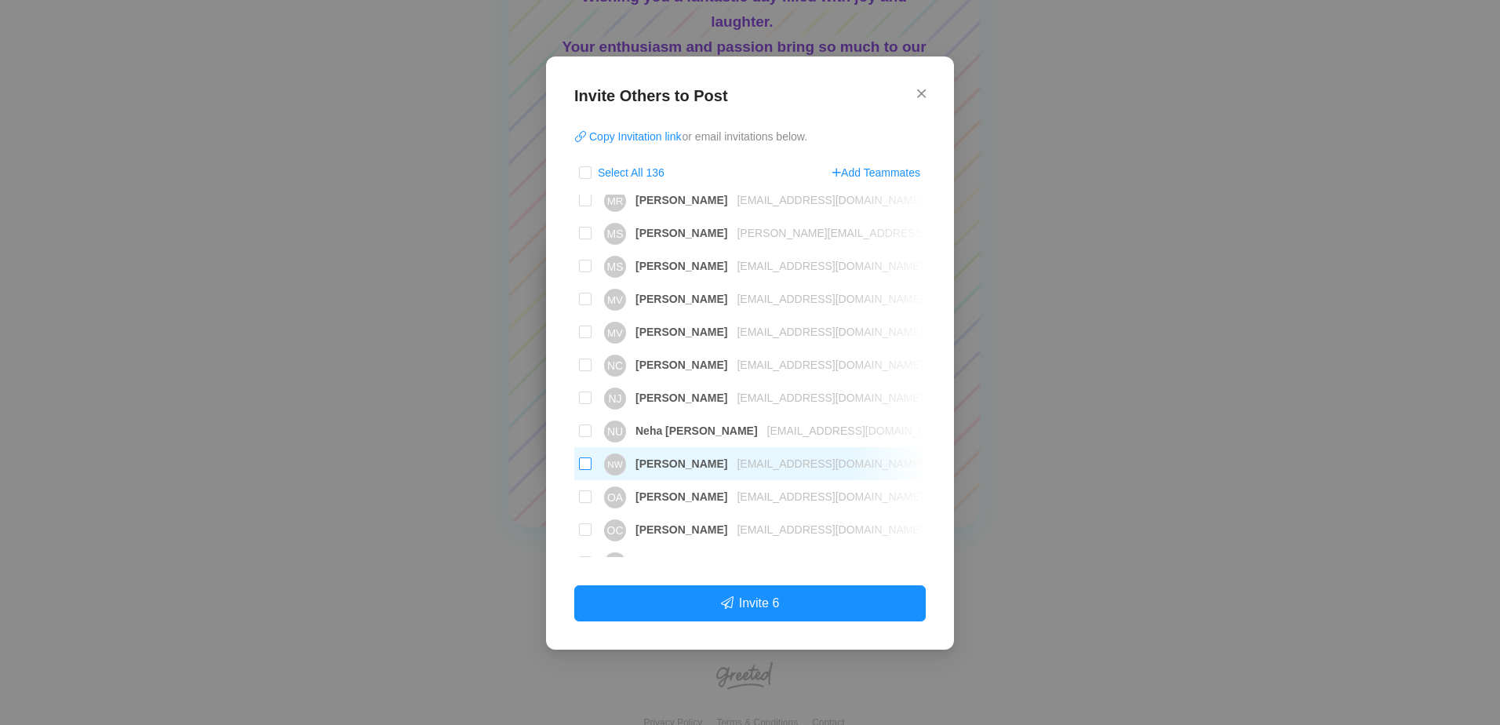
click at [576, 463] on label "NW [PERSON_NAME] [EMAIL_ADDRESS][DOMAIN_NAME]" at bounding box center [749, 463] width 351 height 33
click at [579, 463] on input "NW [PERSON_NAME] [EMAIL_ADDRESS][DOMAIN_NAME]" at bounding box center [585, 463] width 13 height 13
click at [576, 463] on label "NW [PERSON_NAME] [EMAIL_ADDRESS][DOMAIN_NAME]" at bounding box center [749, 463] width 351 height 33
click at [579, 463] on input "NW [PERSON_NAME] [EMAIL_ADDRESS][DOMAIN_NAME]" at bounding box center [585, 463] width 13 height 13
checkbox input "false"
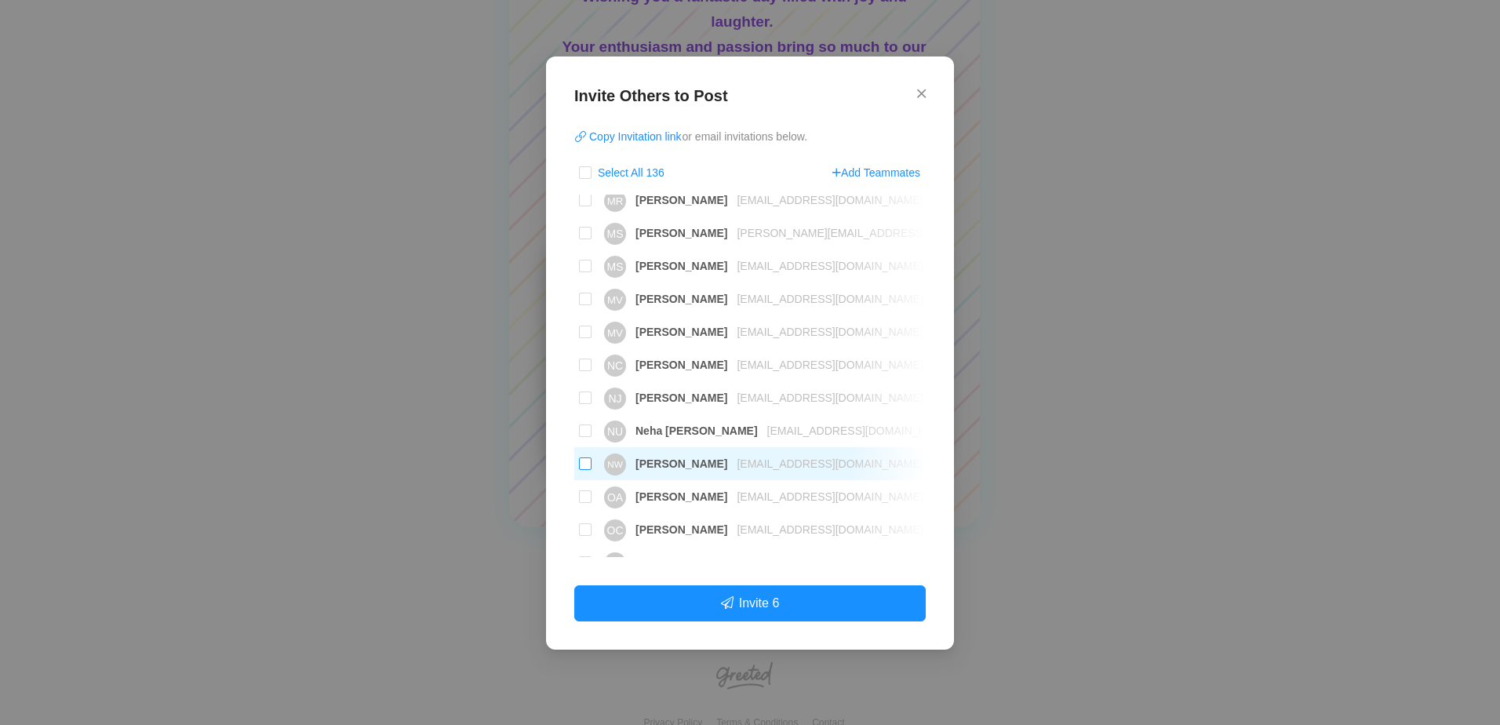
scroll to position [2824, 0]
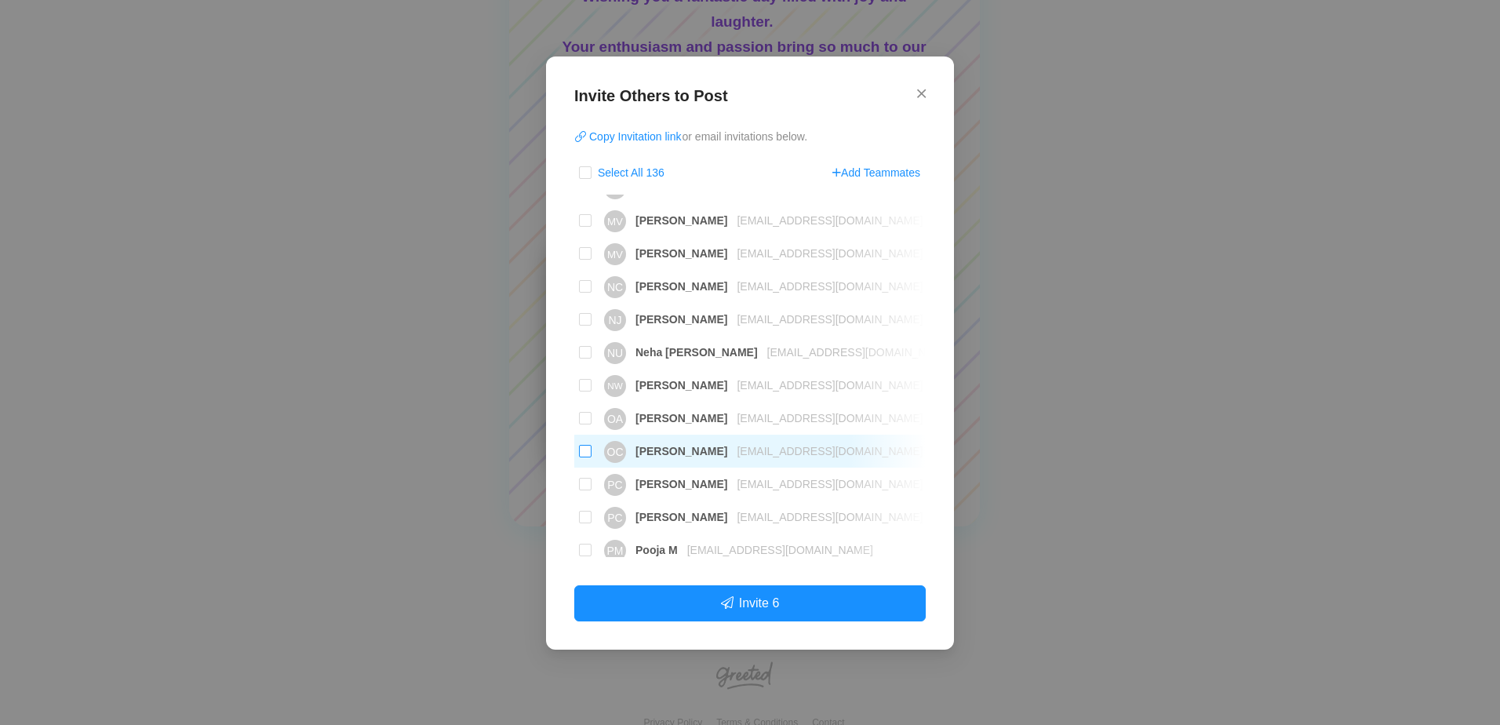
click at [589, 448] on input "OC [PERSON_NAME] [EMAIL_ADDRESS][DOMAIN_NAME]" at bounding box center [585, 451] width 13 height 13
checkbox input "true"
click at [587, 388] on input "NW [PERSON_NAME] [EMAIL_ADDRESS][DOMAIN_NAME]" at bounding box center [585, 385] width 13 height 13
checkbox input "true"
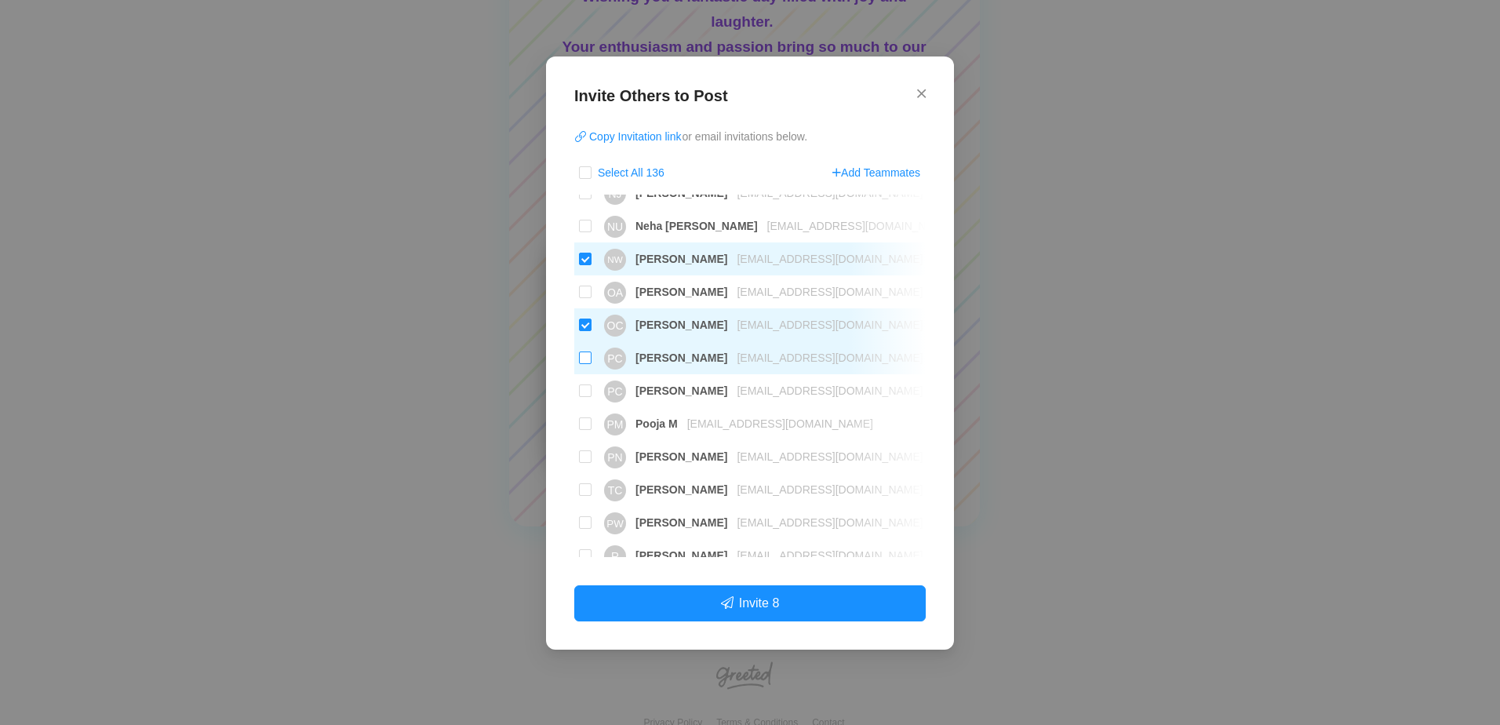
scroll to position [2981, 0]
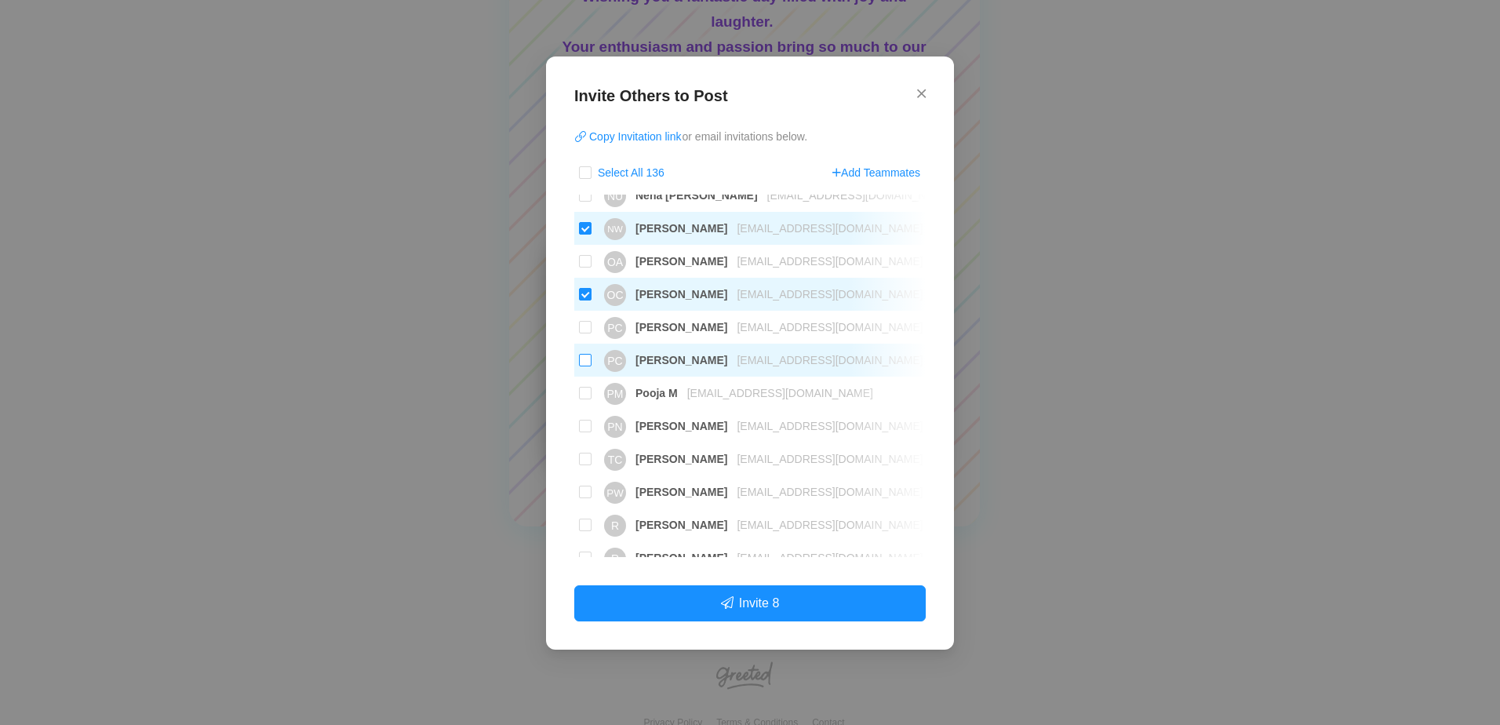
click at [585, 361] on input "PC [PERSON_NAME] [EMAIL_ADDRESS][DOMAIN_NAME]" at bounding box center [585, 360] width 13 height 13
checkbox input "true"
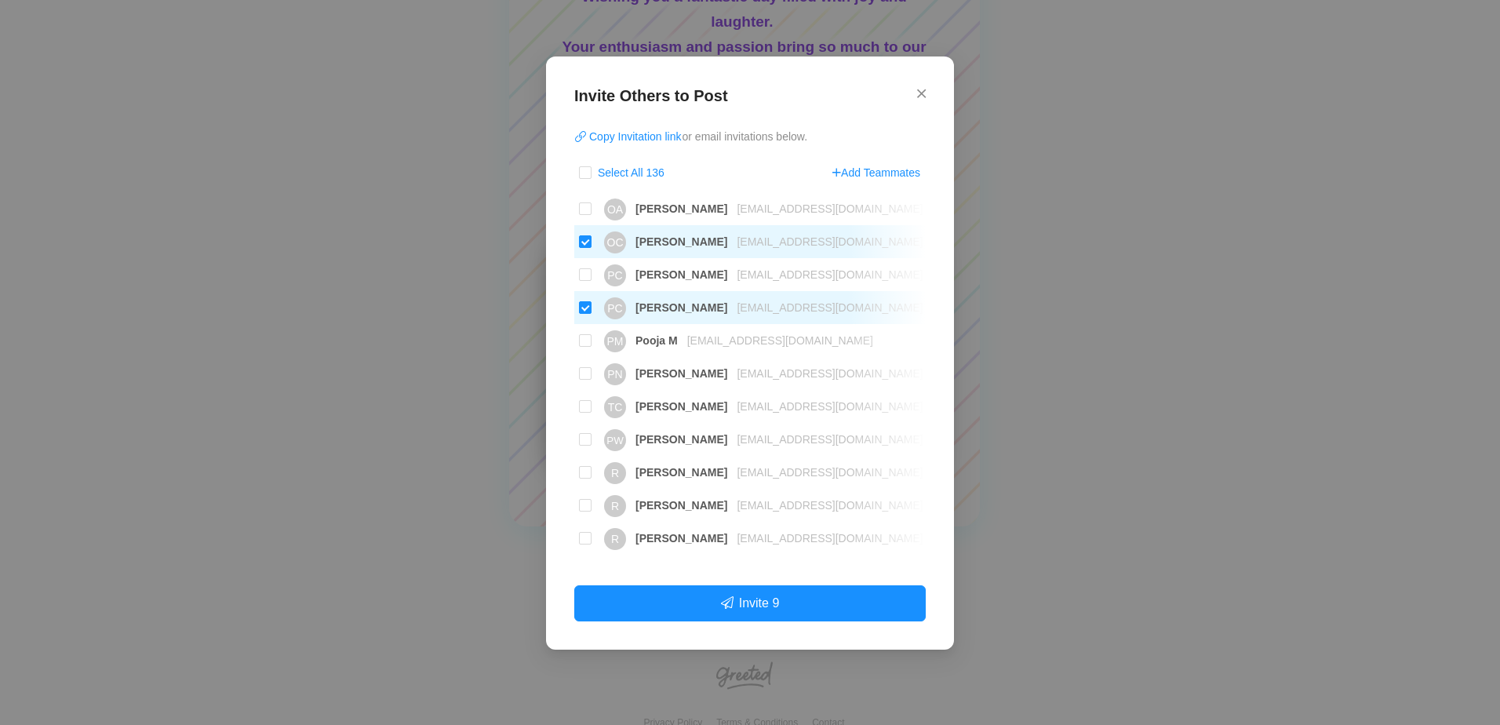
scroll to position [3060, 0]
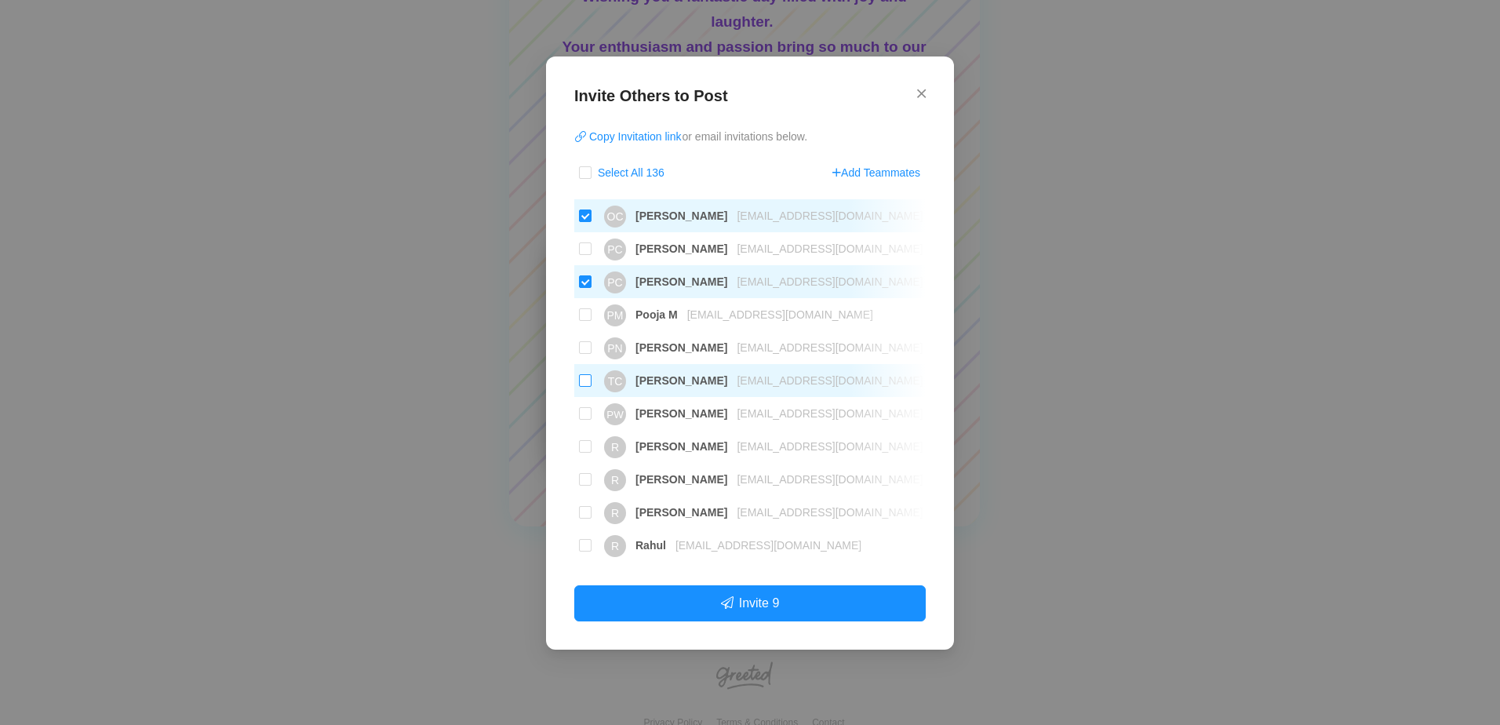
click at [585, 378] on input "TC [PERSON_NAME] [EMAIL_ADDRESS][DOMAIN_NAME]" at bounding box center [585, 380] width 13 height 13
click at [581, 381] on input "TC [PERSON_NAME] [EMAIL_ADDRESS][DOMAIN_NAME]" at bounding box center [585, 380] width 13 height 13
checkbox input "true"
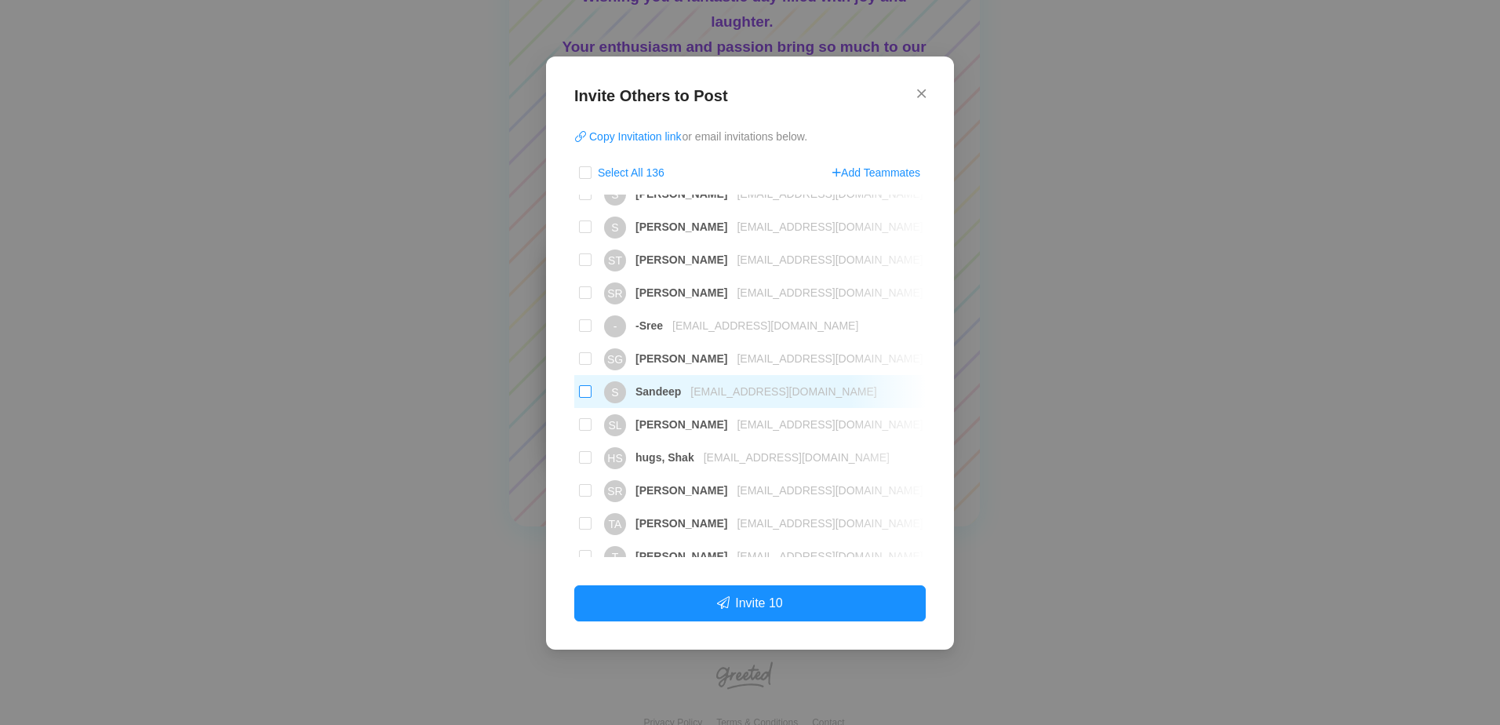
scroll to position [3688, 0]
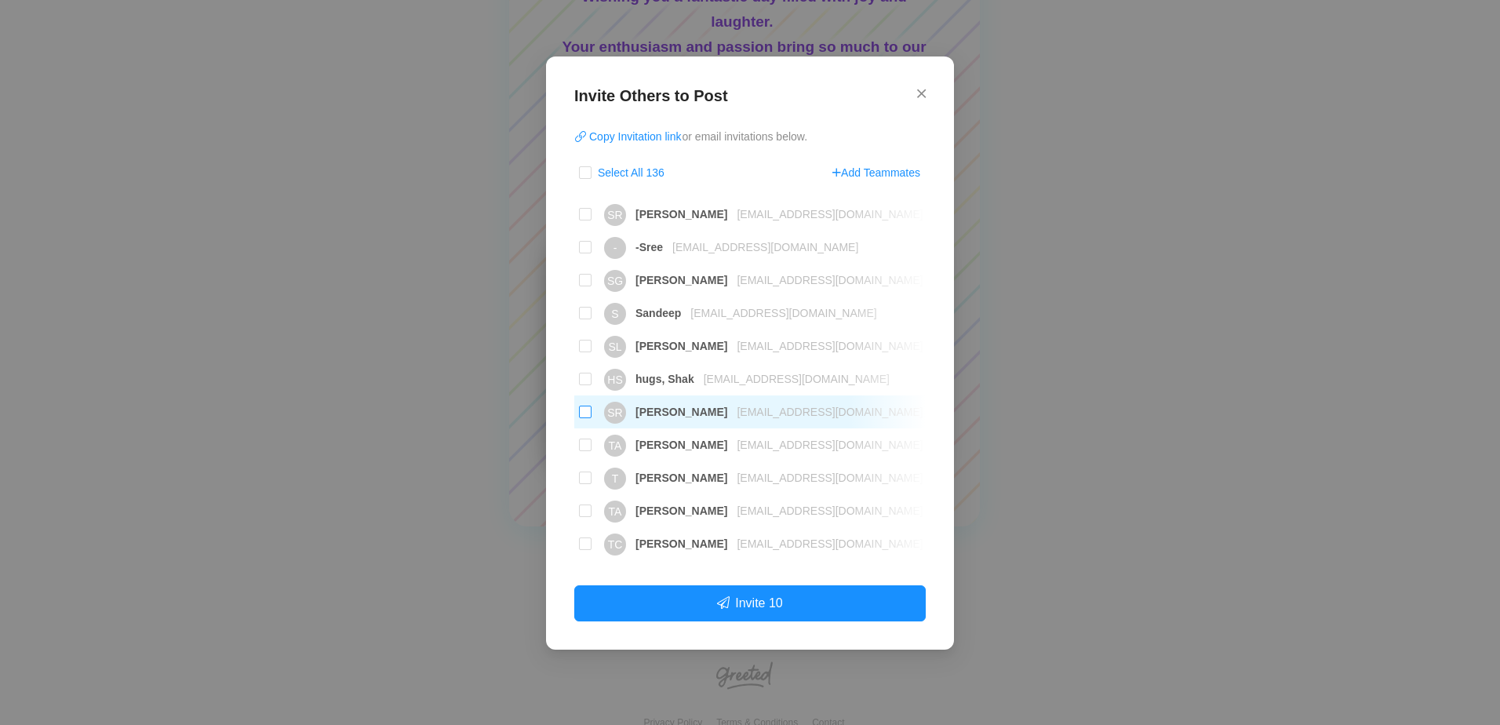
click at [585, 407] on input "SR [PERSON_NAME] [EMAIL_ADDRESS][DOMAIN_NAME]" at bounding box center [585, 412] width 13 height 13
click at [581, 411] on input "SR [PERSON_NAME] [EMAIL_ADDRESS][DOMAIN_NAME]" at bounding box center [585, 412] width 13 height 13
checkbox input "true"
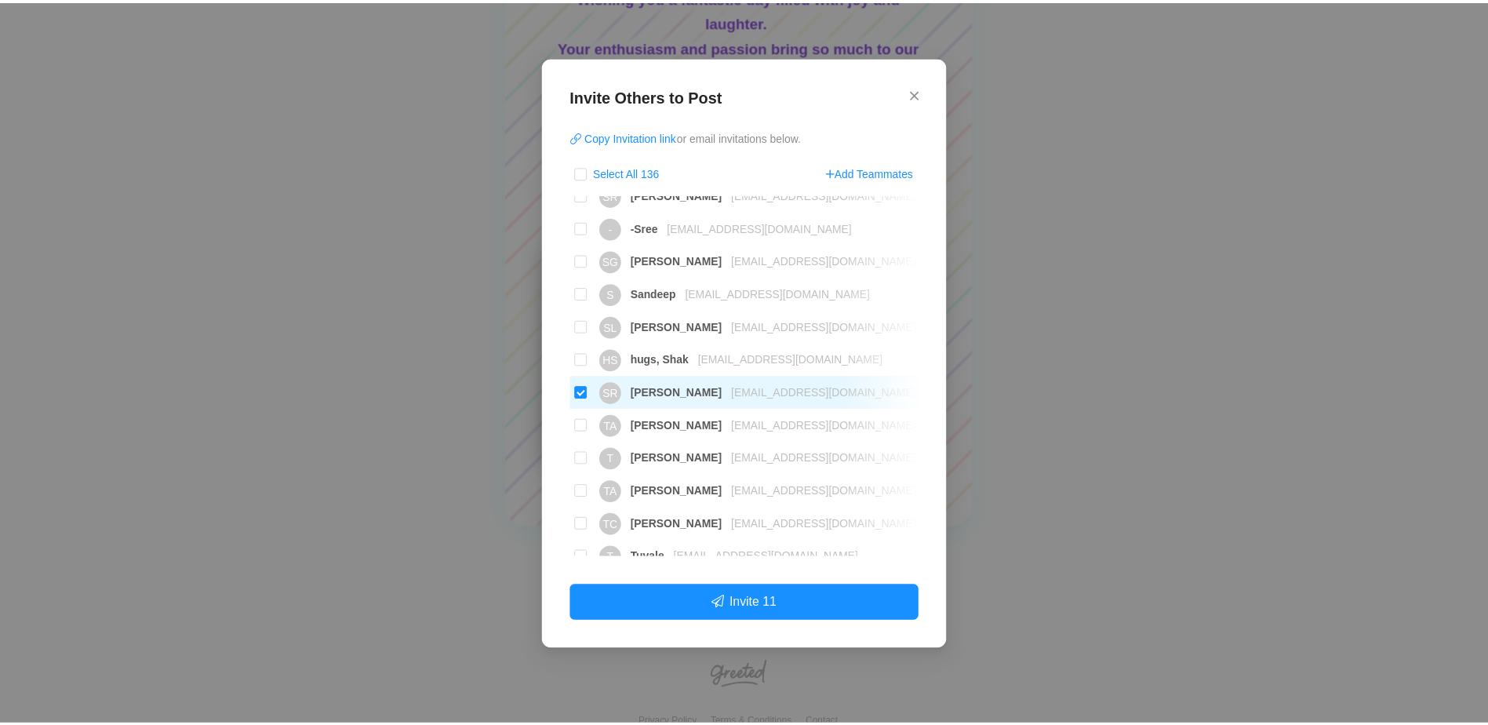
scroll to position [4152, 0]
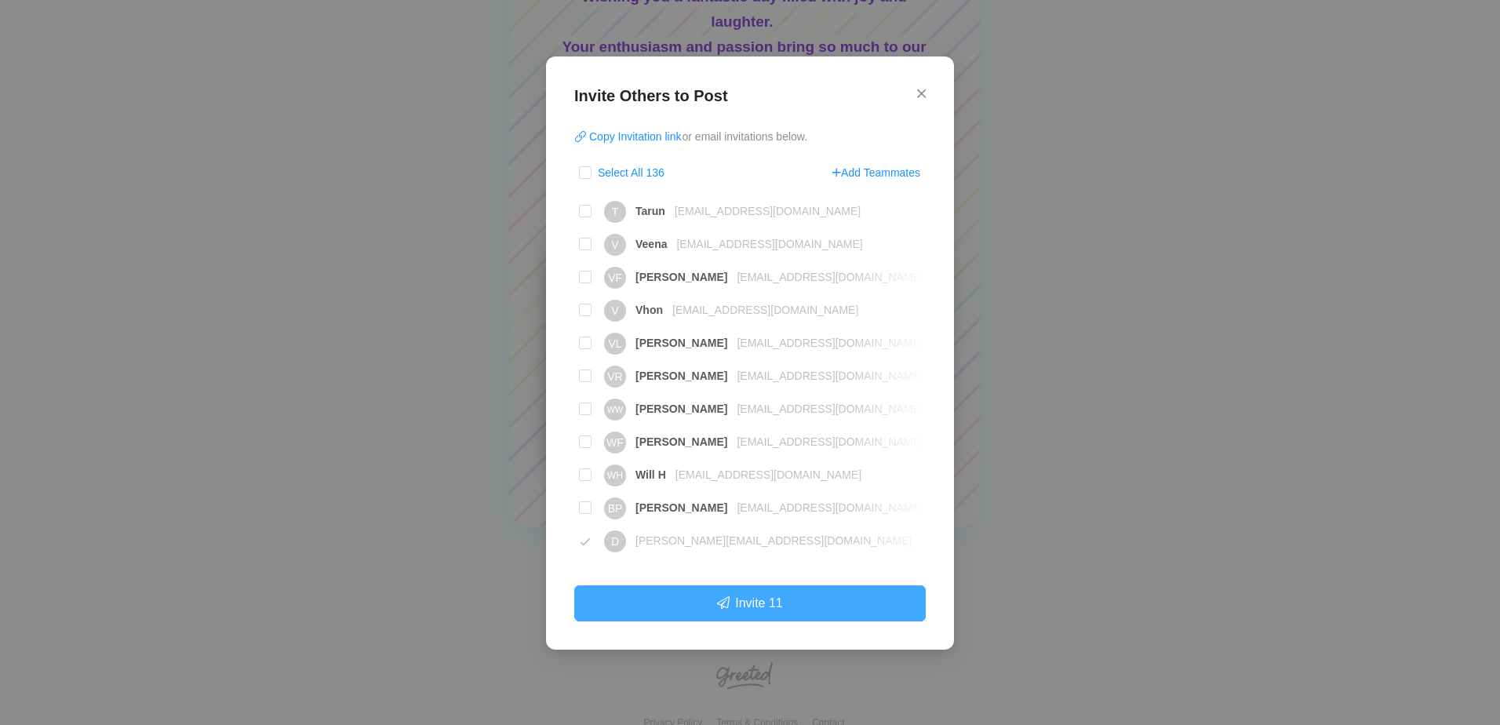
click at [814, 608] on button "Invite 11" at bounding box center [749, 603] width 351 height 36
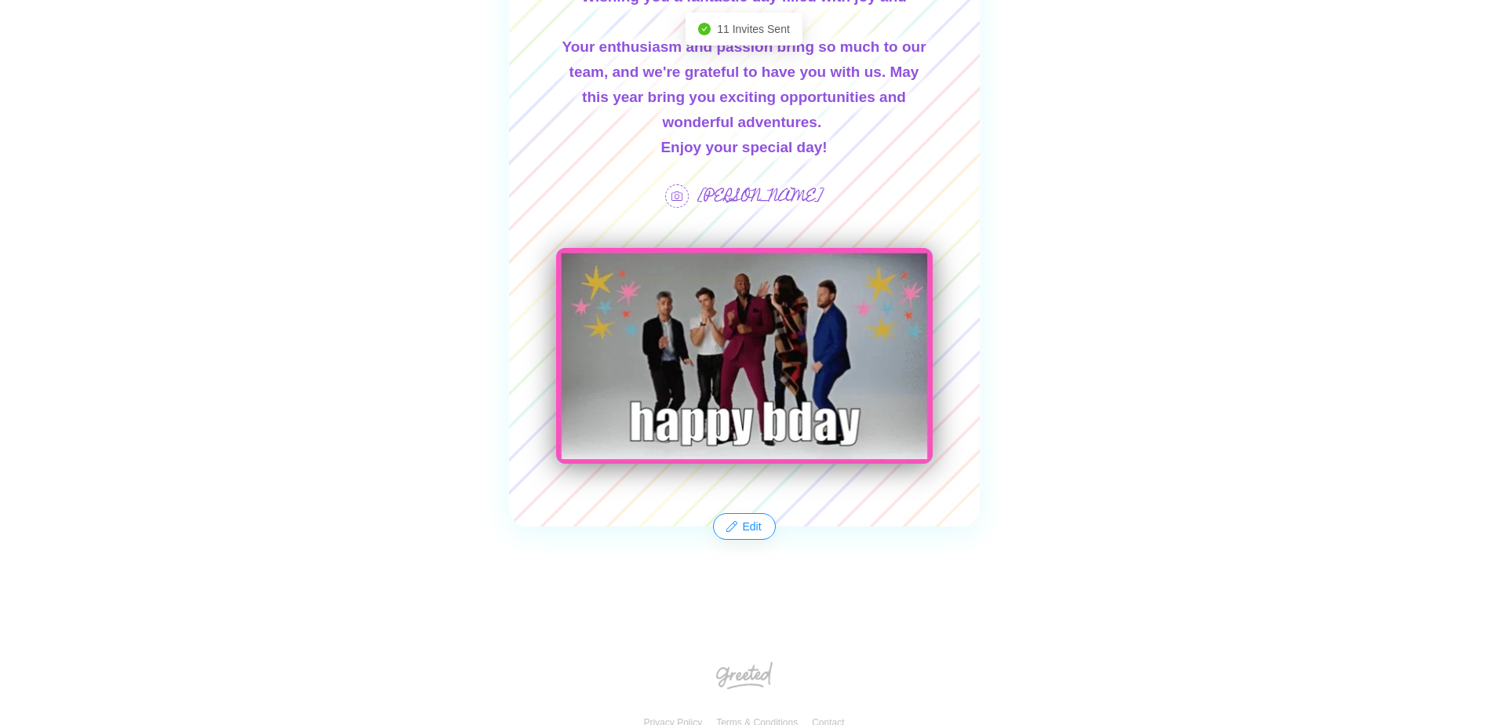
drag, startPoint x: 814, startPoint y: 608, endPoint x: 1423, endPoint y: 268, distance: 697.9
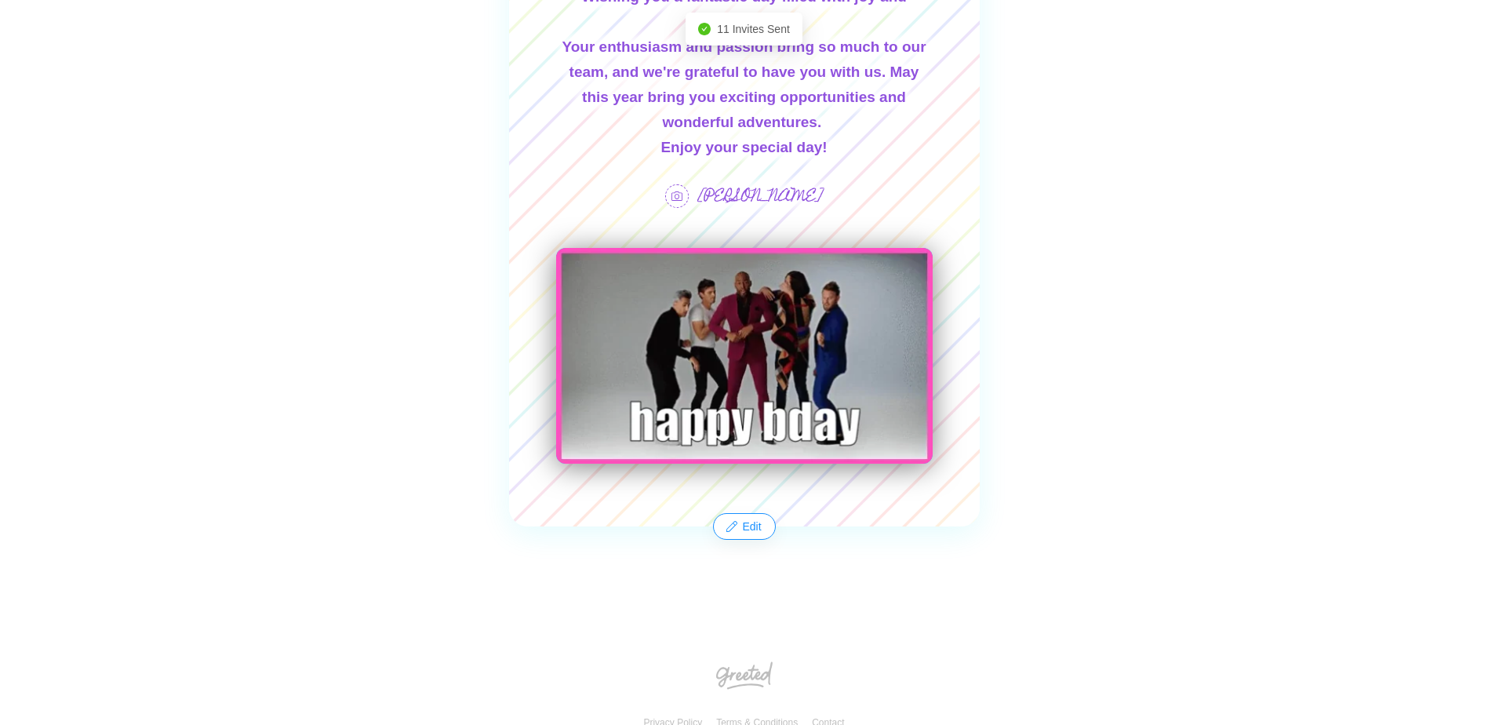
click at [1423, 268] on div "Happy Birthday [PERSON_NAME]! Wishing you a fantastic day filled with joy and l…" at bounding box center [744, 242] width 1488 height 726
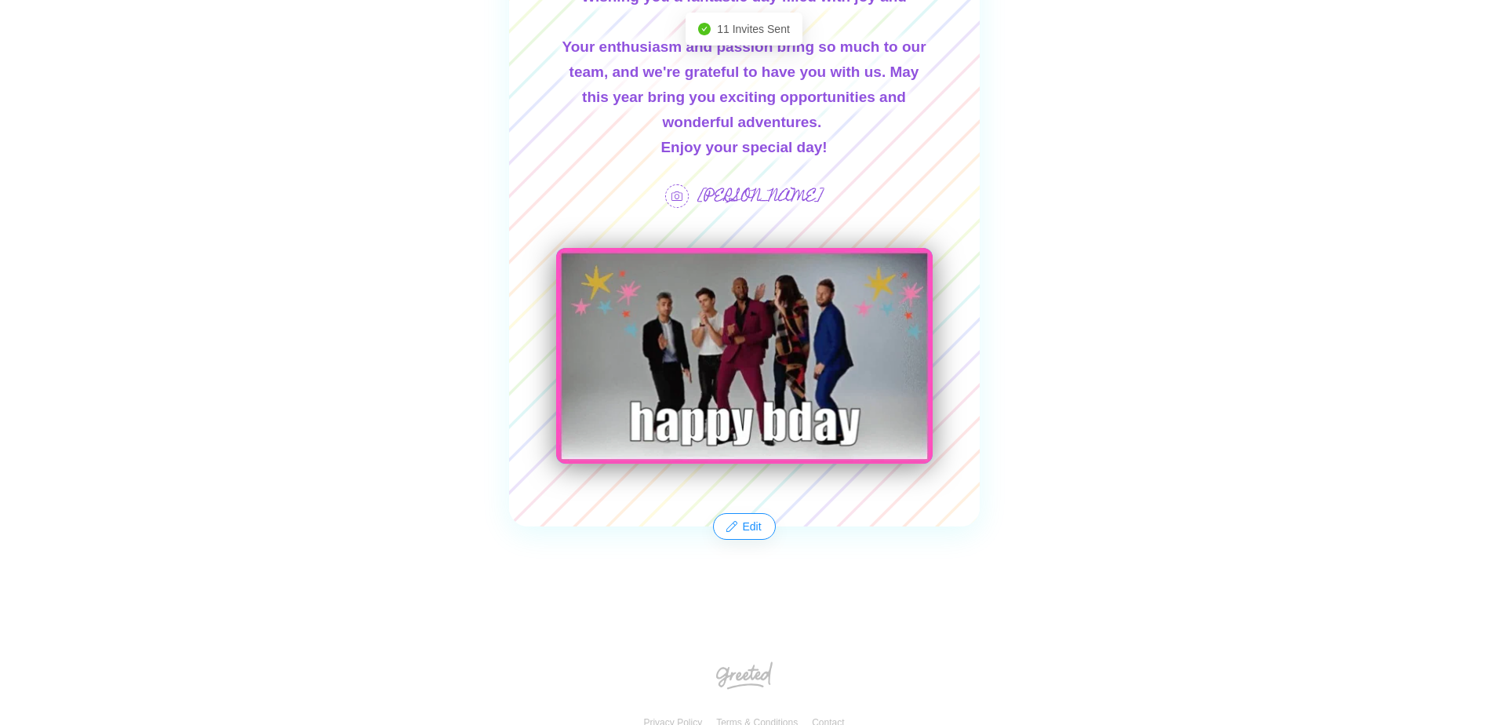
click at [1423, 268] on div "Happy Birthday [PERSON_NAME]! Wishing you a fantastic day filled with joy and l…" at bounding box center [744, 242] width 1488 height 726
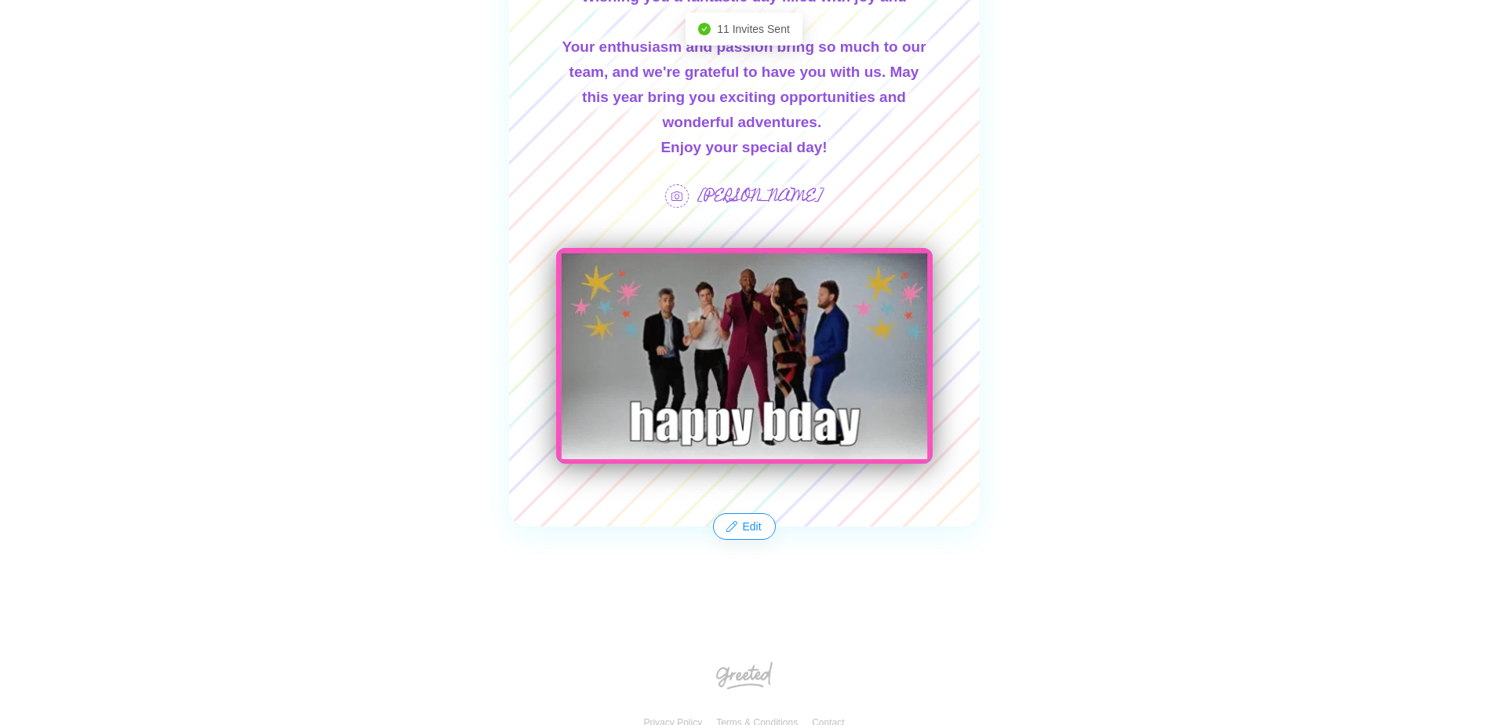
drag, startPoint x: 1231, startPoint y: 338, endPoint x: 1164, endPoint y: 308, distance: 73.8
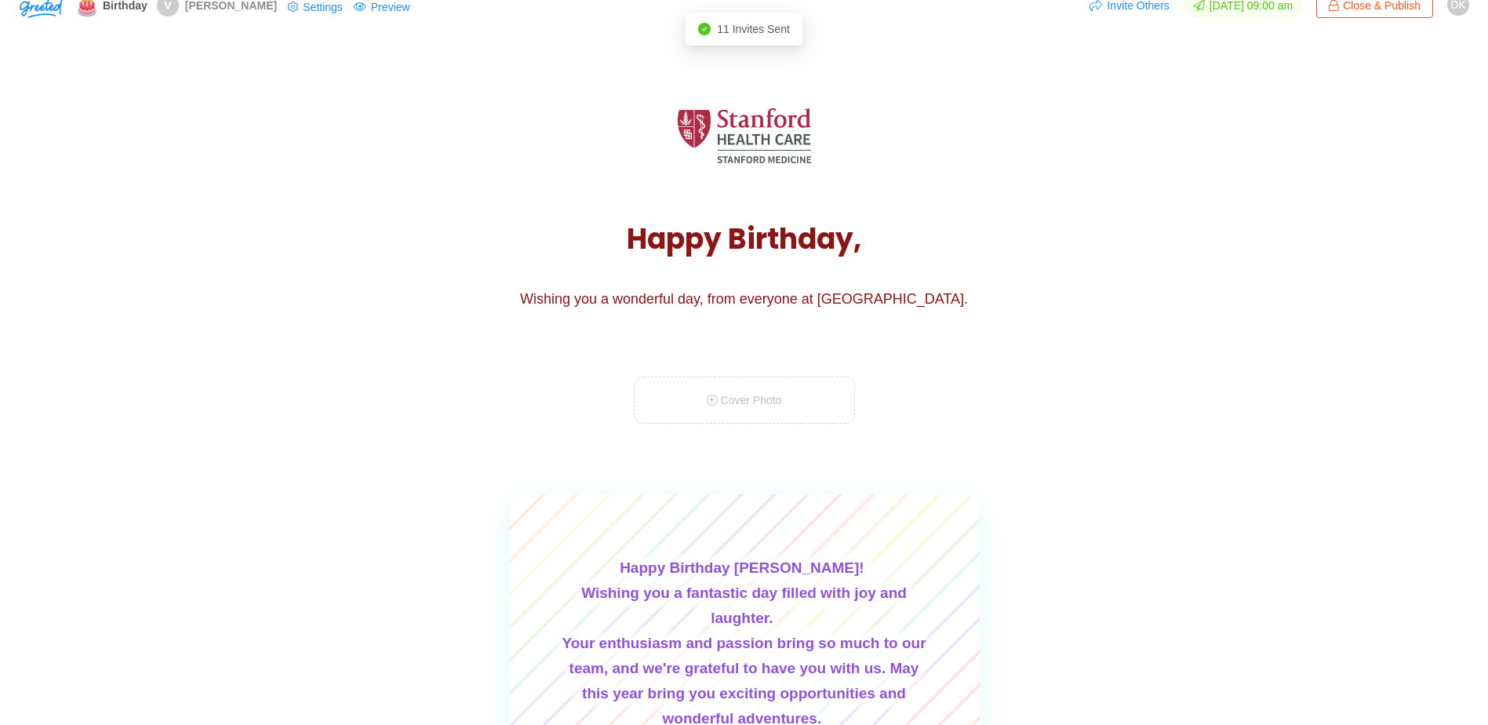
scroll to position [0, 0]
